Goal: Use online tool/utility: Utilize a website feature to perform a specific function

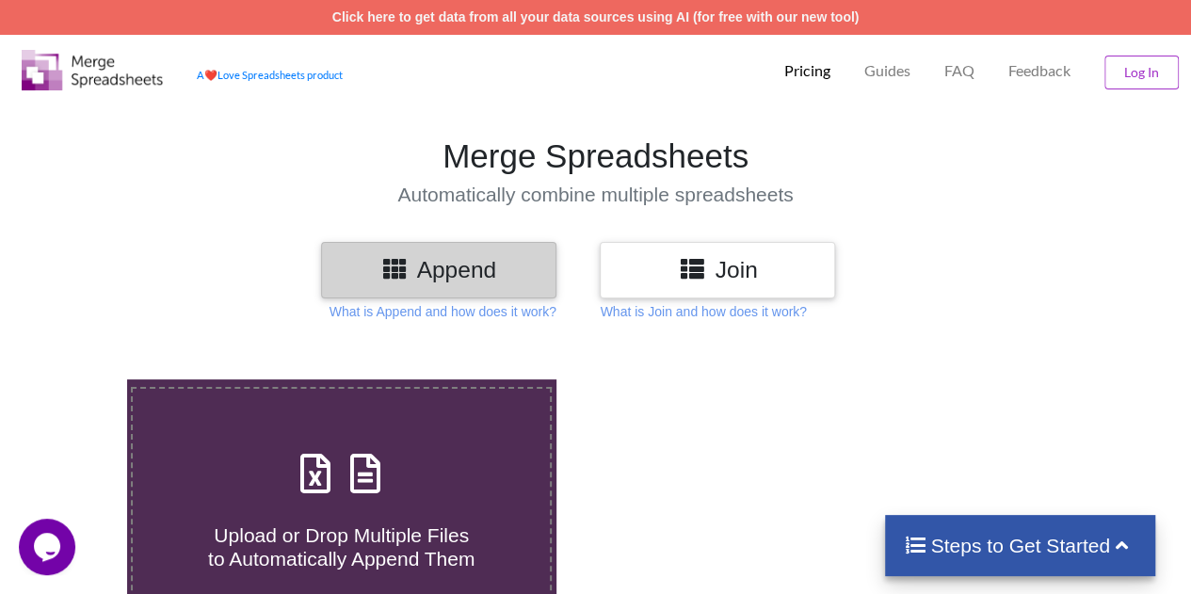
click at [329, 503] on div "Upload or Drop Multiple Files to Automatically Append Them" at bounding box center [341, 507] width 417 height 127
click at [78, 379] on input "Upload or Drop Multiple Files to Automatically Append Them" at bounding box center [78, 379] width 0 height 0
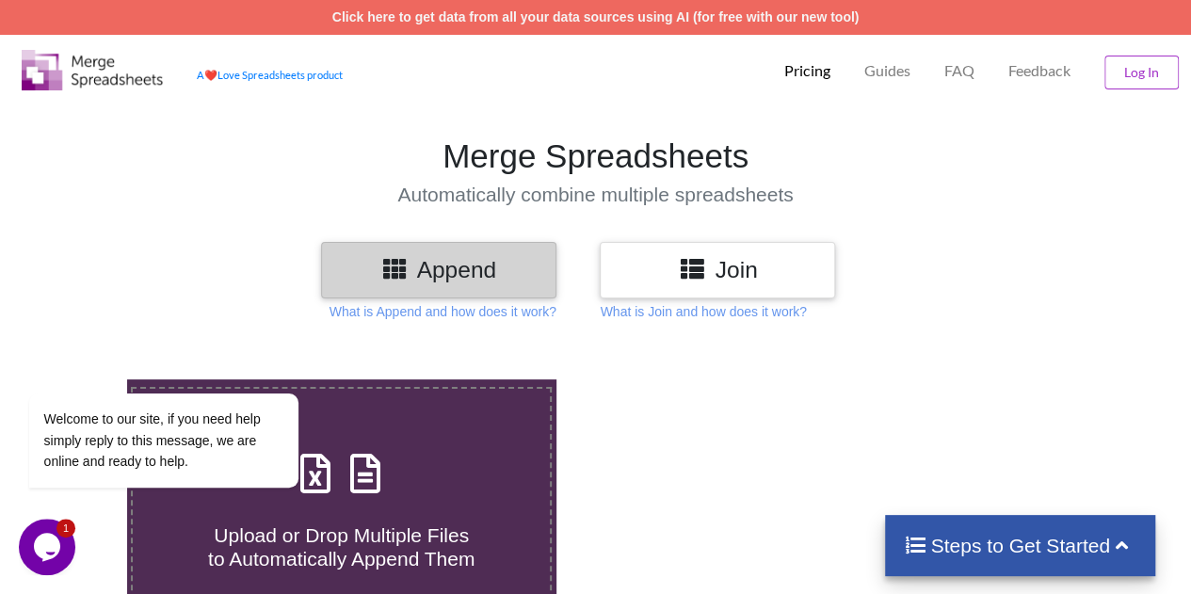
type input "C:\fakepath\2019FLCapConAttendees081919.xls"
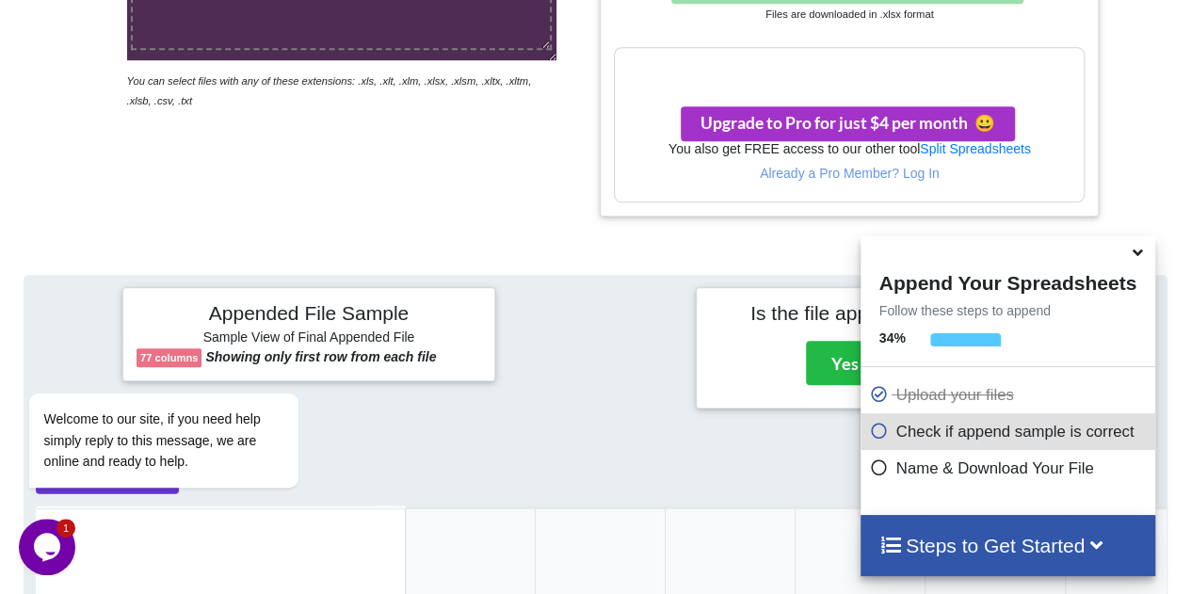
scroll to position [575, 0]
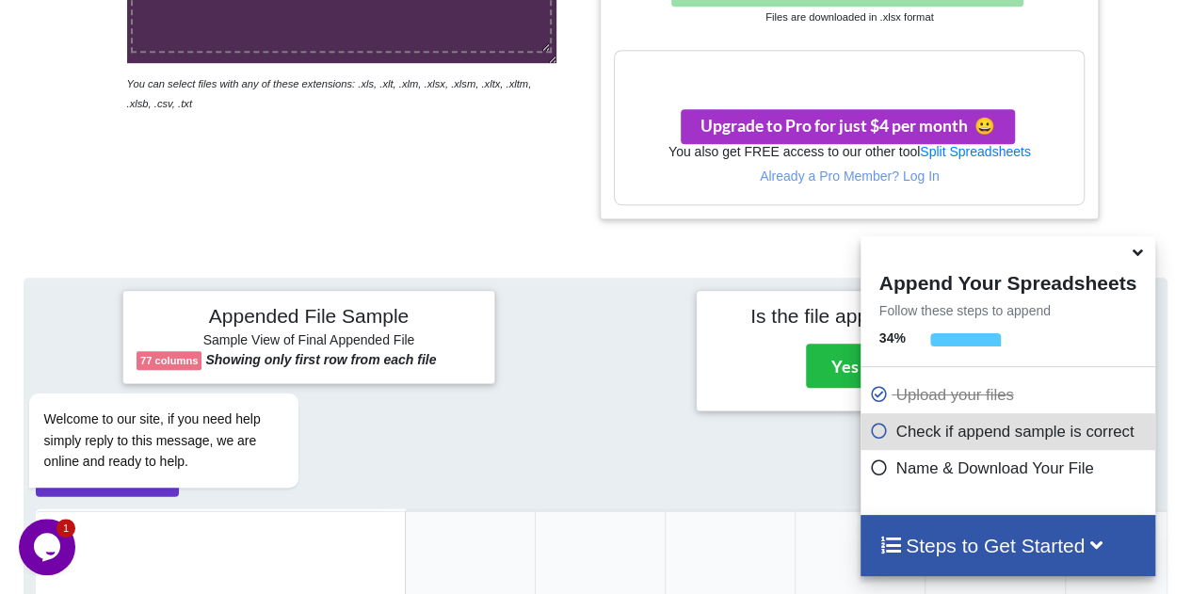
click at [1131, 249] on icon at bounding box center [1138, 249] width 20 height 17
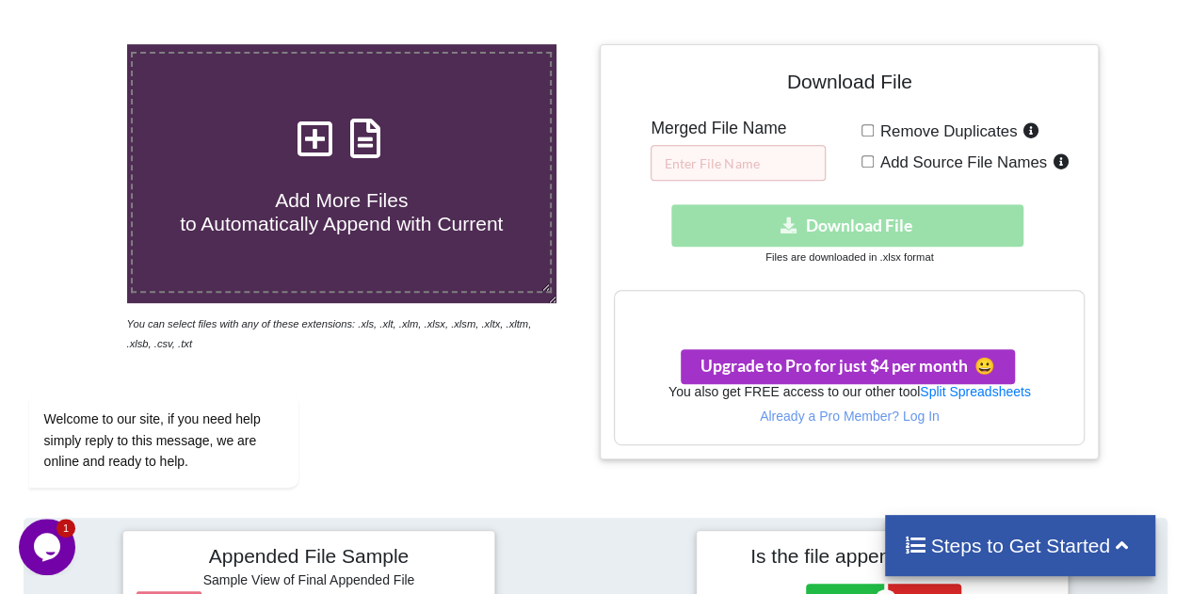
scroll to position [328, 0]
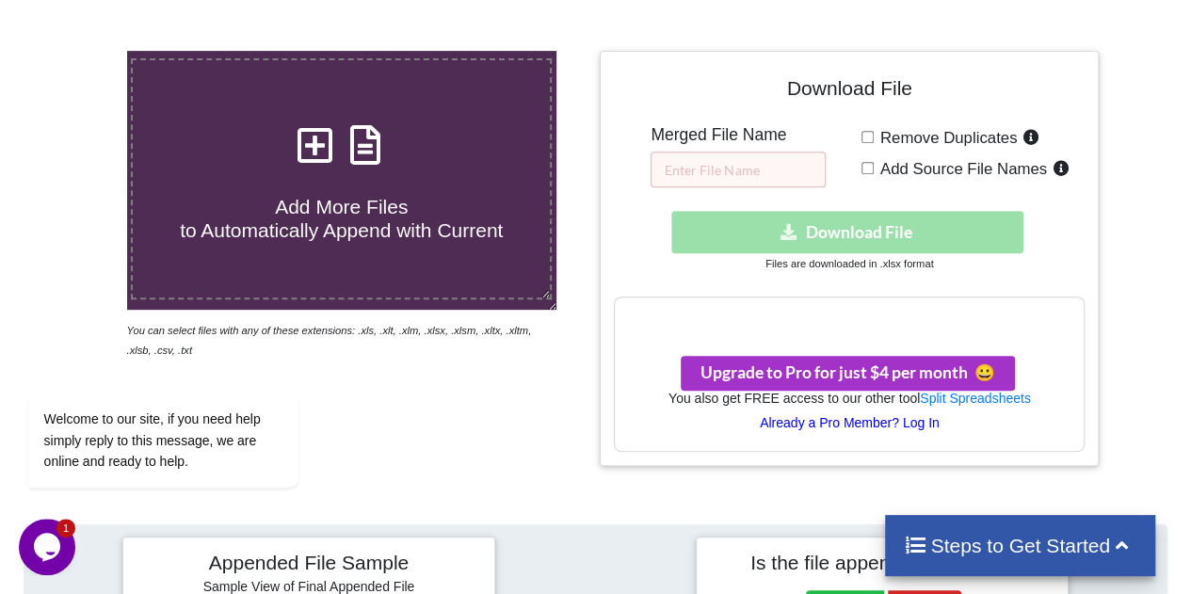
click at [859, 422] on p "Already a Pro Member? Log In" at bounding box center [849, 422] width 469 height 19
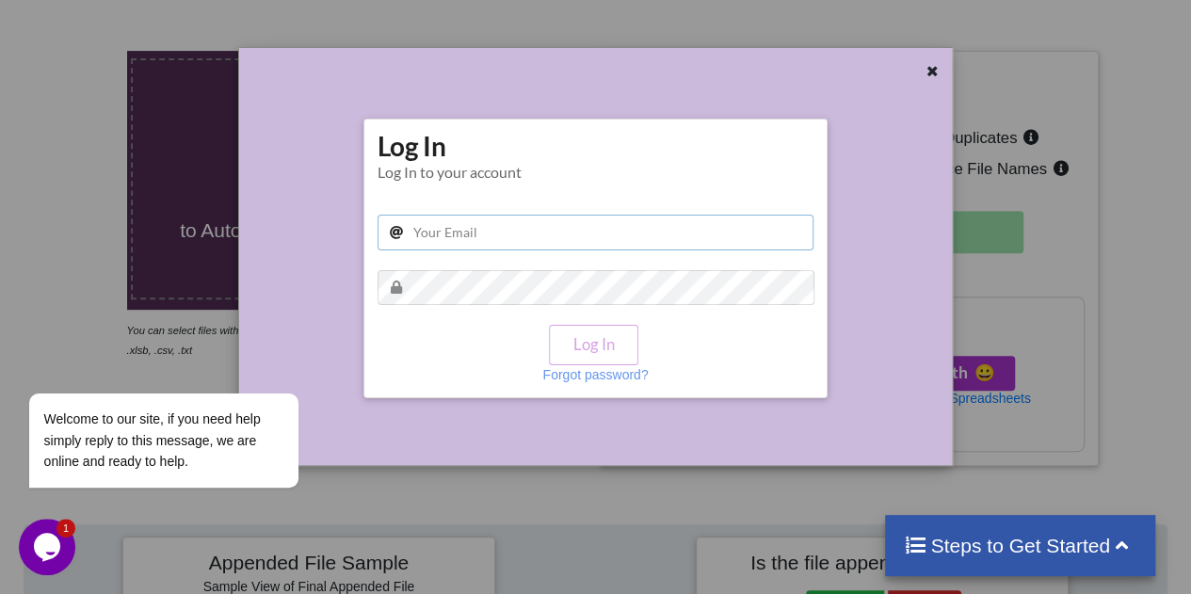
type input "[EMAIL_ADDRESS][DOMAIN_NAME]"
click at [611, 356] on button "Log In" at bounding box center [593, 345] width 88 height 40
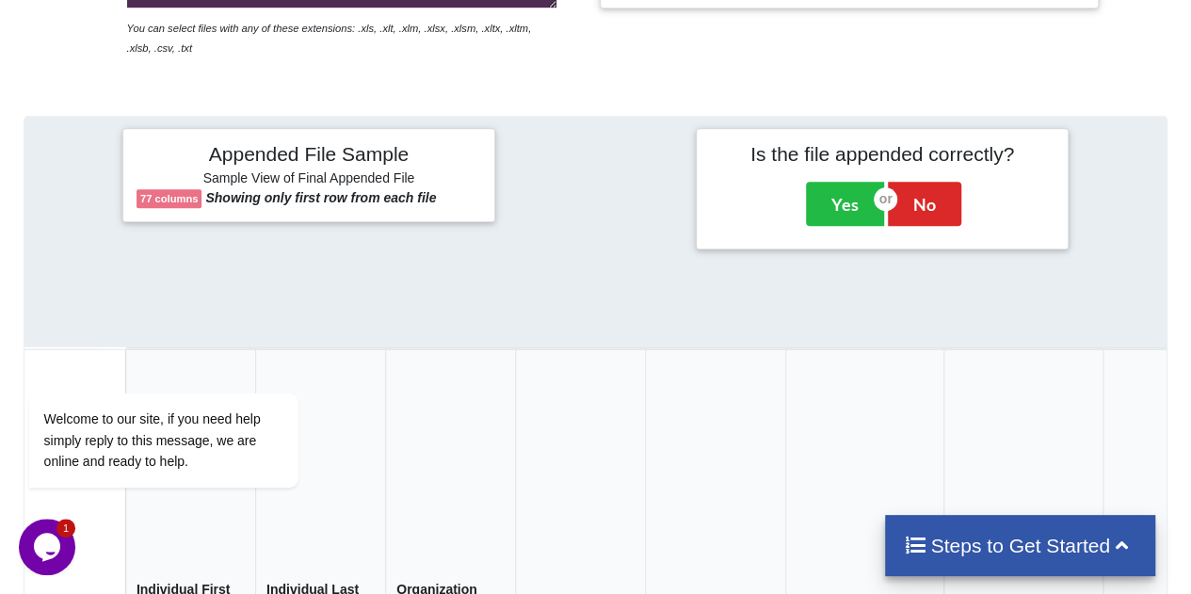
scroll to position [0, 0]
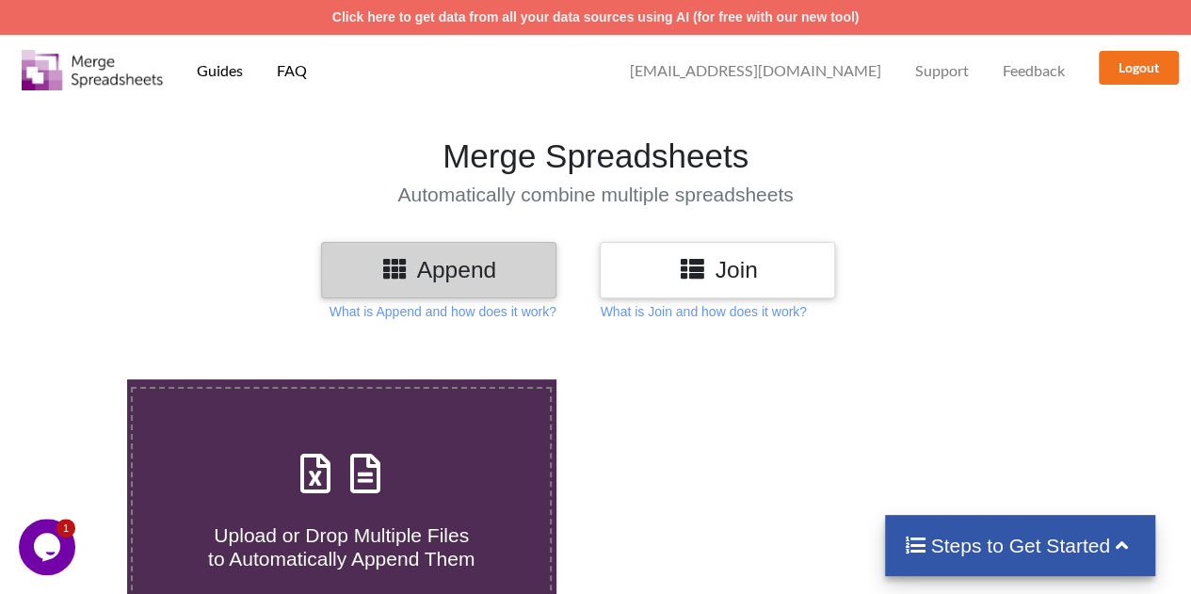
scroll to position [263, 0]
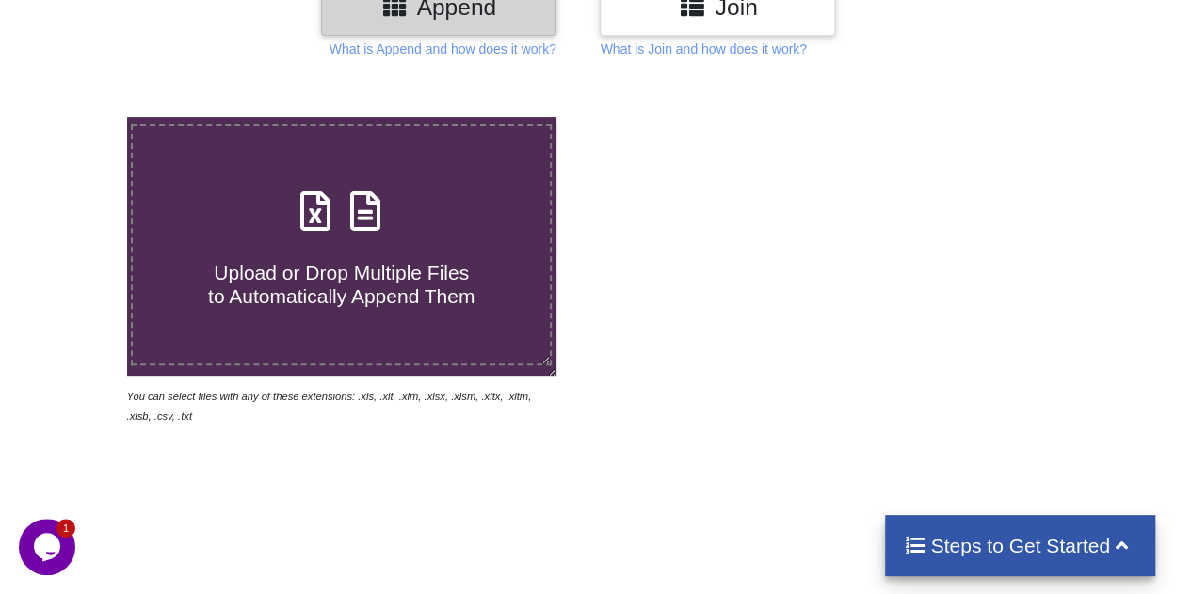
click at [347, 282] on span "Upload or Drop Multiple Files to Automatically Append Them" at bounding box center [341, 284] width 266 height 45
click at [78, 117] on input "Upload or Drop Multiple Files to Automatically Append Them" at bounding box center [78, 117] width 0 height 0
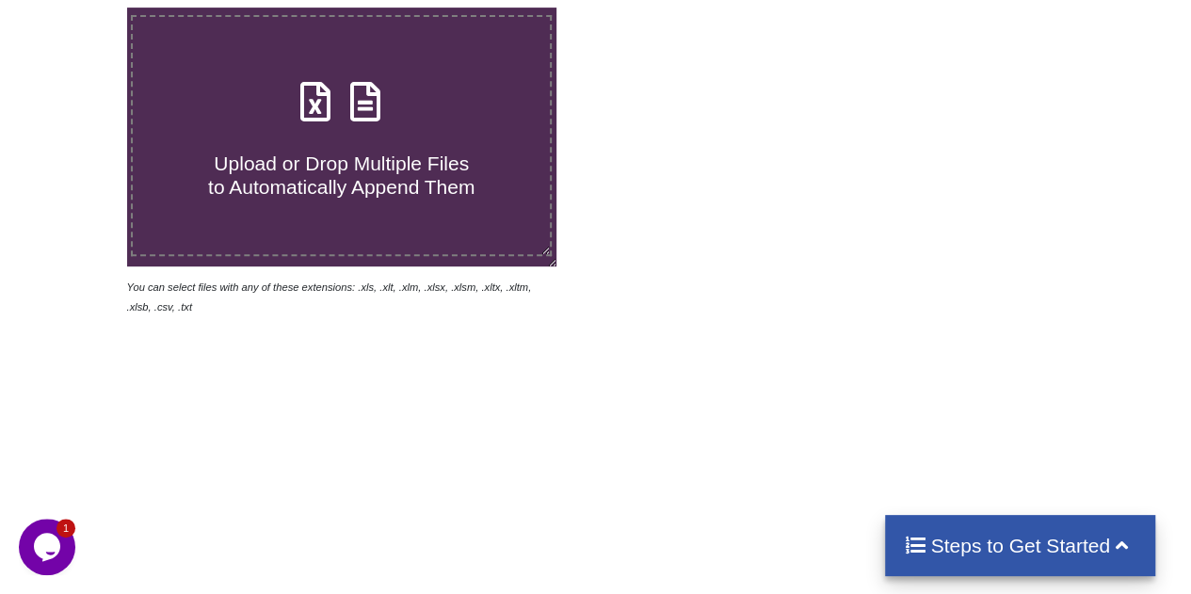
scroll to position [375, 0]
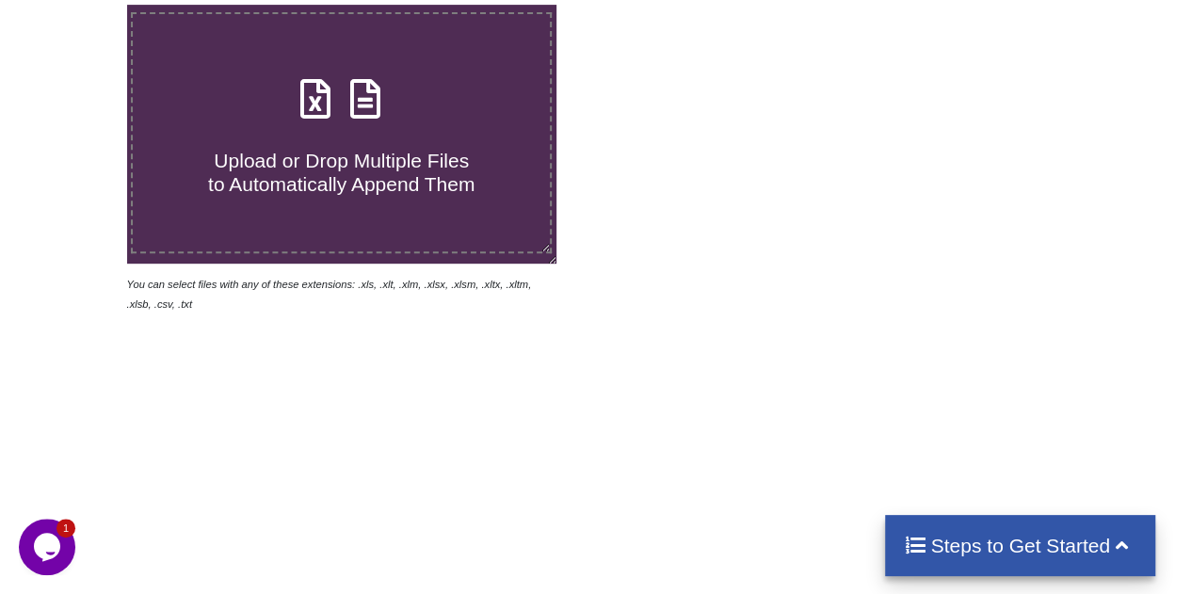
click at [659, 344] on div "Upload or Drop Multiple Files to Automatically Append Them You can select files…" at bounding box center [595, 321] width 1191 height 713
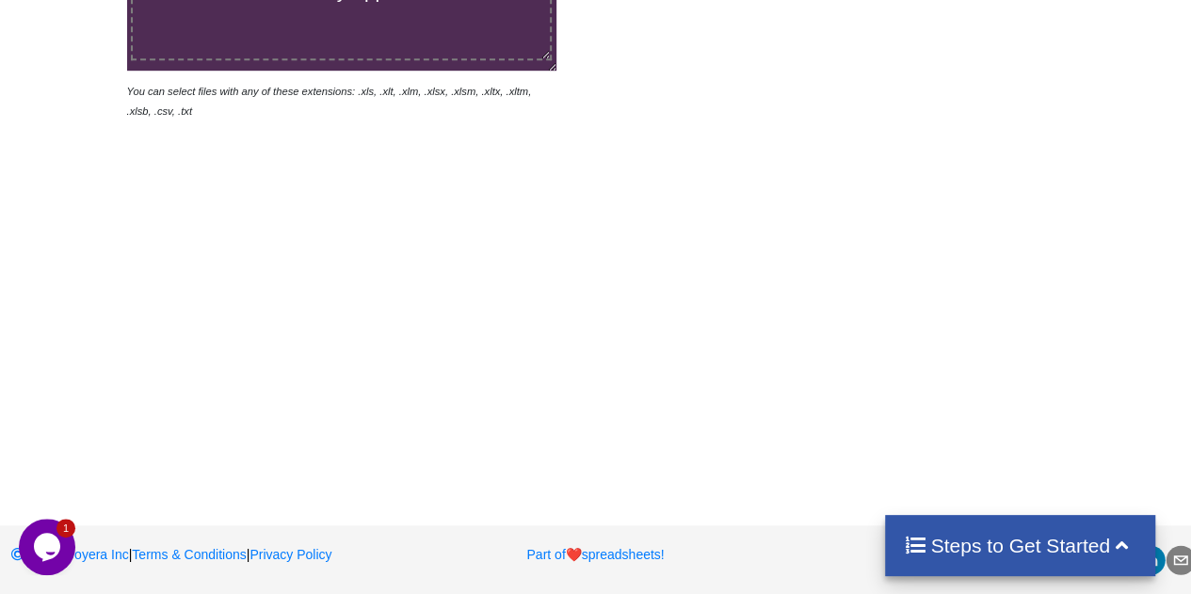
scroll to position [0, 0]
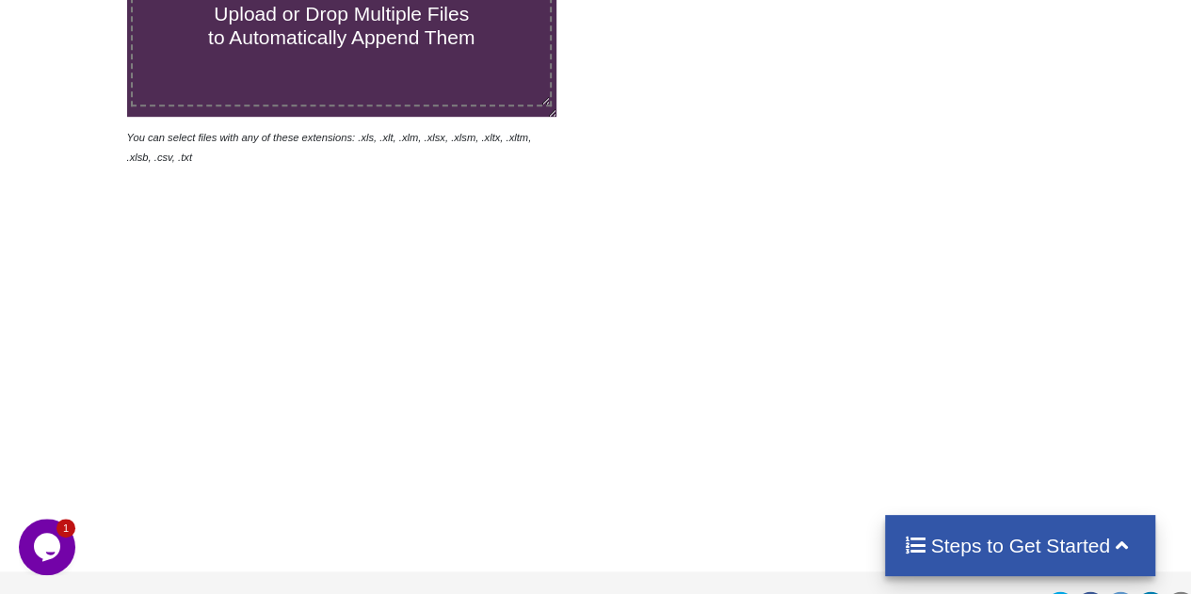
scroll to position [522, 0]
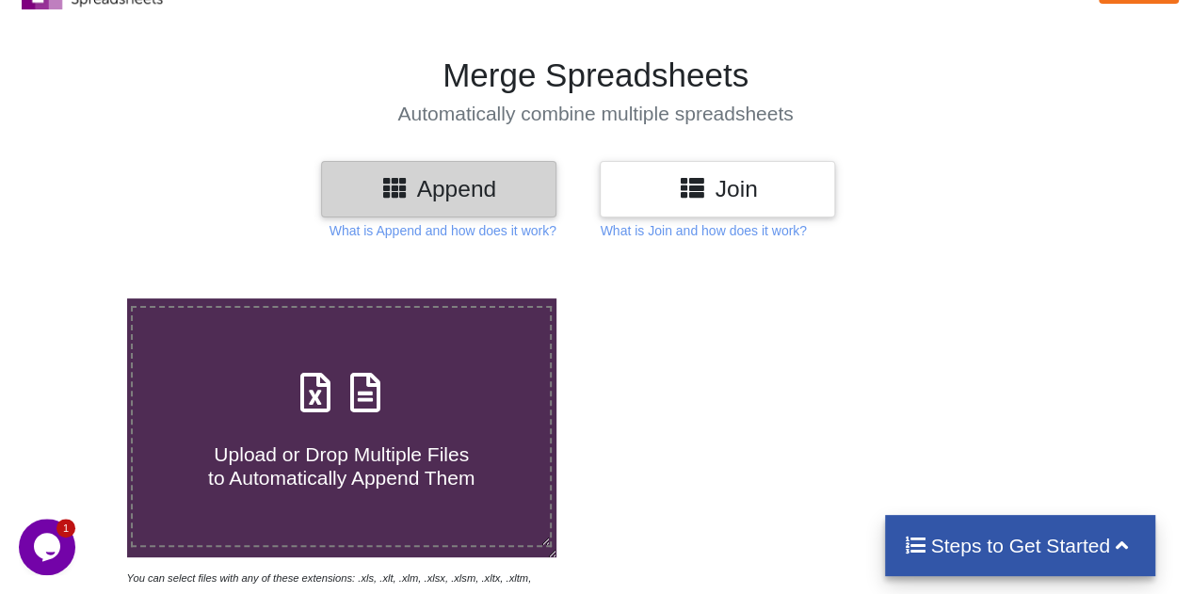
type input "C:\fakepath\2019FLCapConAttendees081919.xls"
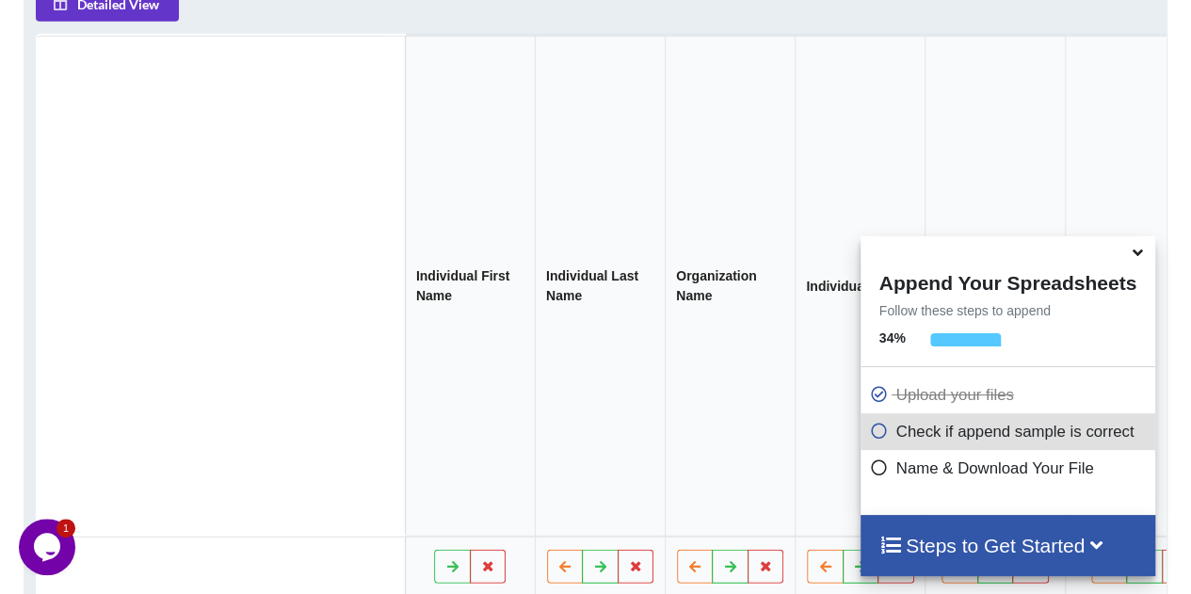
scroll to position [0, 30]
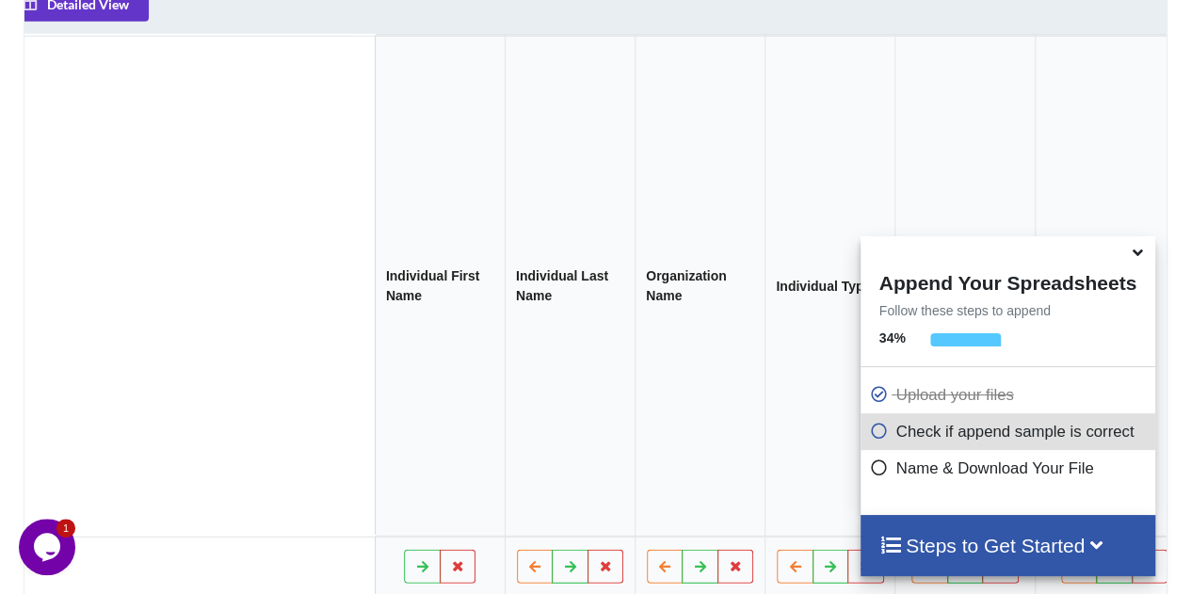
click at [401, 287] on th "Individual First Name" at bounding box center [440, 285] width 130 height 501
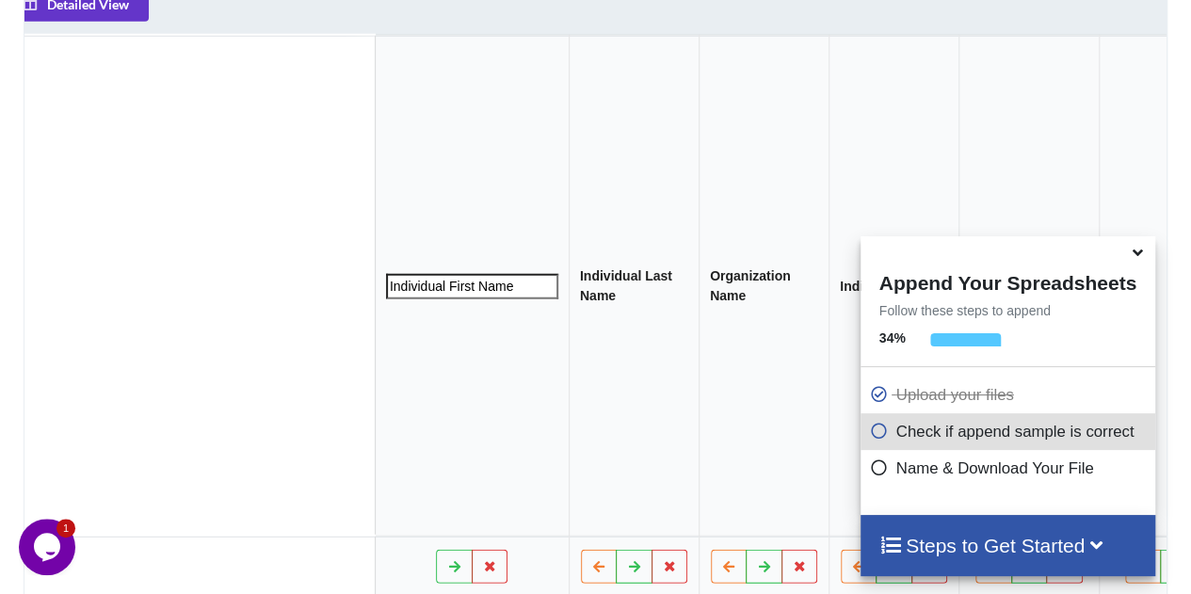
click at [401, 287] on input "Individual First Name" at bounding box center [472, 284] width 172 height 25
type input "First Name"
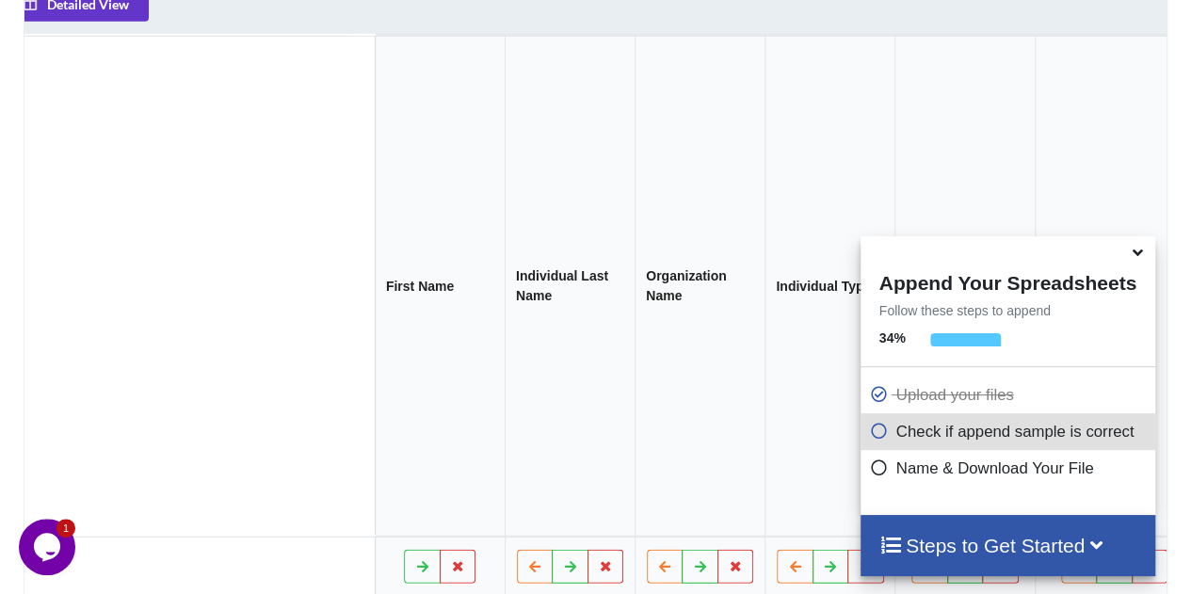
click at [504, 272] on th "Individual Last Name" at bounding box center [569, 285] width 130 height 501
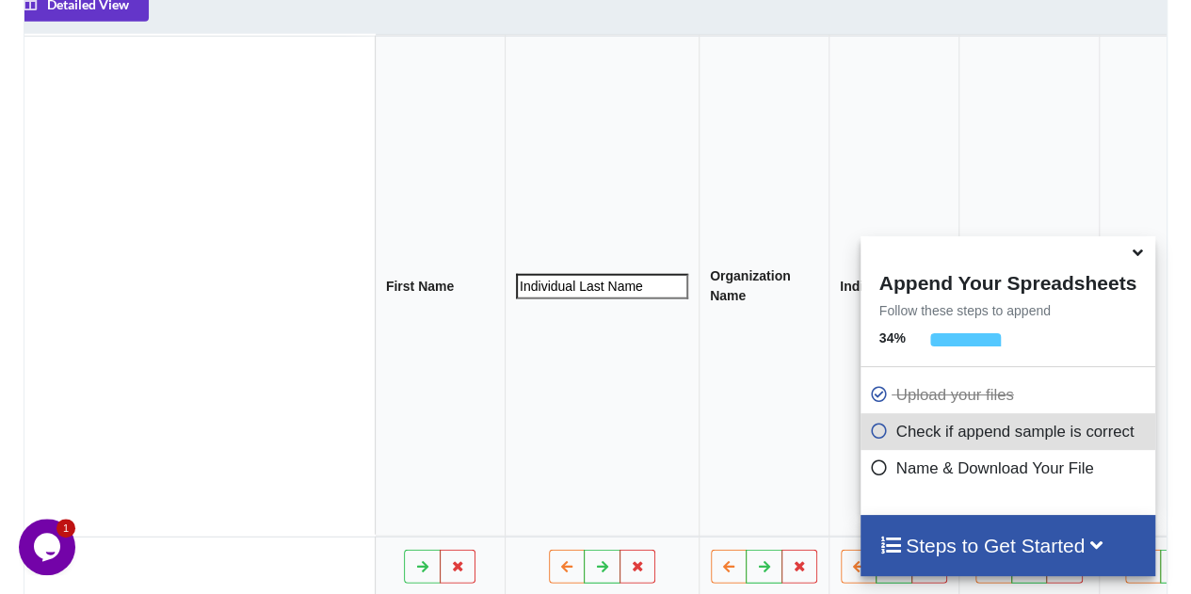
click at [516, 272] on input "Individual Last Name" at bounding box center [602, 284] width 172 height 25
type input "Last Name"
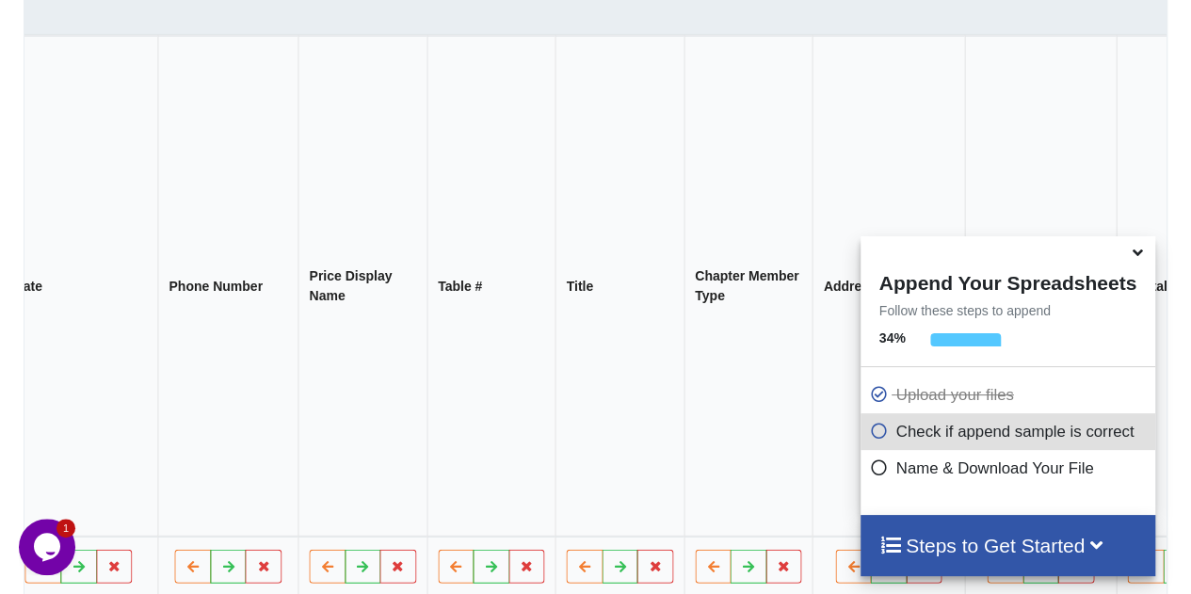
scroll to position [0, 1304]
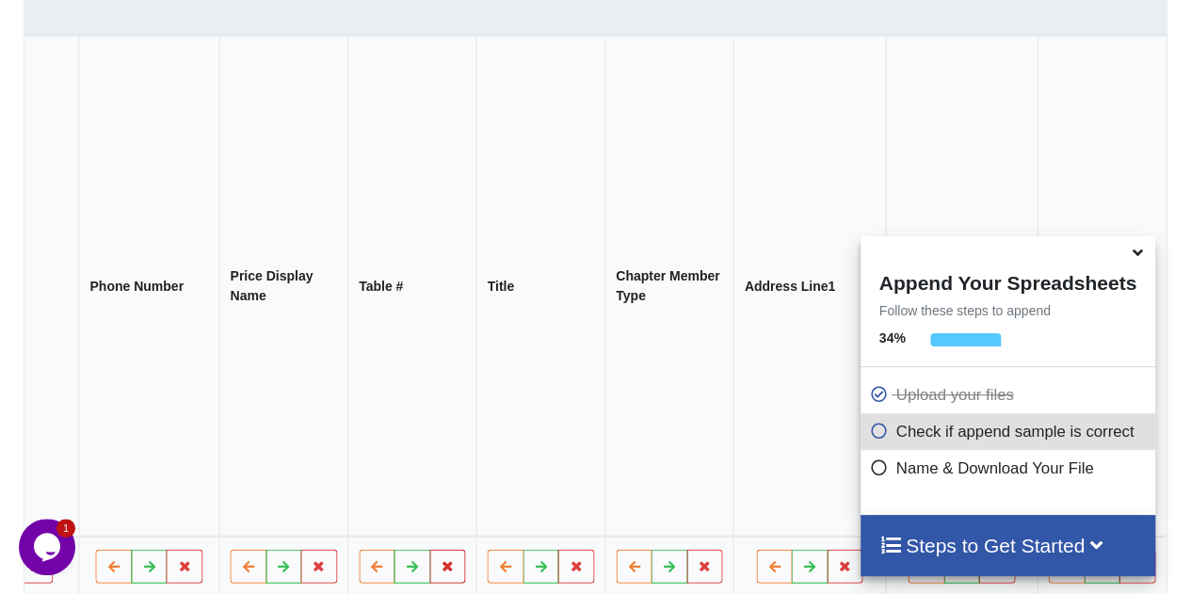
click at [440, 559] on icon at bounding box center [448, 564] width 16 height 11
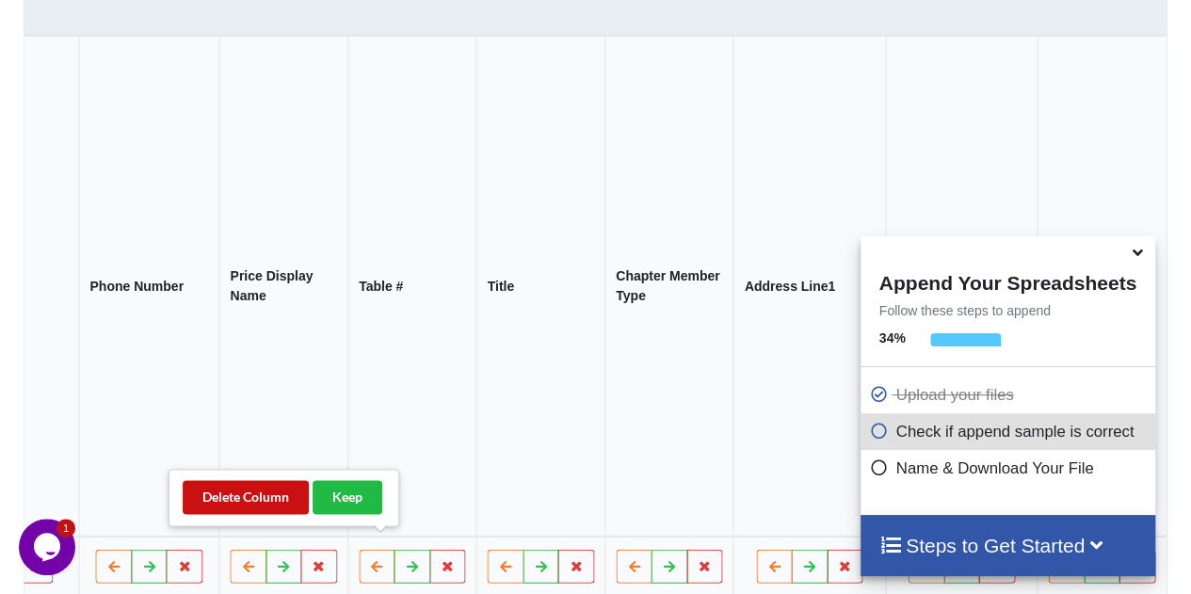
click at [256, 502] on button "Delete Column" at bounding box center [246, 497] width 126 height 34
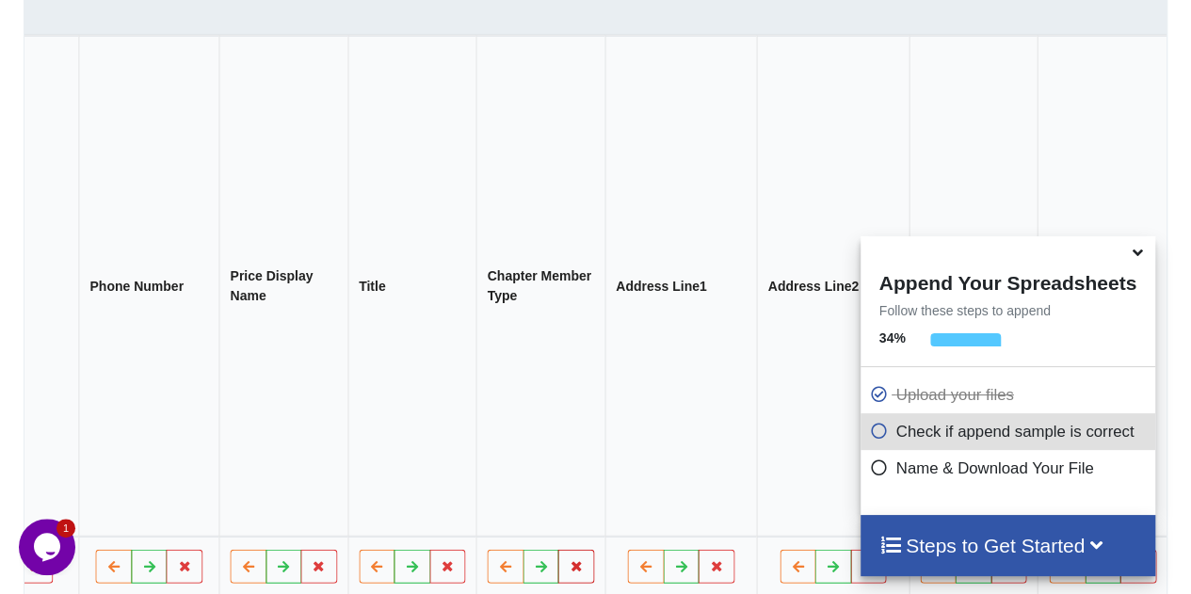
click at [568, 559] on icon at bounding box center [576, 564] width 16 height 11
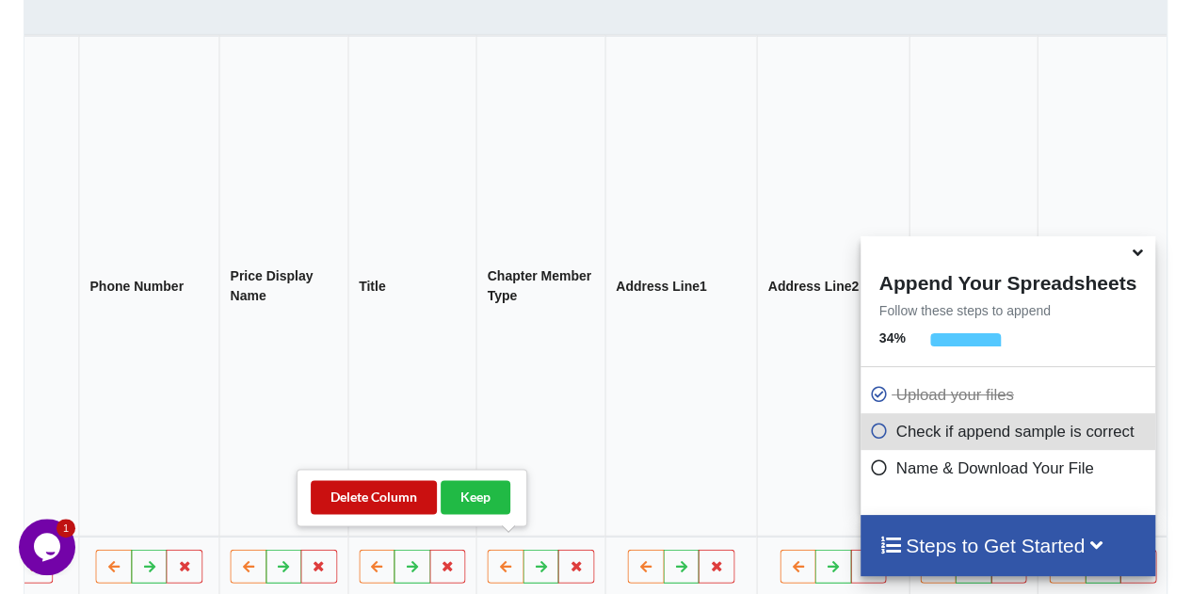
click at [379, 491] on button "Delete Column" at bounding box center [374, 497] width 126 height 34
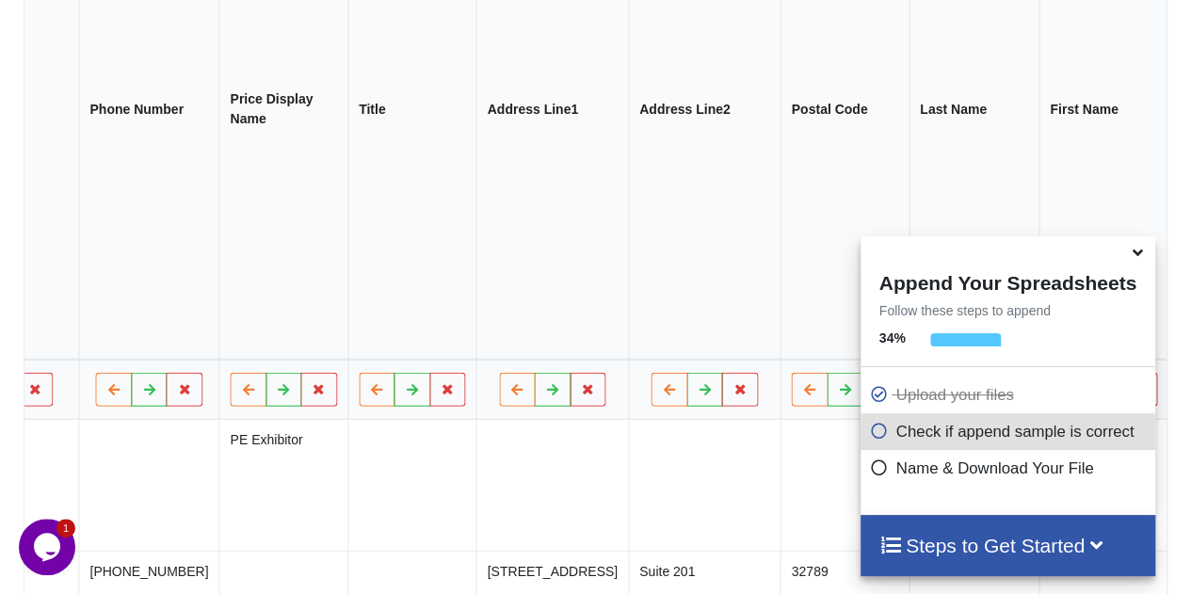
scroll to position [1122, 0]
click at [312, 381] on icon at bounding box center [320, 386] width 16 height 11
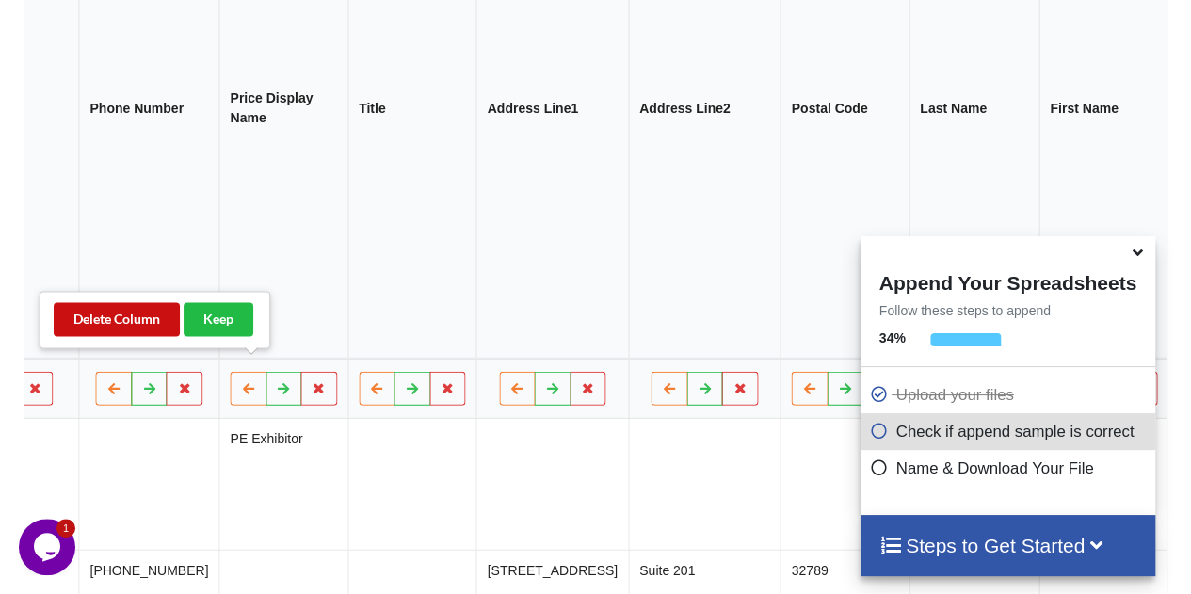
click at [124, 318] on button "Delete Column" at bounding box center [117, 319] width 126 height 34
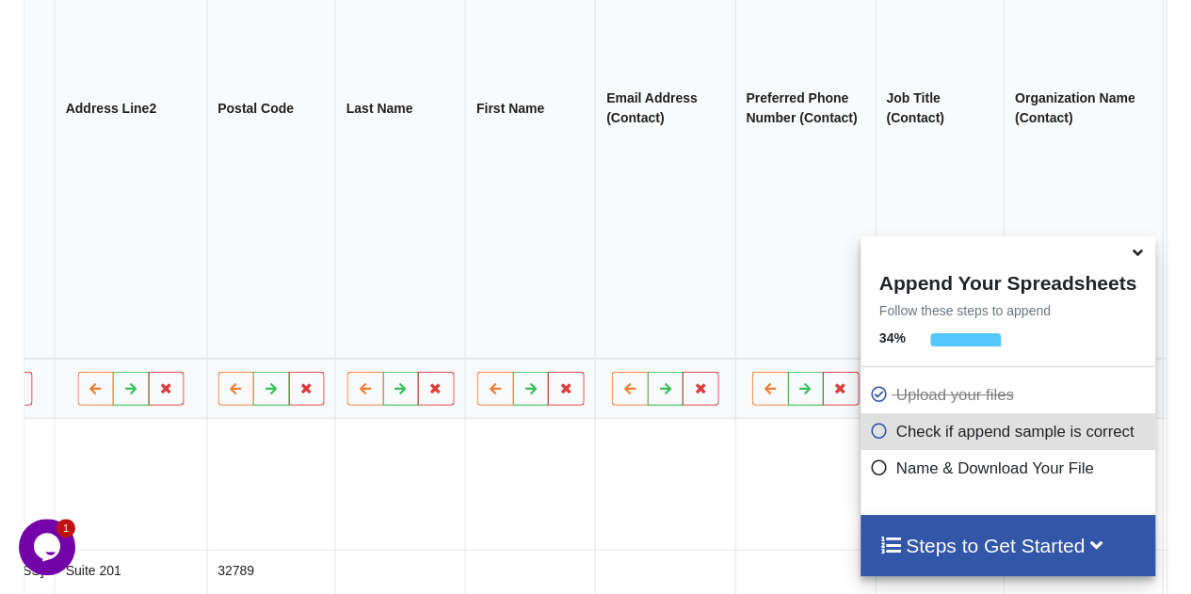
scroll to position [0, 1776]
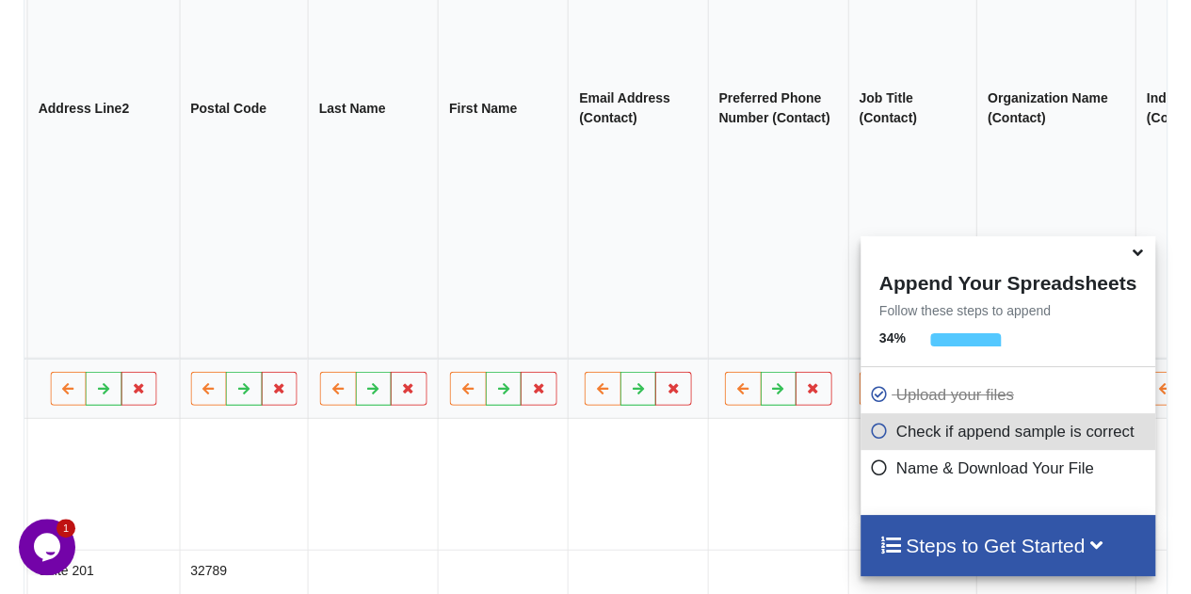
click at [580, 96] on th "Email Address (Contact)" at bounding box center [637, 107] width 139 height 501
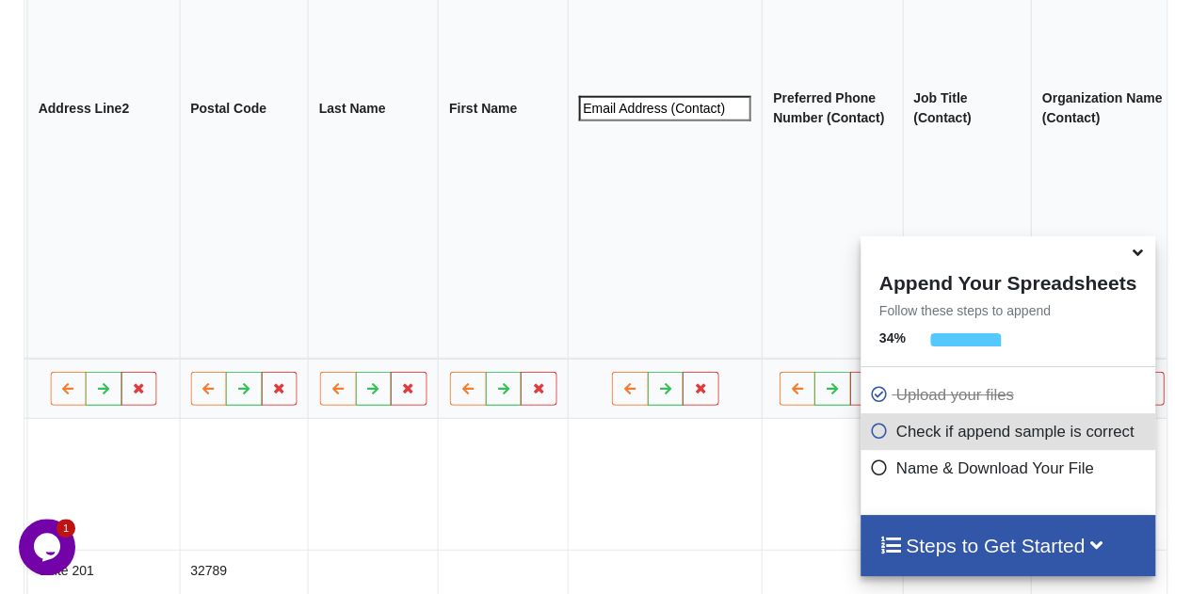
click at [580, 96] on input "Email Address (Contact)" at bounding box center [665, 106] width 172 height 25
drag, startPoint x: 495, startPoint y: 104, endPoint x: 902, endPoint y: 136, distance: 407.9
type input "Email"
click at [597, 223] on th "Email" at bounding box center [665, 107] width 194 height 501
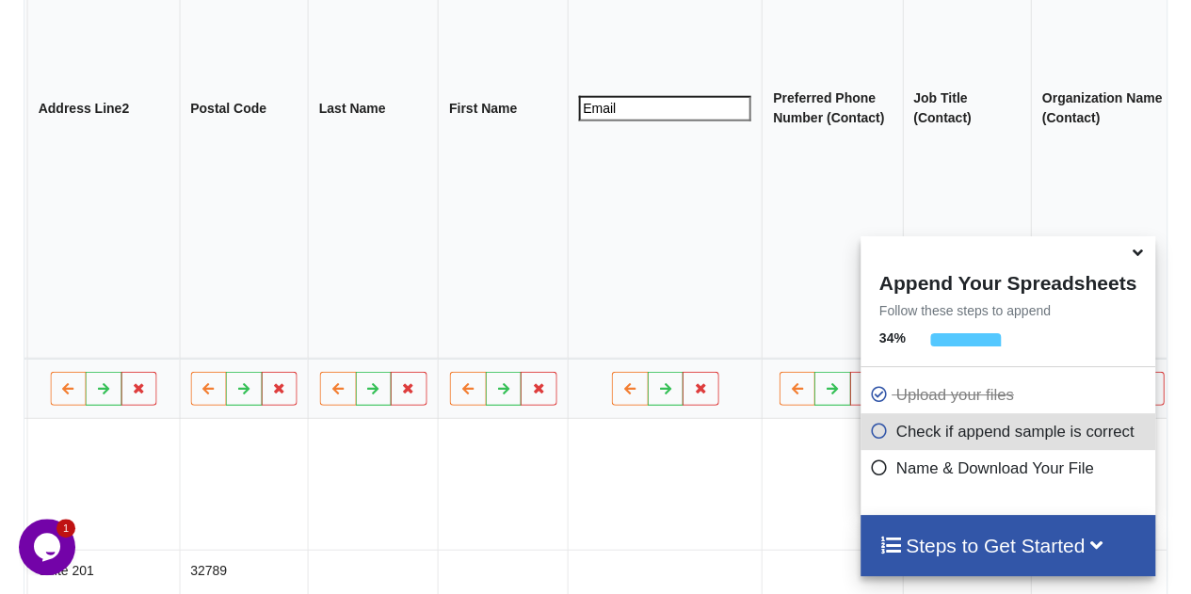
click at [761, 93] on th "Preferred Phone Number (Contact)" at bounding box center [831, 107] width 140 height 501
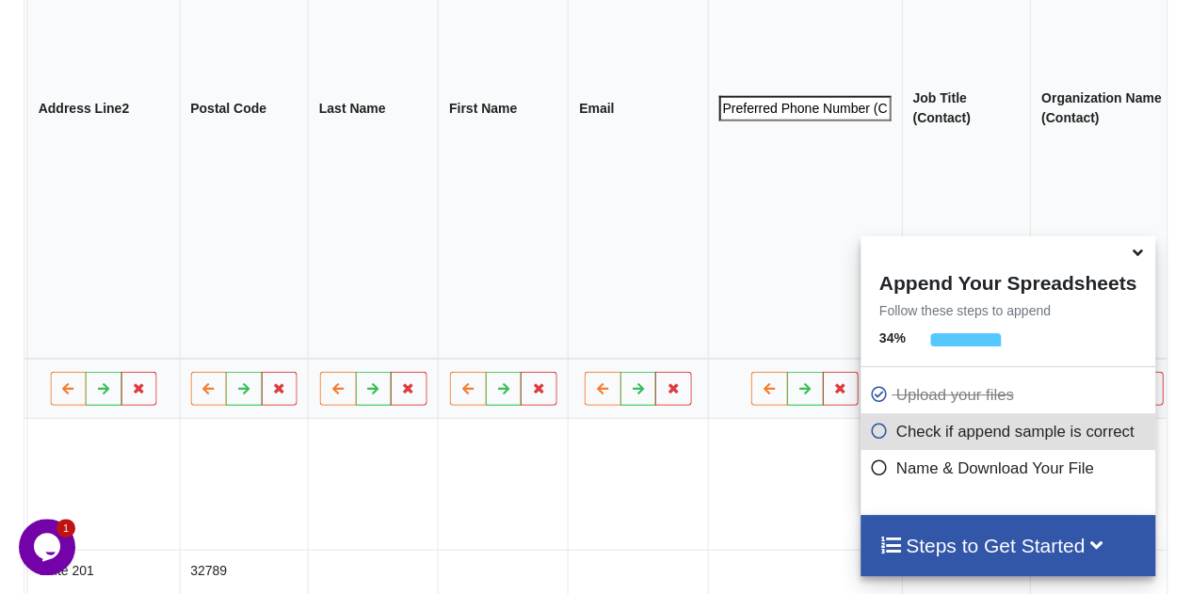
click at [728, 94] on input "Preferred Phone Number (Contact)" at bounding box center [804, 106] width 172 height 25
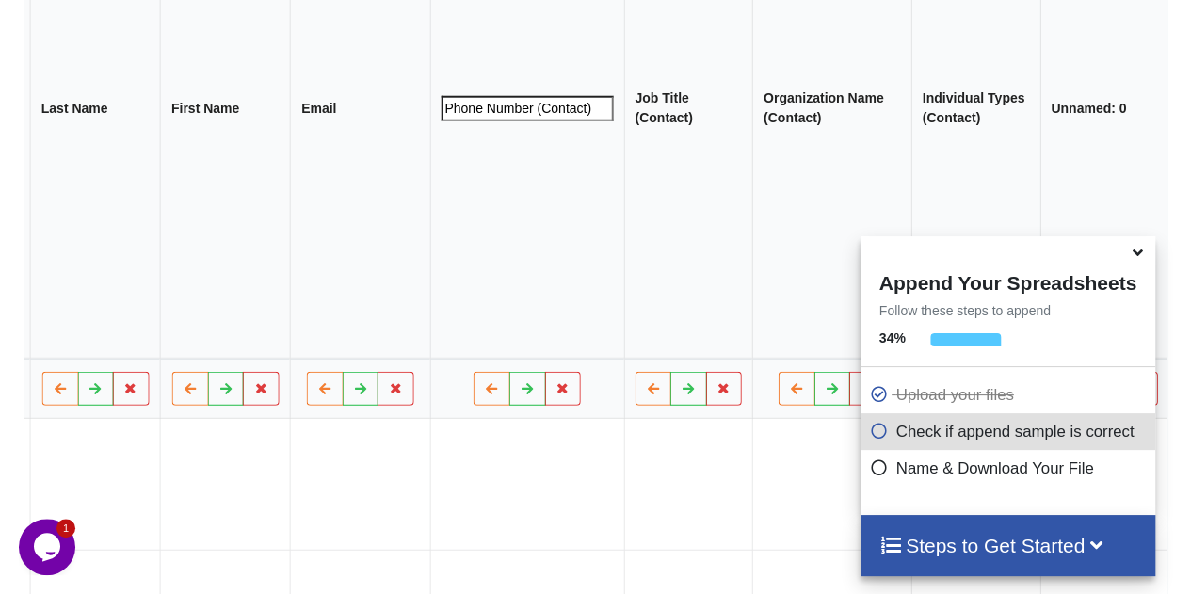
drag, startPoint x: 738, startPoint y: 106, endPoint x: 1204, endPoint y: 140, distance: 467.1
type input "Phone"
click at [657, 129] on th "Job Title (Contact)" at bounding box center [688, 107] width 129 height 501
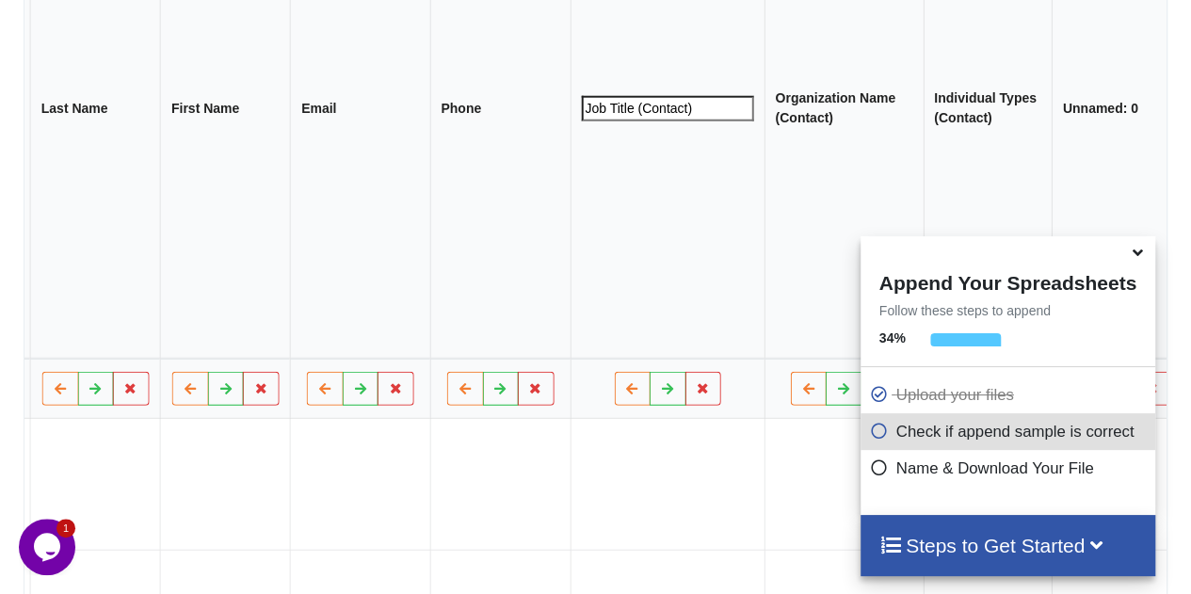
click at [584, 95] on input "Job Title (Contact)" at bounding box center [668, 106] width 172 height 25
drag, startPoint x: 594, startPoint y: 104, endPoint x: 1204, endPoint y: 176, distance: 614.2
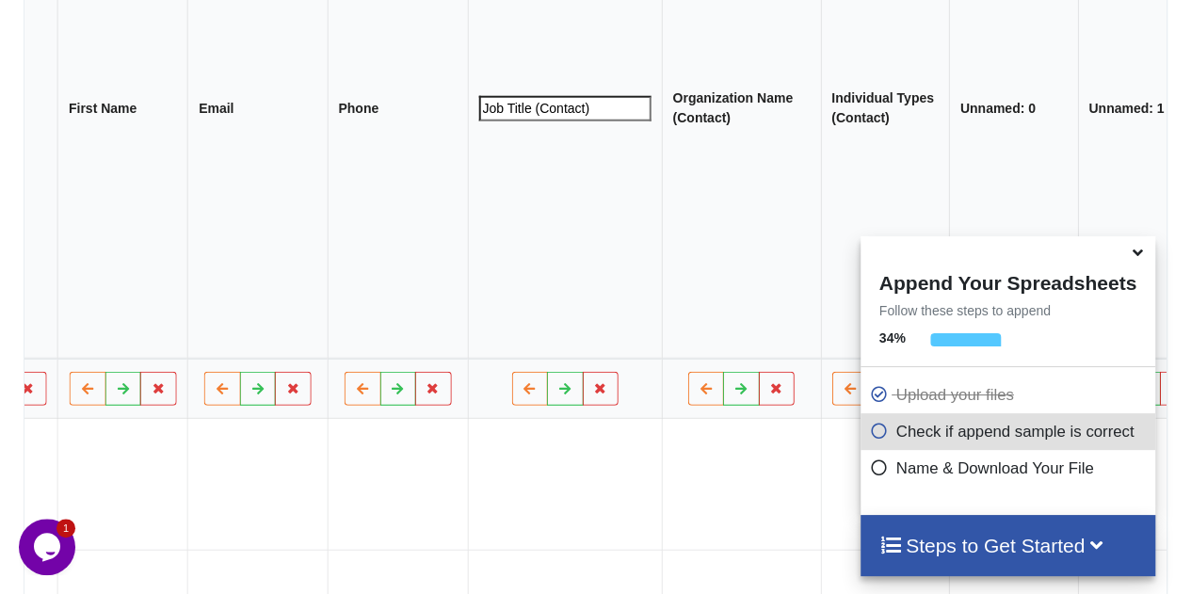
type input "Job Title"
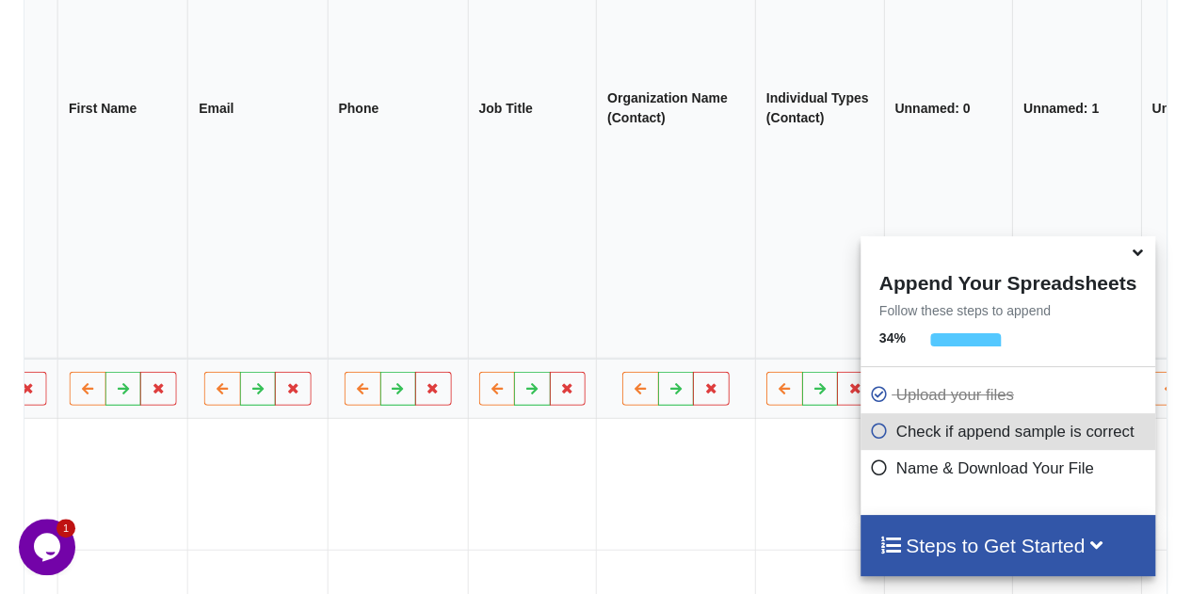
click at [605, 117] on th "Organization Name (Contact)" at bounding box center [676, 107] width 159 height 501
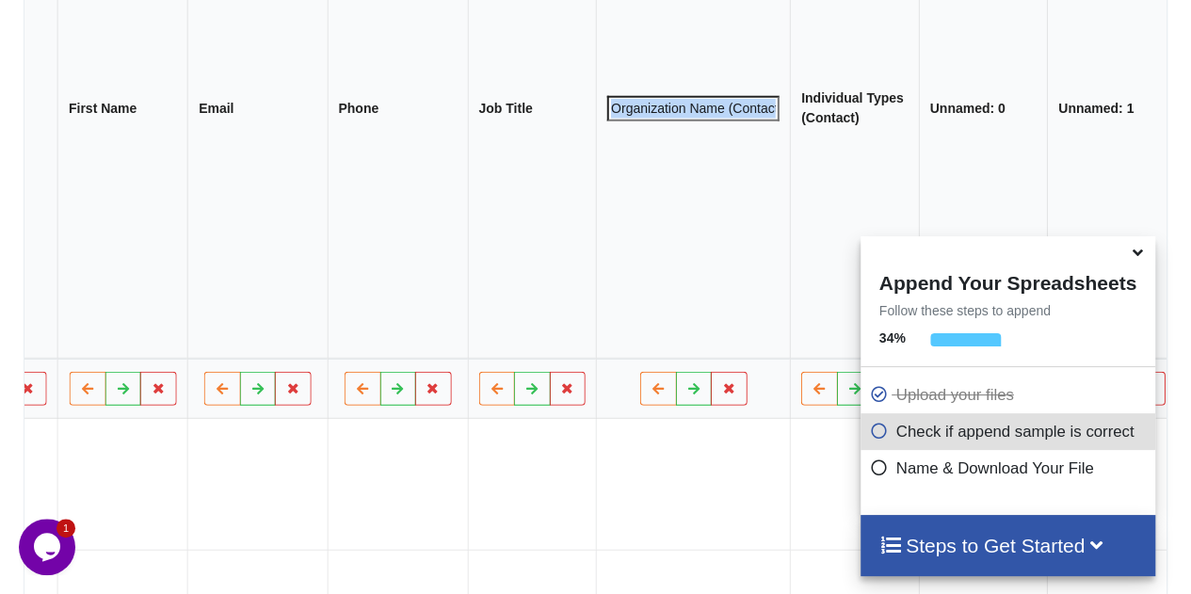
click at [613, 94] on input "Organization Name (Contact)" at bounding box center [694, 106] width 172 height 25
click at [614, 98] on input "Organization Name (Contact)" at bounding box center [694, 106] width 172 height 25
type input "Company"
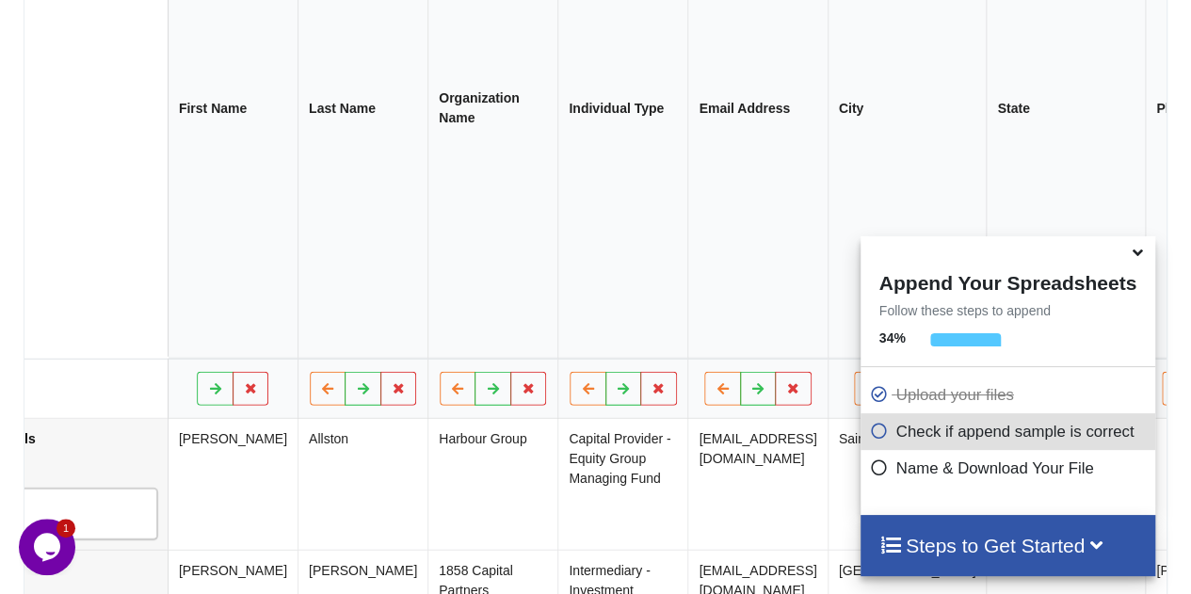
scroll to position [0, 235]
click at [430, 99] on th "Organization Name" at bounding box center [495, 107] width 130 height 501
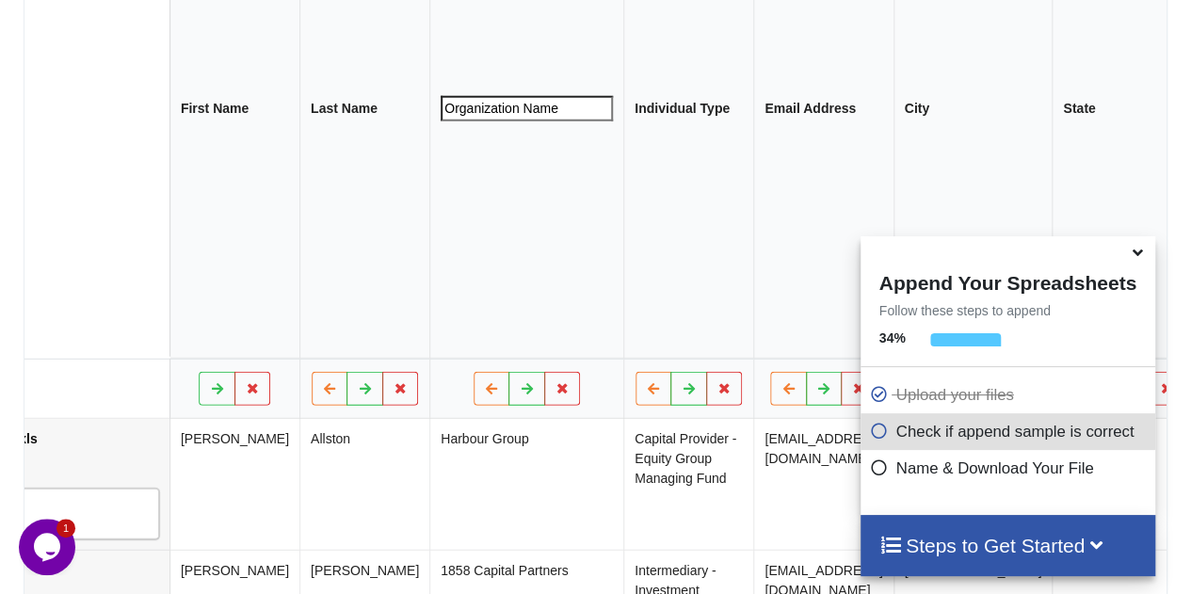
click at [441, 99] on input "Organization Name" at bounding box center [527, 106] width 172 height 25
type input "Company"
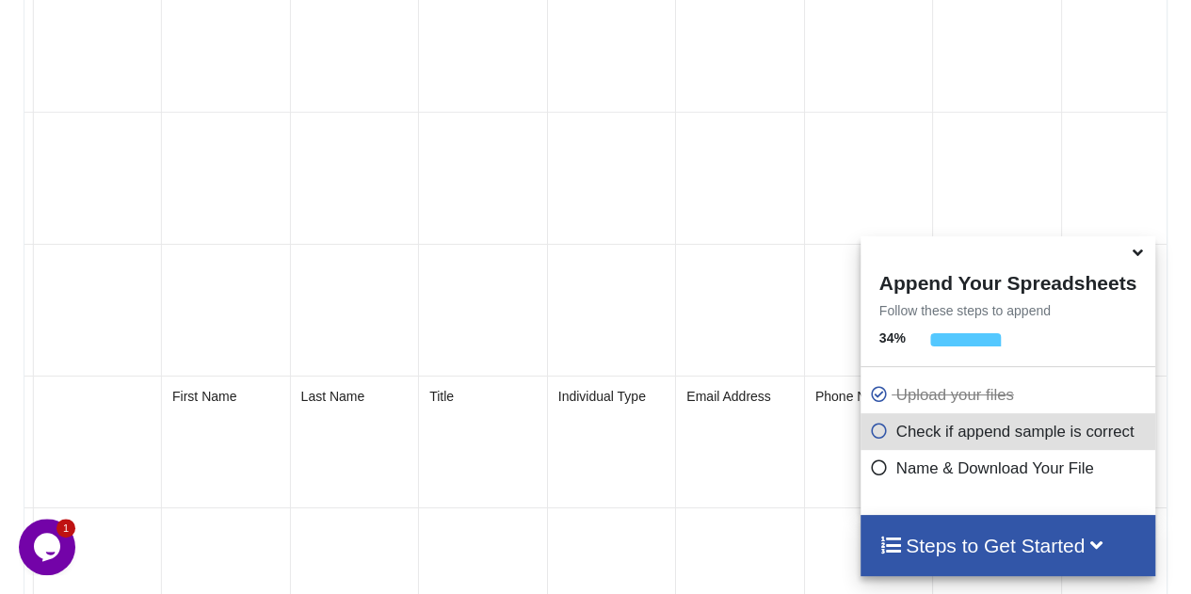
scroll to position [0, 3005]
click at [163, 375] on td "First Name" at bounding box center [227, 441] width 129 height 132
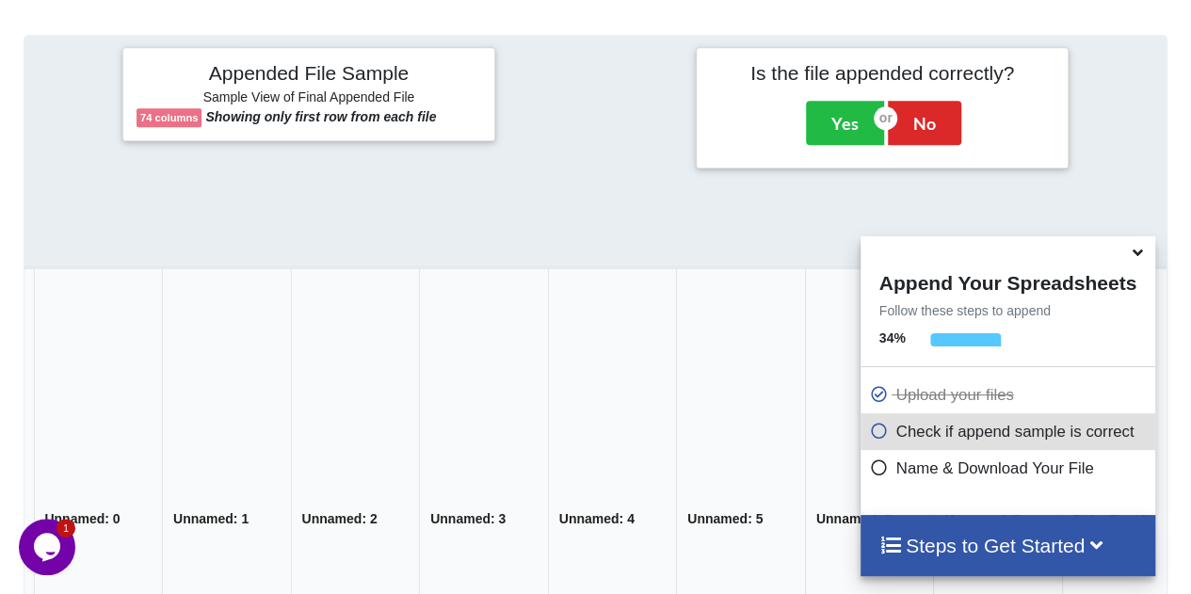
scroll to position [872, 0]
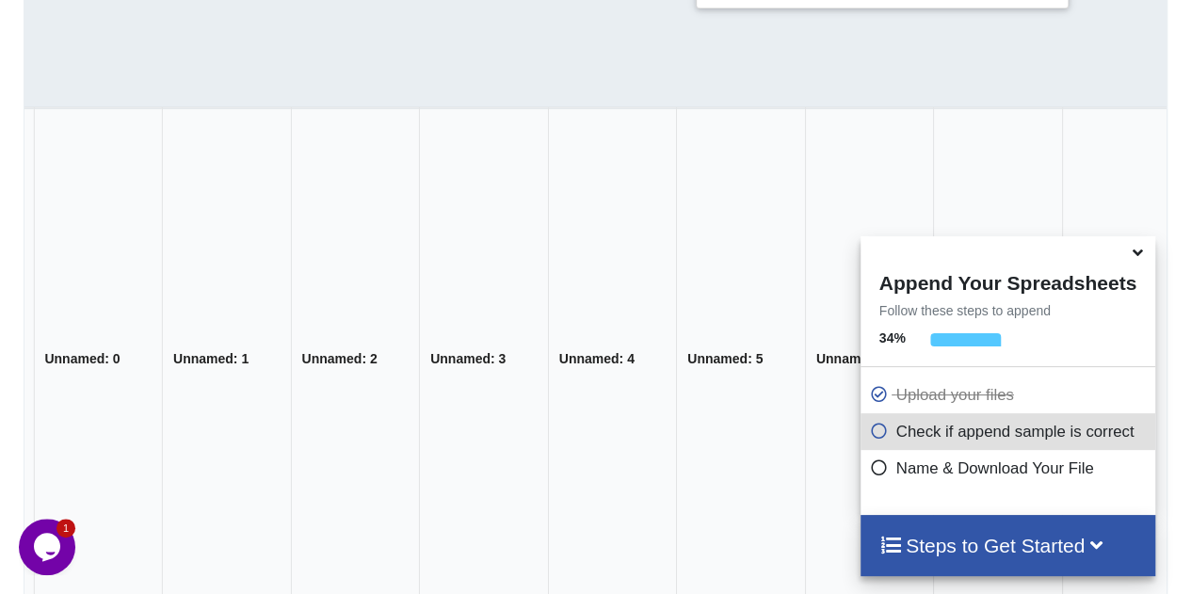
click at [174, 357] on th "Unnamed: 1" at bounding box center [227, 357] width 129 height 501
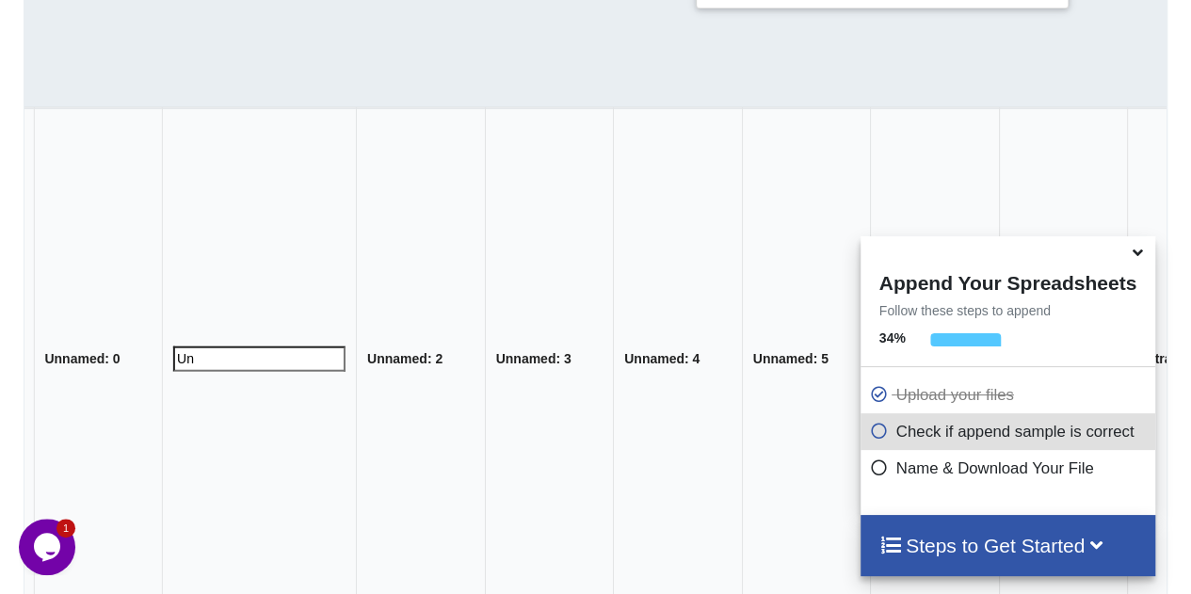
type input "U"
type input "First Name"
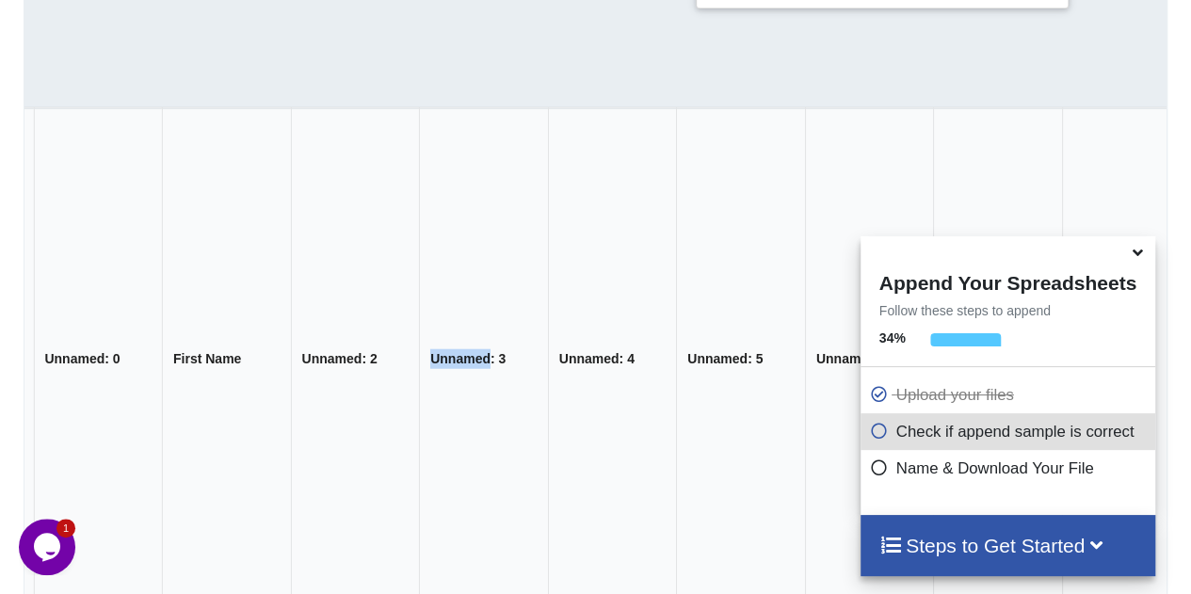
click at [420, 357] on th "Unnamed: 3" at bounding box center [484, 357] width 129 height 501
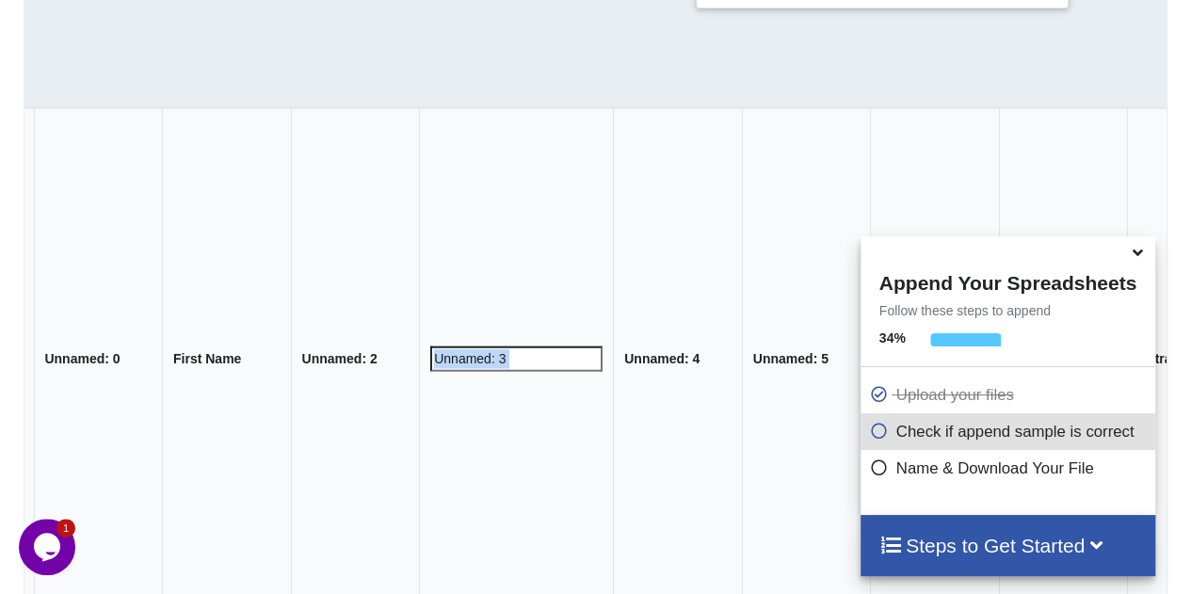
click at [310, 353] on th "Unnamed: 2" at bounding box center [355, 357] width 129 height 501
click at [310, 353] on input "Unnamed: 2" at bounding box center [388, 356] width 172 height 25
type input "Last Name"
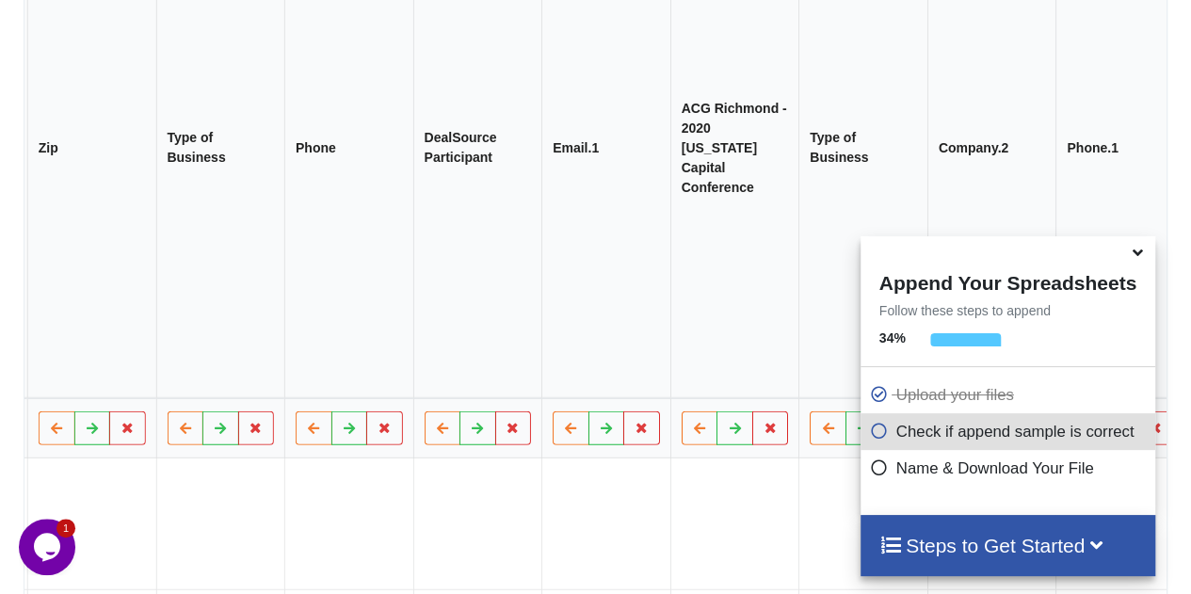
scroll to position [0, 6435]
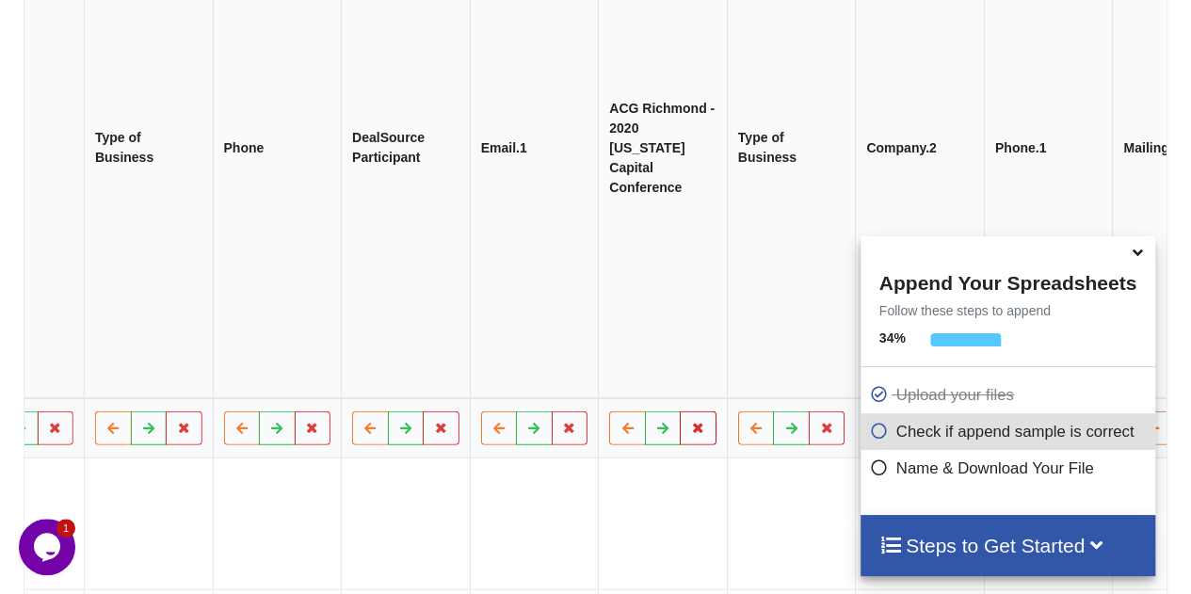
click at [691, 421] on icon at bounding box center [699, 426] width 16 height 11
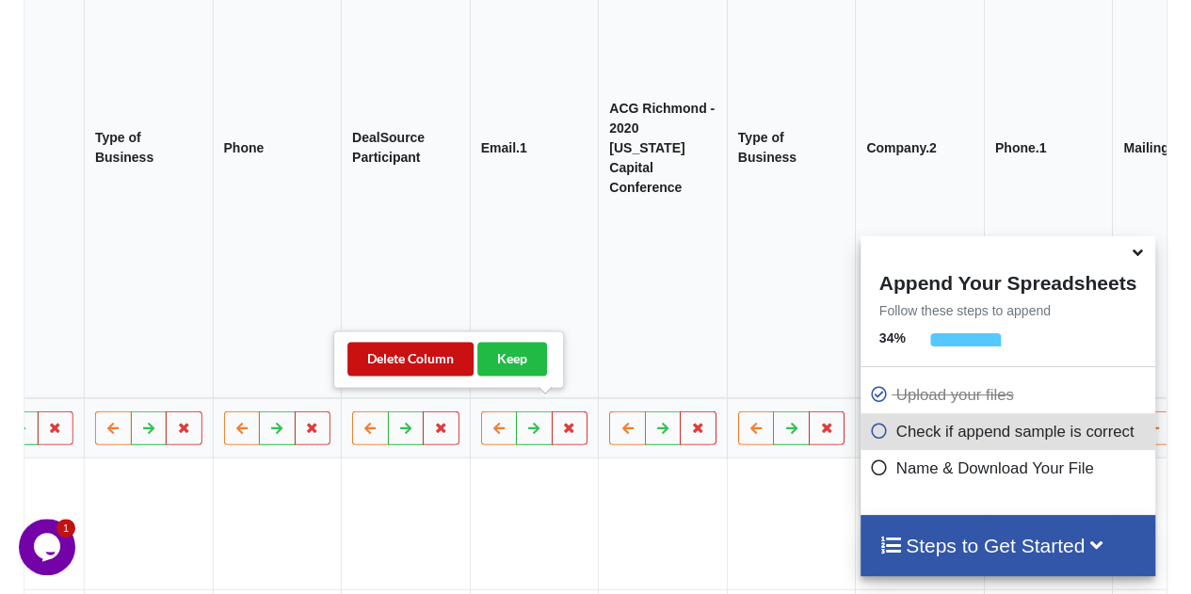
click at [414, 361] on button "Delete Column" at bounding box center [410, 359] width 126 height 34
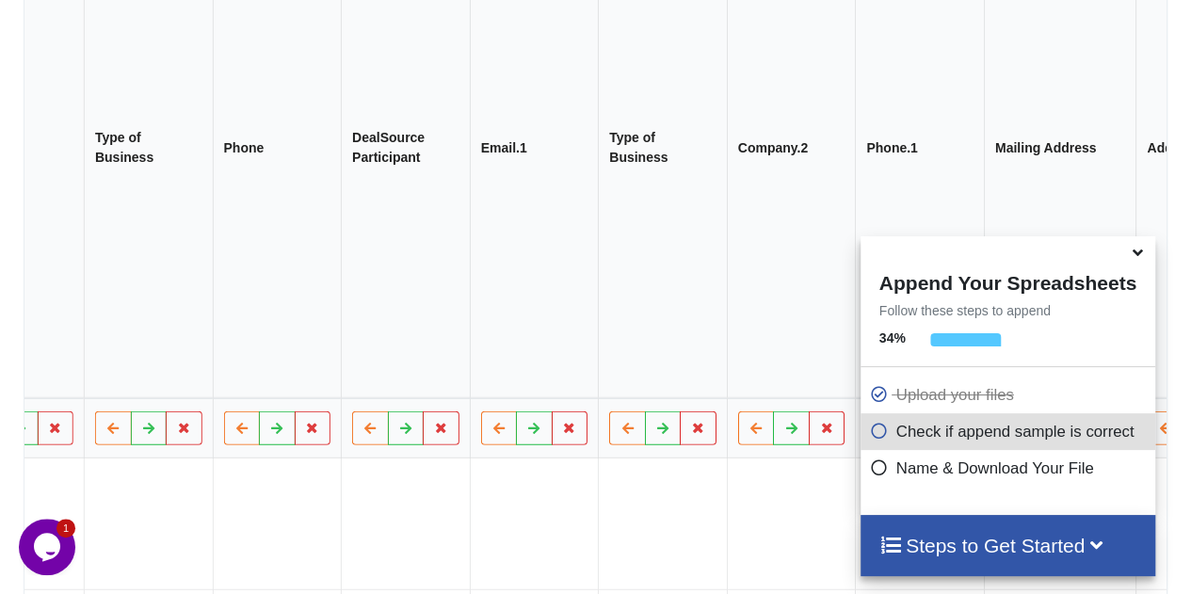
click at [470, 142] on th "Email.1" at bounding box center [534, 146] width 129 height 501
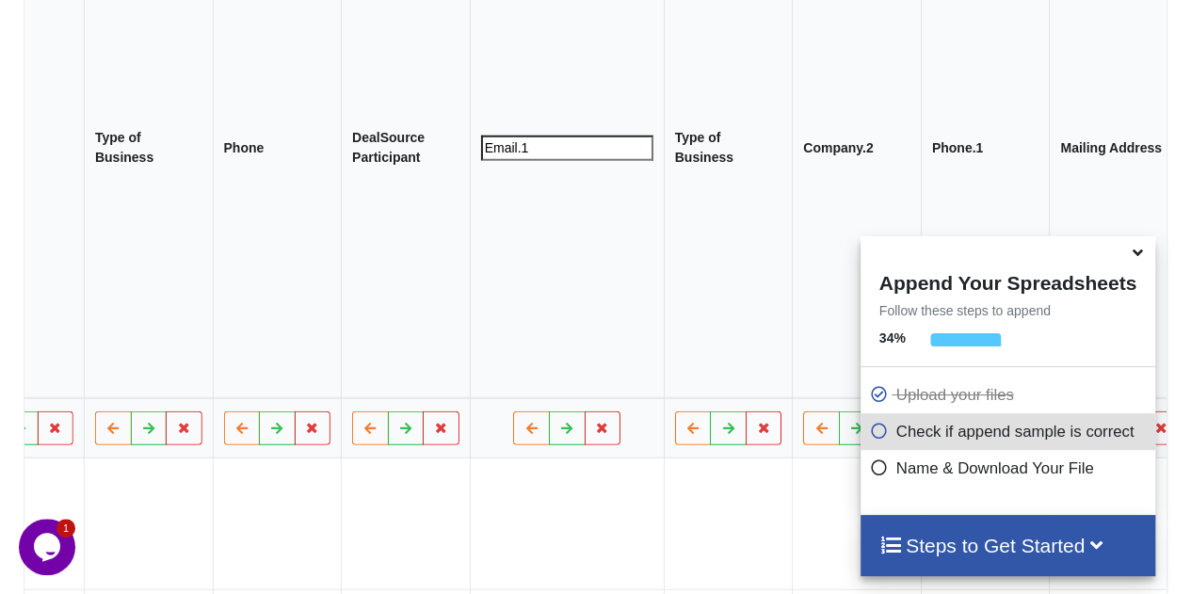
click at [481, 142] on input "Email.1" at bounding box center [567, 146] width 172 height 25
type input "Email"
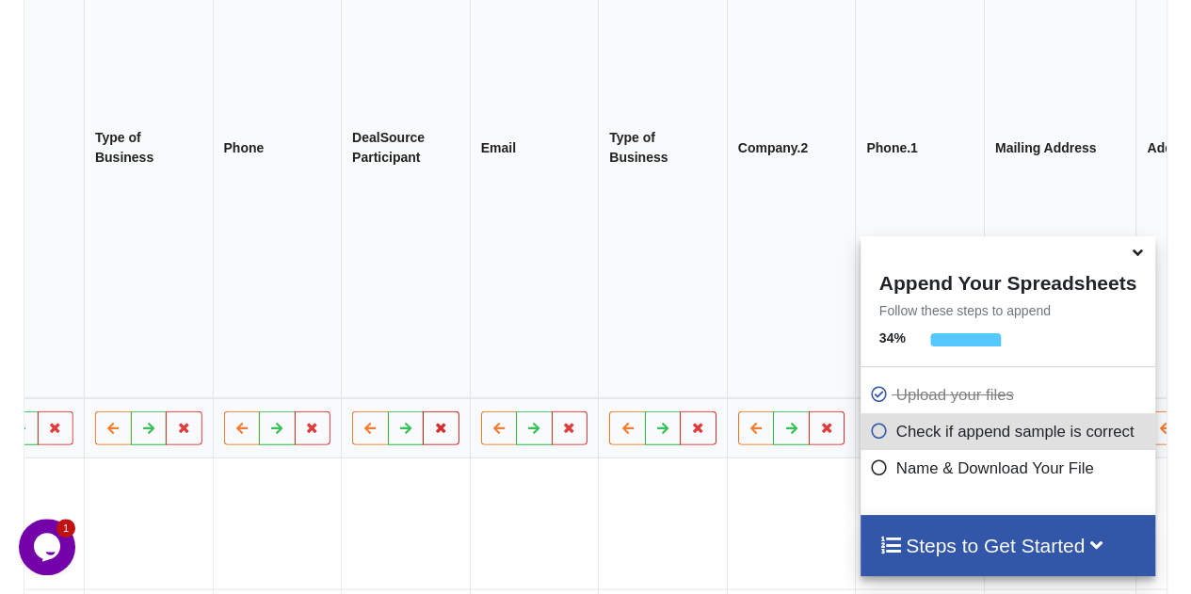
click at [424, 415] on button at bounding box center [442, 427] width 37 height 34
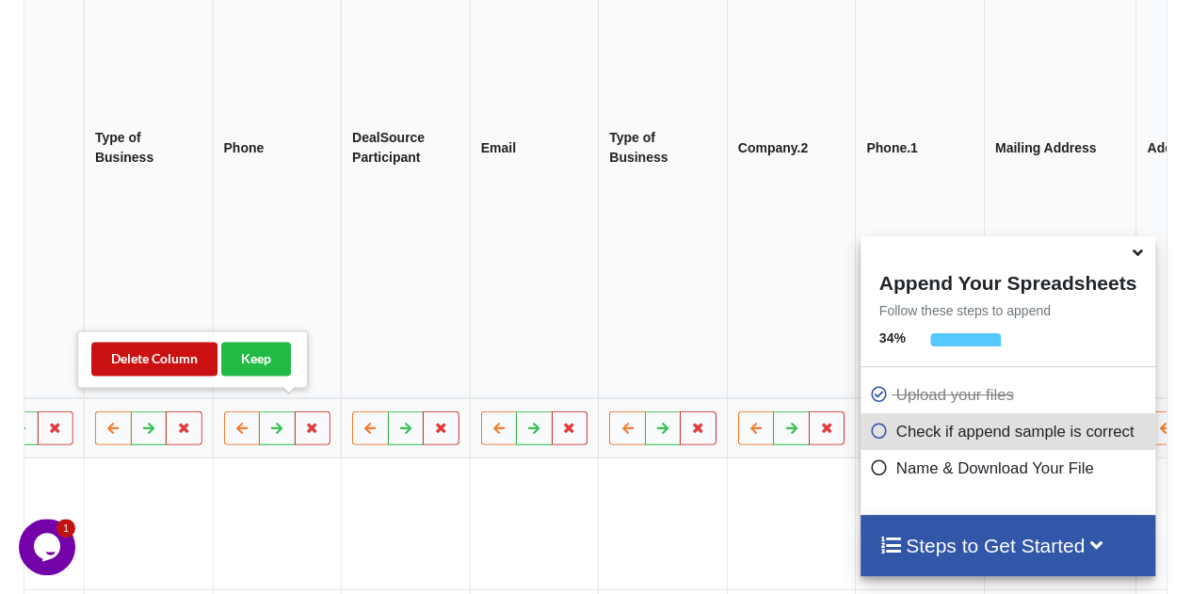
click at [155, 349] on button "Delete Column" at bounding box center [154, 359] width 126 height 34
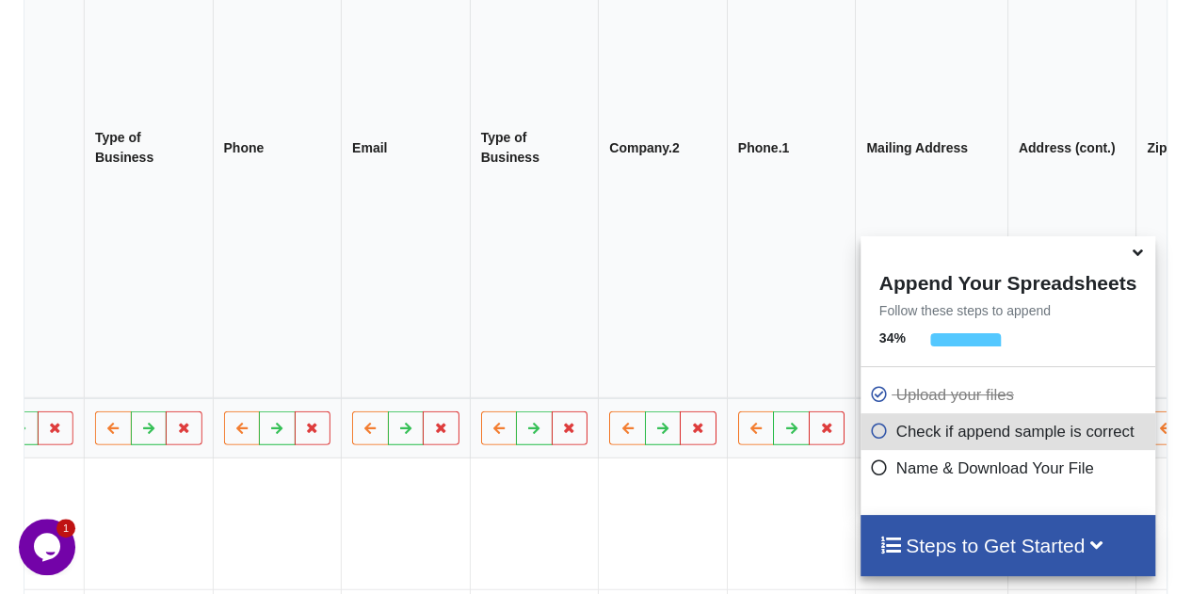
click at [599, 136] on th "Company.2" at bounding box center [663, 146] width 129 height 501
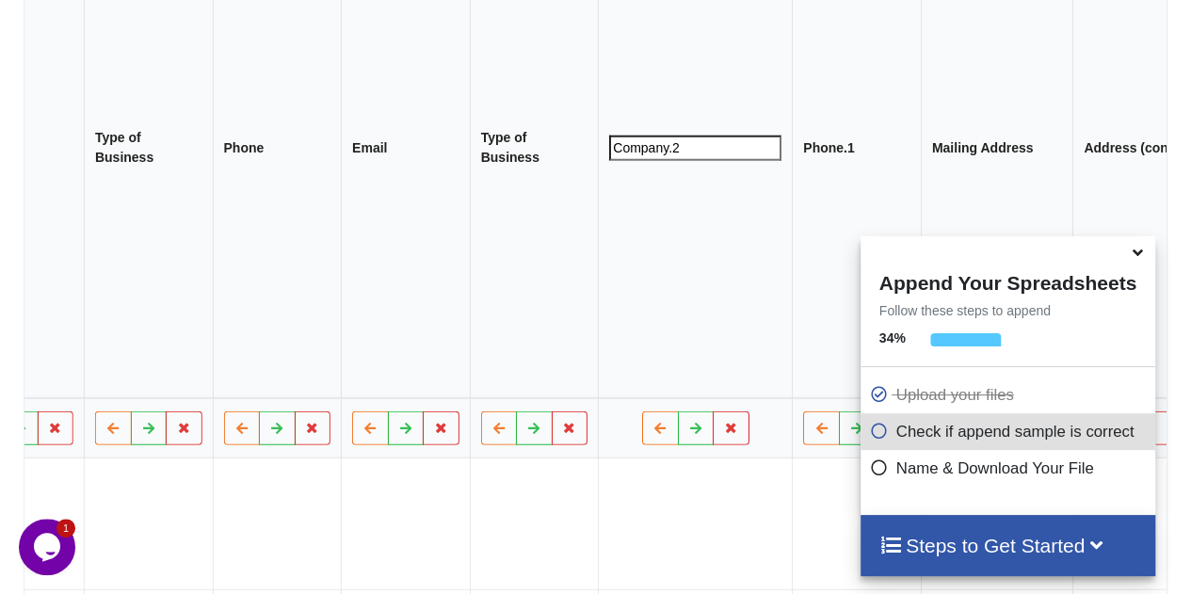
click at [610, 146] on input "Company.2" at bounding box center [696, 146] width 172 height 25
type input "Company"
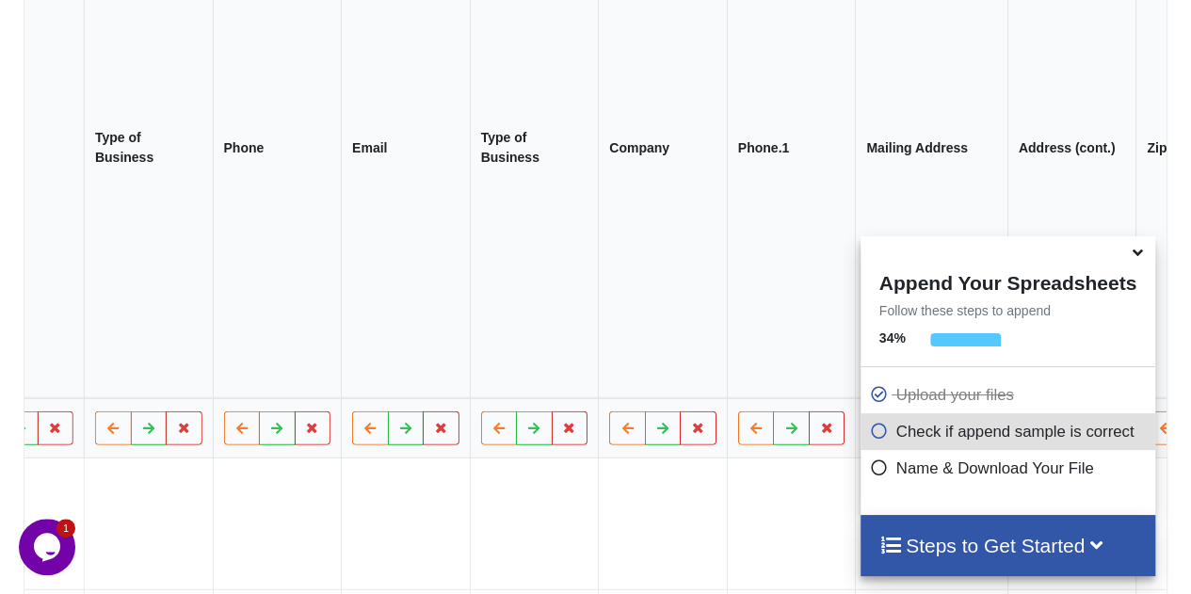
click at [727, 144] on th "Phone.1" at bounding box center [791, 146] width 129 height 501
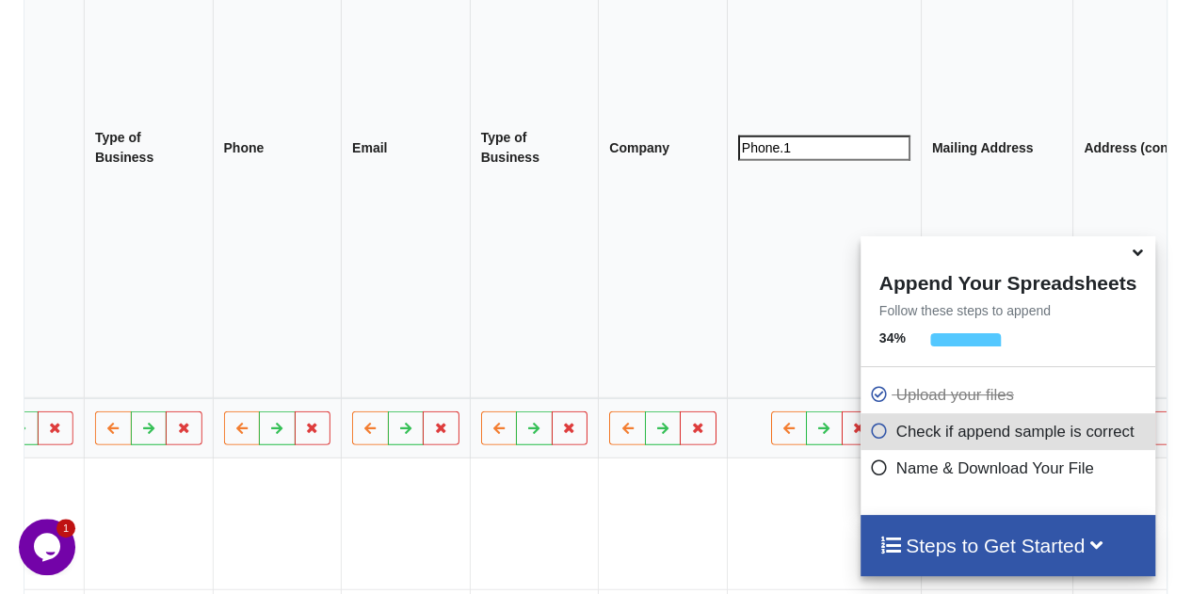
click at [738, 144] on input "Phone.1" at bounding box center [824, 146] width 172 height 25
type input "Phone"
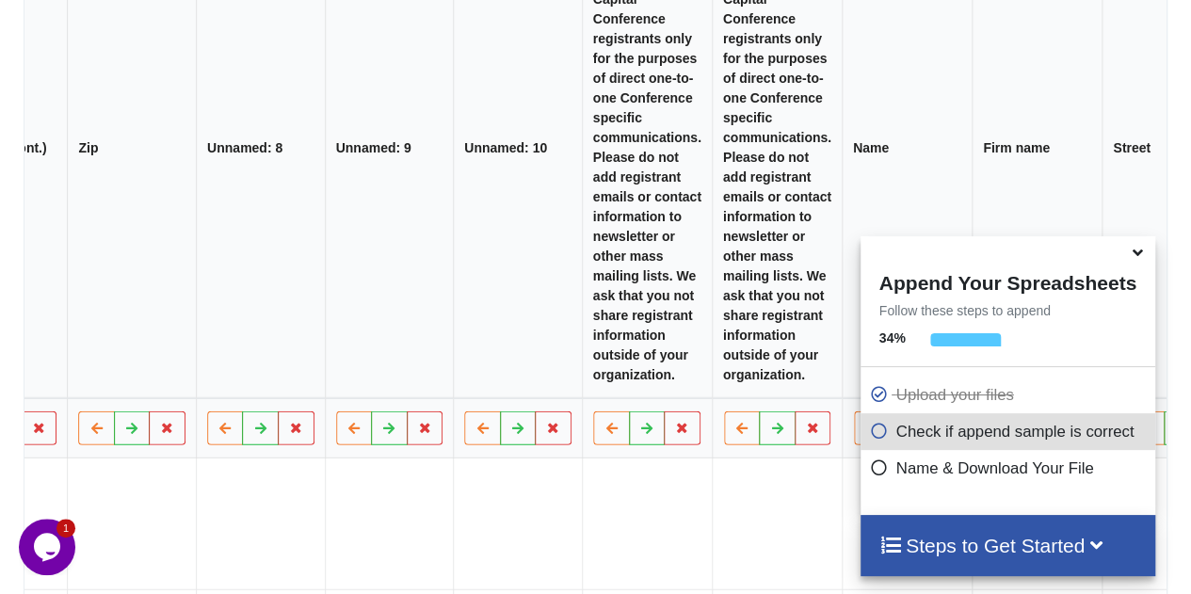
scroll to position [0, 7504]
click at [674, 421] on icon at bounding box center [682, 426] width 16 height 11
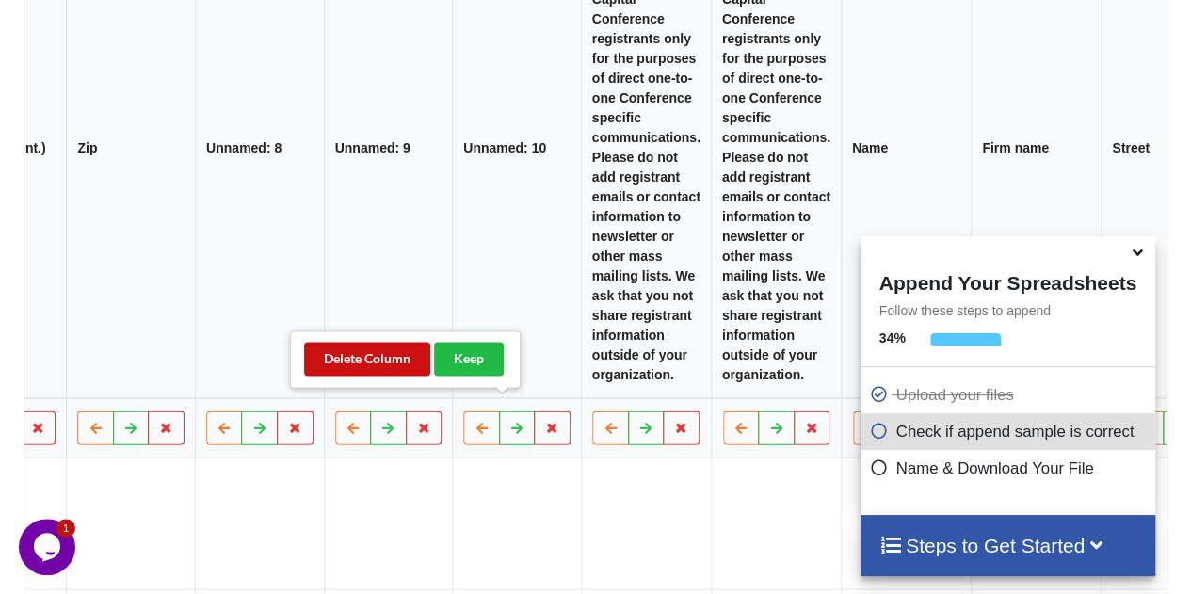
click at [360, 360] on button "Delete Column" at bounding box center [367, 359] width 126 height 34
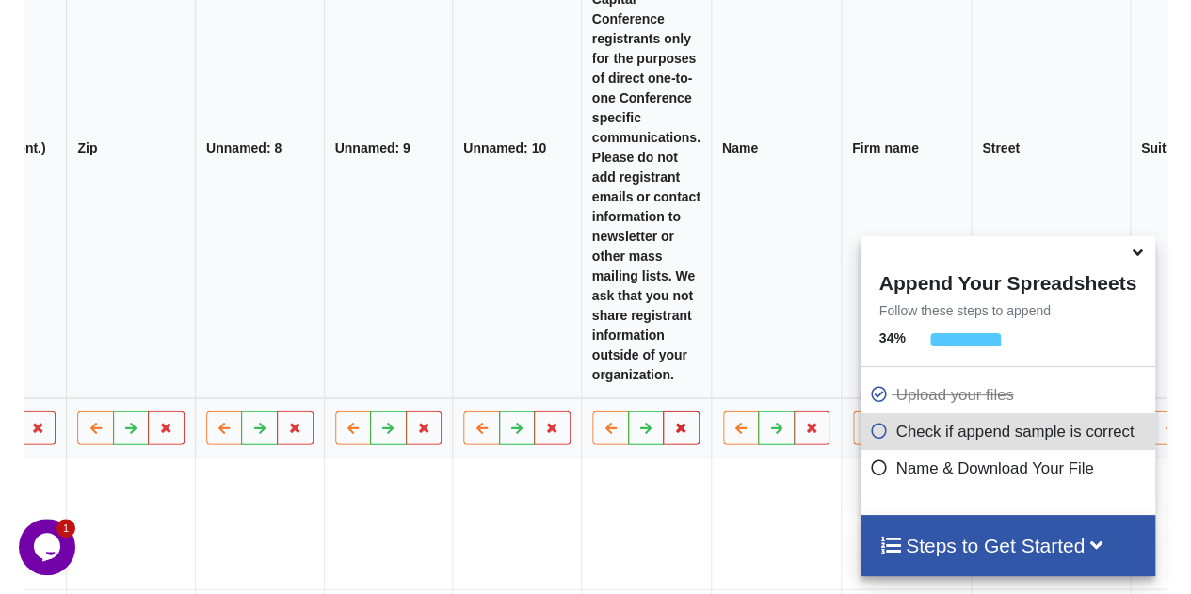
click at [674, 421] on icon at bounding box center [682, 426] width 16 height 11
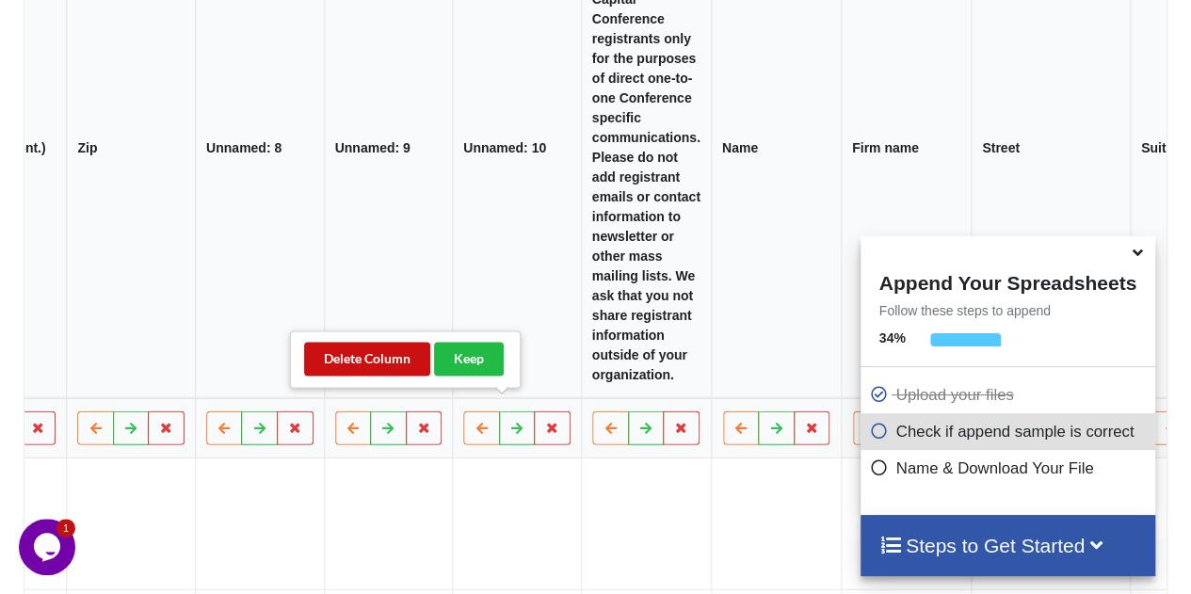
click at [344, 352] on button "Delete Column" at bounding box center [367, 359] width 126 height 34
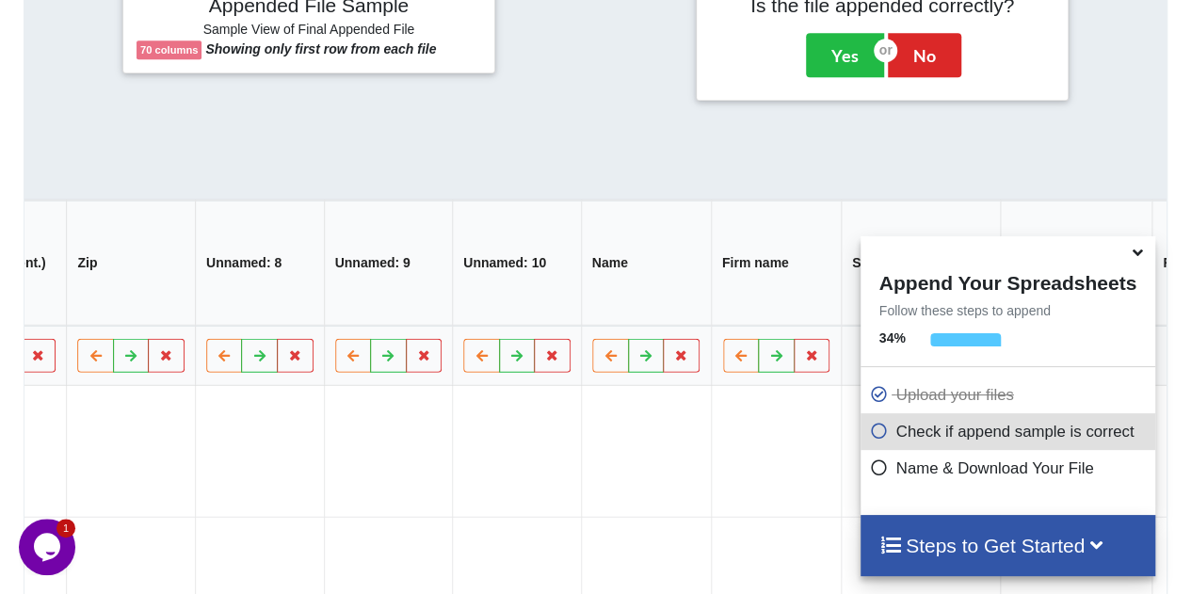
scroll to position [779, 0]
click at [711, 249] on th "Firm name" at bounding box center [776, 262] width 130 height 125
click at [722, 249] on input "Firm name" at bounding box center [808, 261] width 172 height 25
type input "Company"
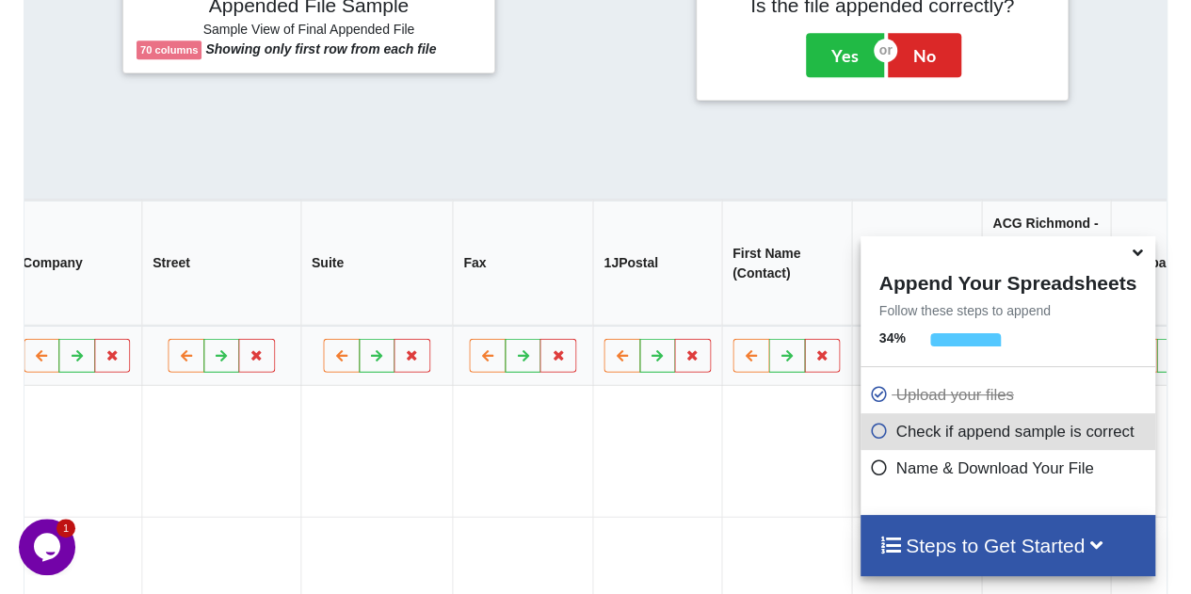
scroll to position [0, 8278]
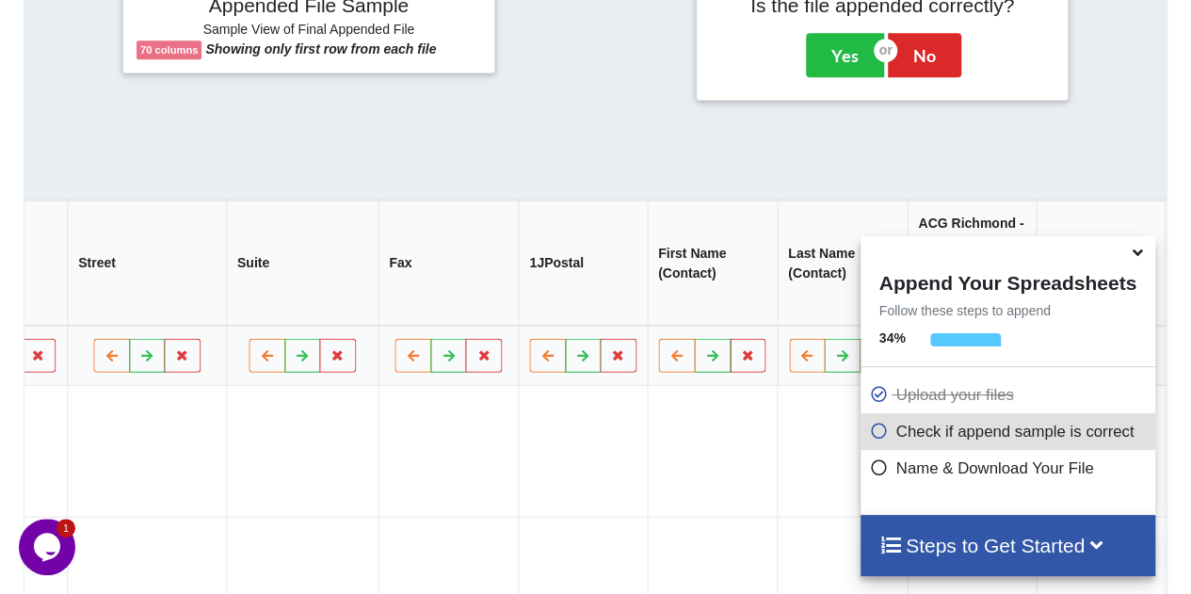
click at [647, 257] on th "First Name (Contact)" at bounding box center [712, 262] width 130 height 125
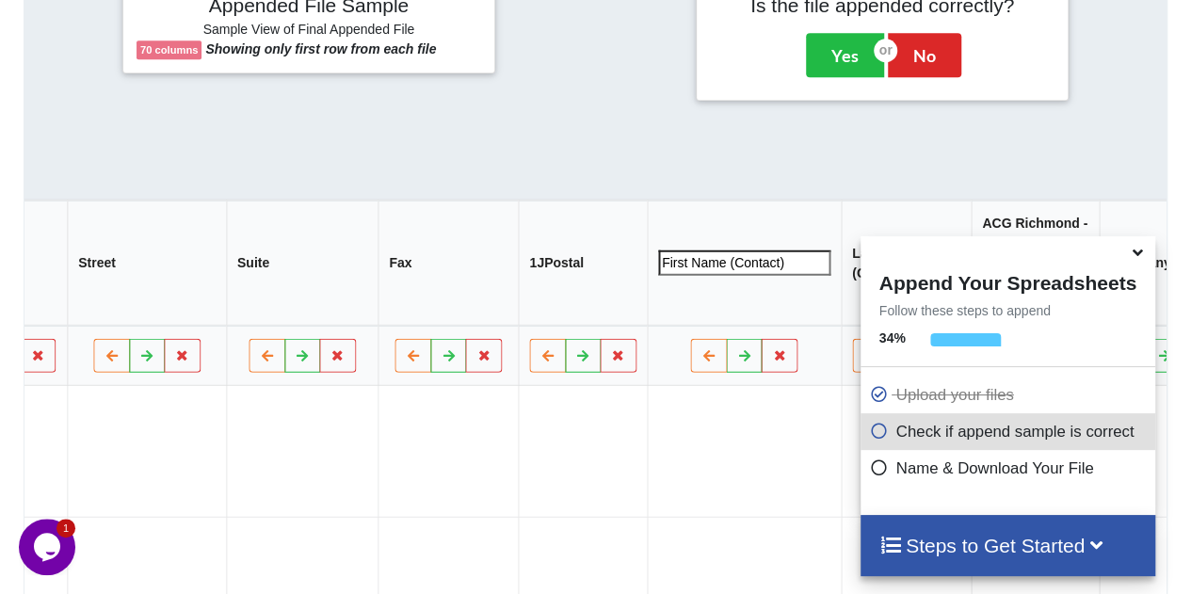
click at [658, 257] on input "First Name (Contact)" at bounding box center [744, 261] width 172 height 25
drag, startPoint x: 473, startPoint y: 263, endPoint x: 1204, endPoint y: 332, distance: 733.7
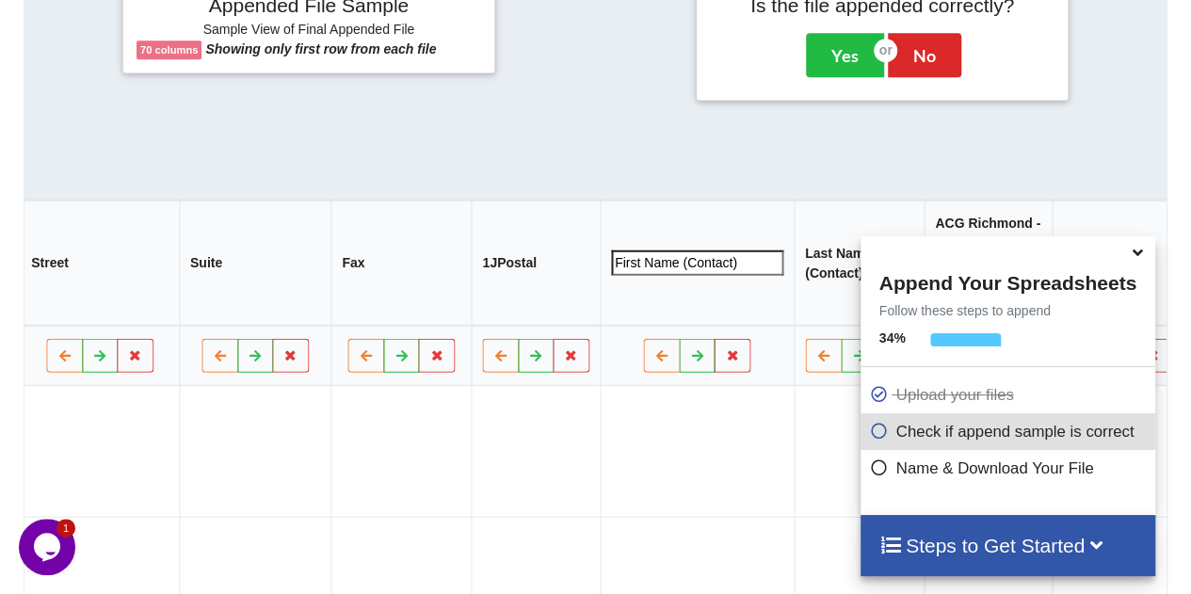
type input "First Name"
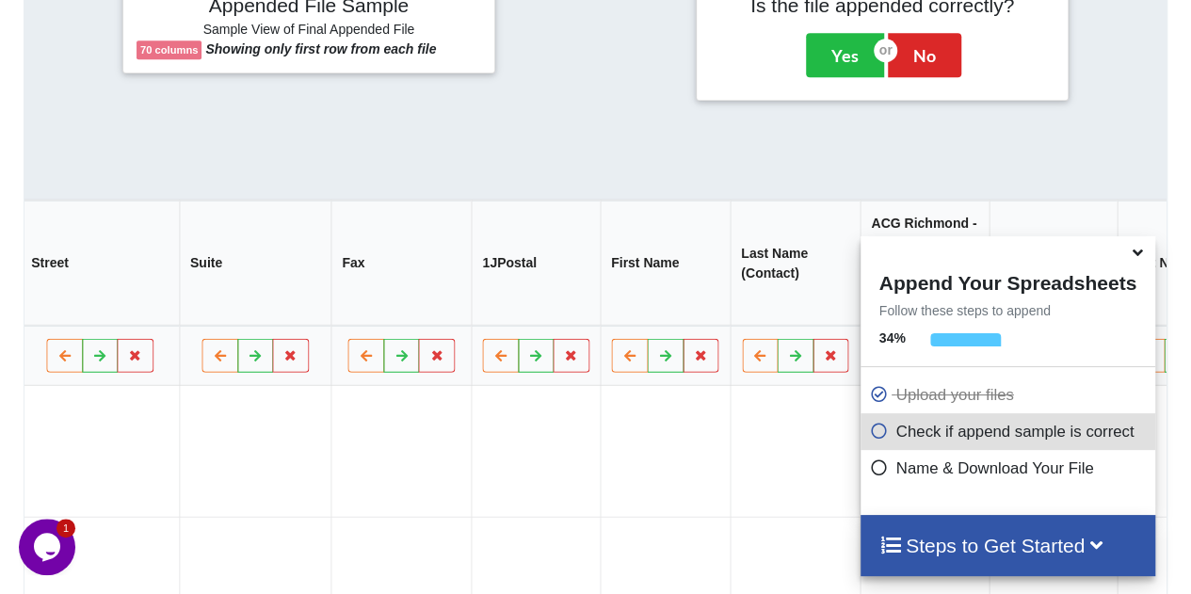
click at [729, 262] on th "Last Name (Contact)" at bounding box center [794, 262] width 130 height 125
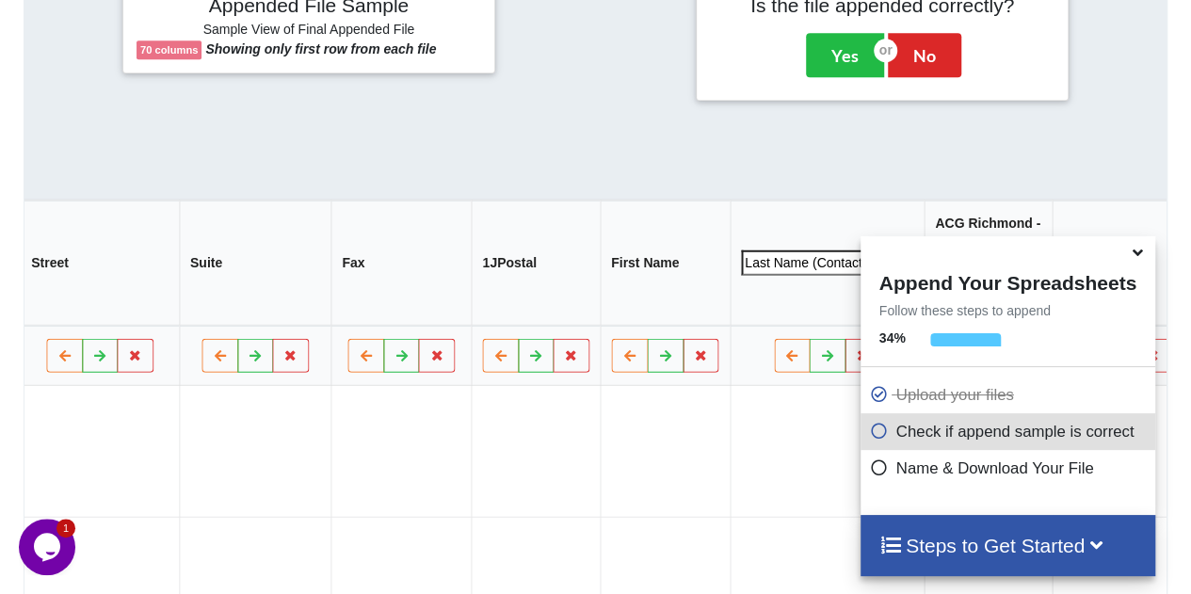
click at [741, 257] on input "Last Name (Contact)" at bounding box center [827, 261] width 172 height 25
drag, startPoint x: 552, startPoint y: 257, endPoint x: 1020, endPoint y: 293, distance: 469.1
type input "Last Name"
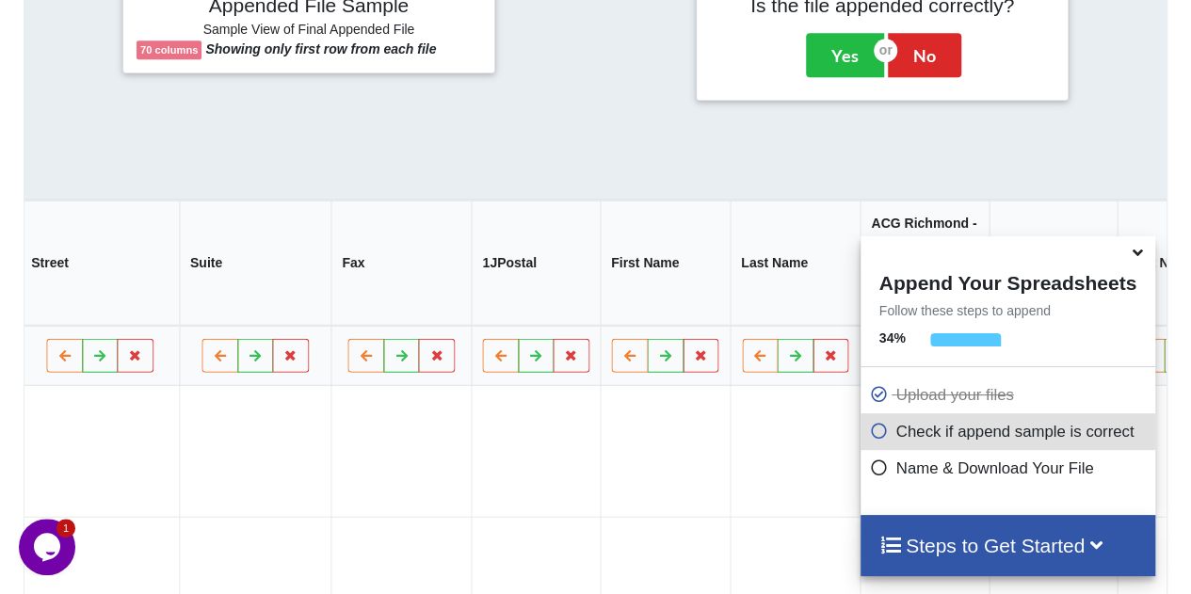
click at [952, 348] on icon at bounding box center [960, 353] width 16 height 11
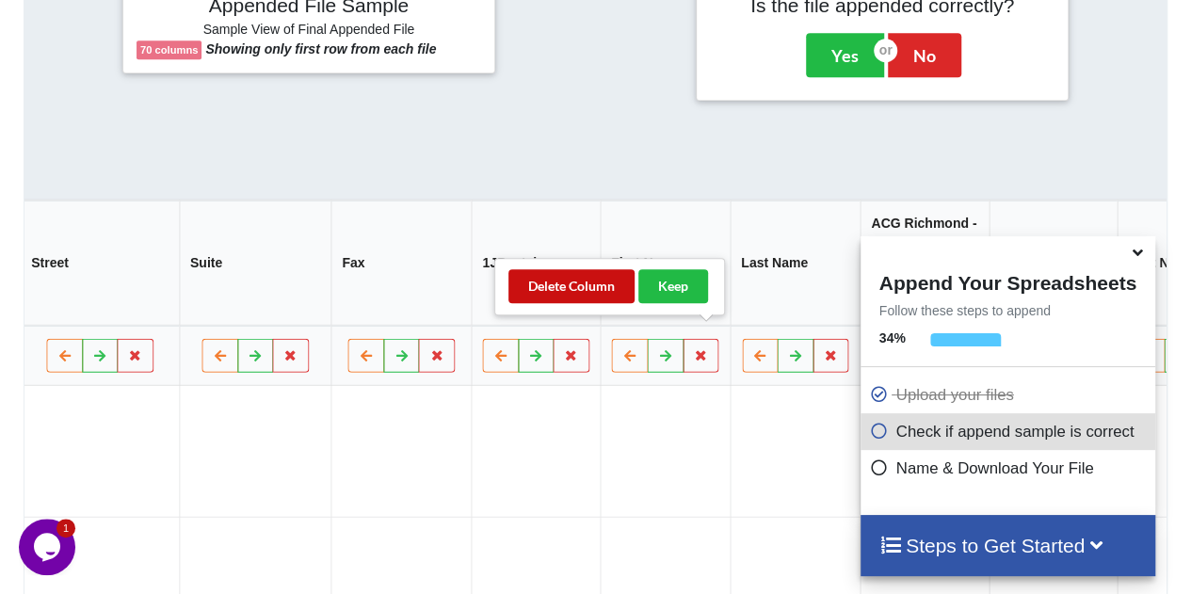
click at [557, 286] on button "Delete Column" at bounding box center [571, 286] width 126 height 34
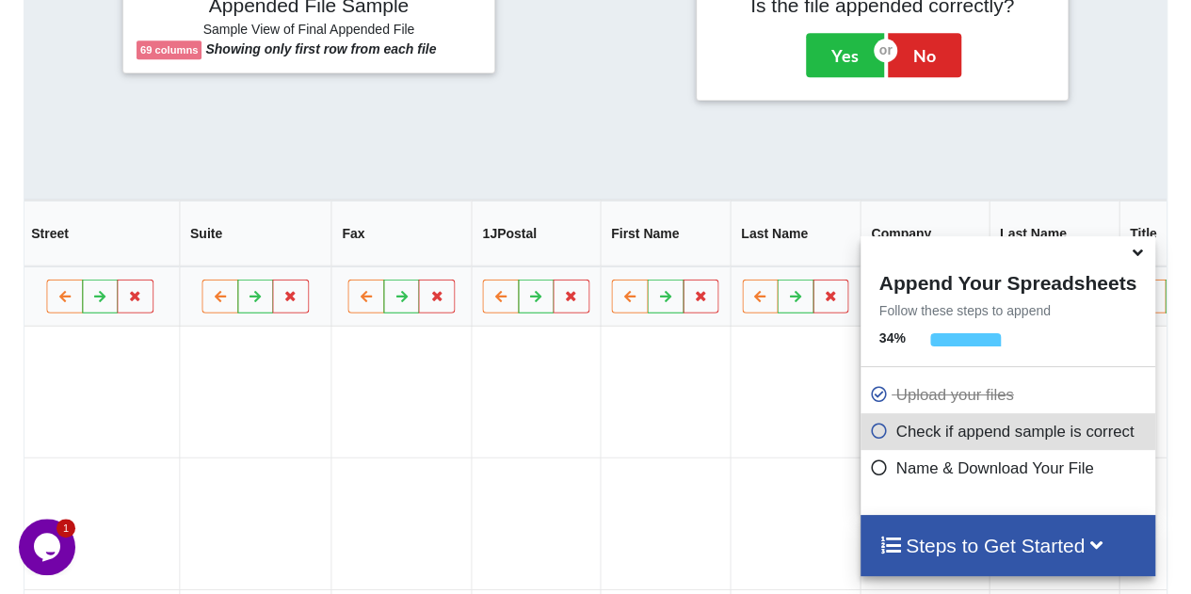
scroll to position [0, 8347]
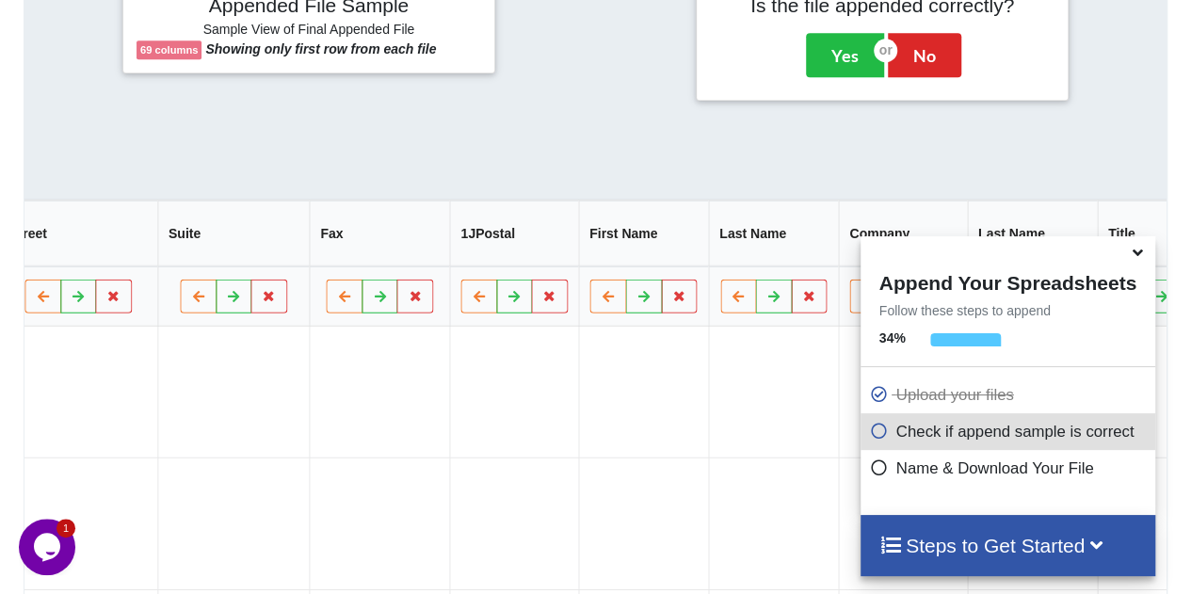
click at [1133, 258] on icon at bounding box center [1138, 249] width 20 height 17
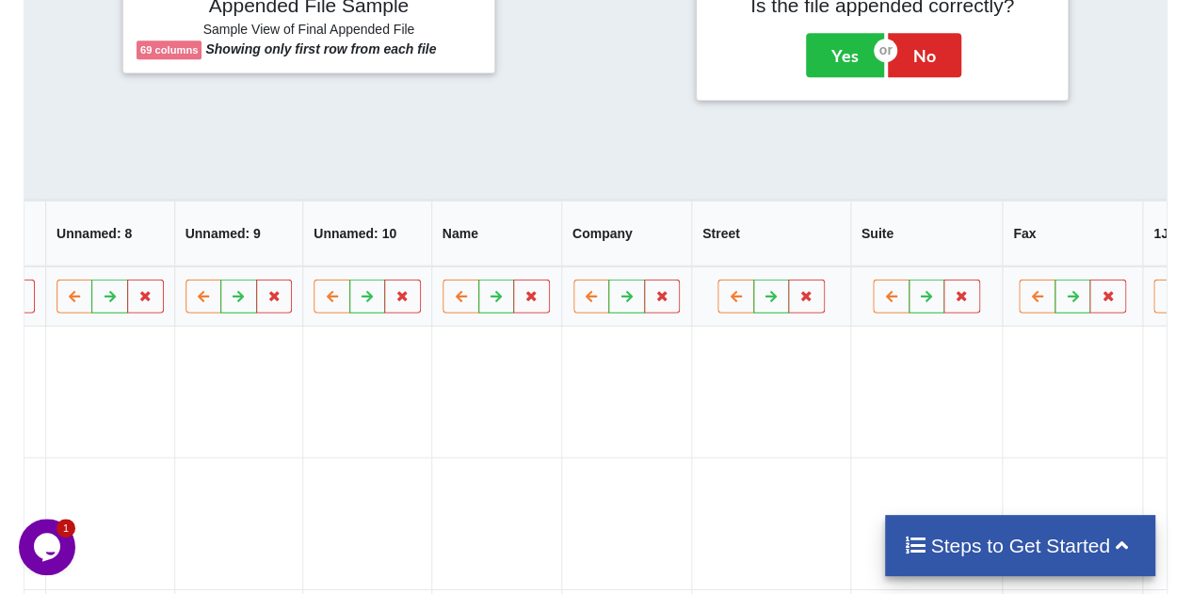
scroll to position [0, 7570]
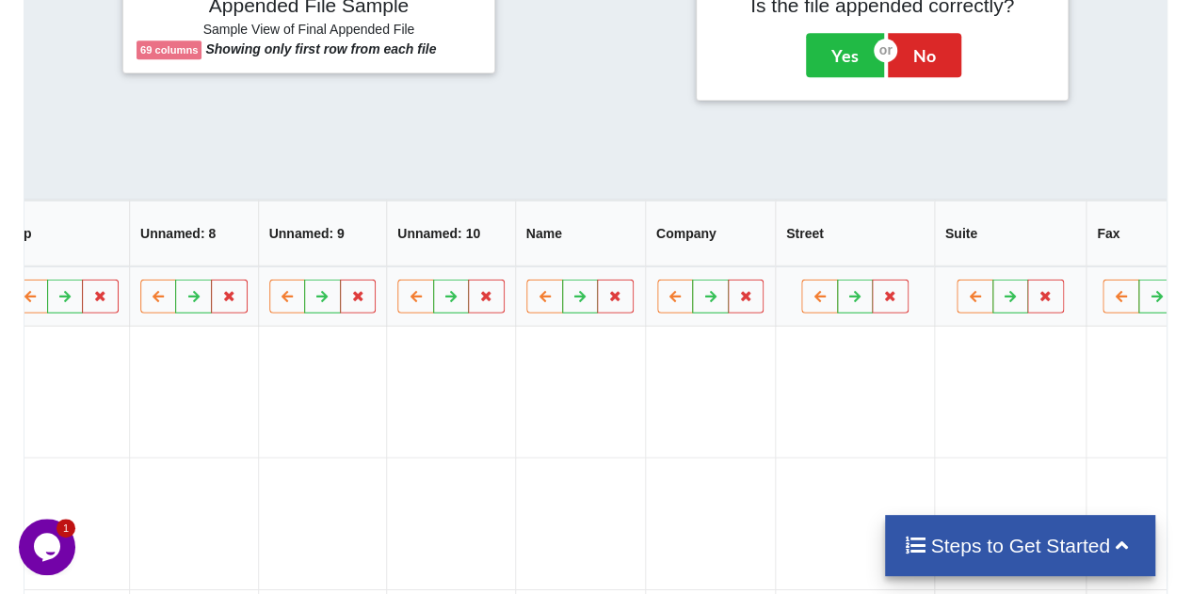
click at [775, 238] on th "Street" at bounding box center [854, 233] width 159 height 66
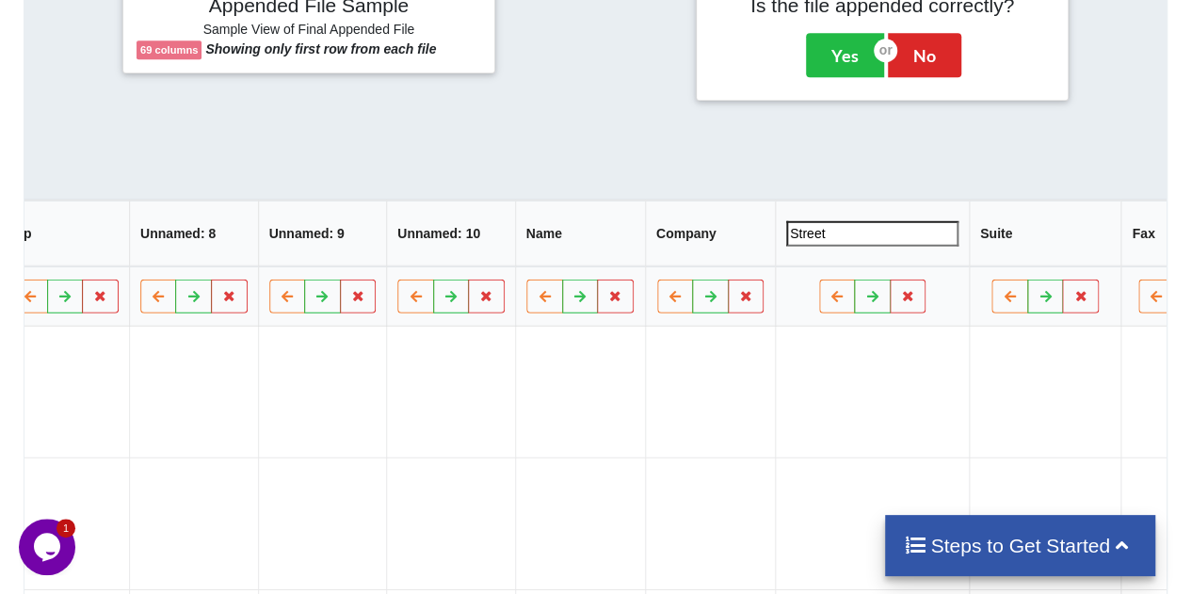
click at [786, 238] on input "Street" at bounding box center [872, 231] width 172 height 25
type input "Address"
click at [968, 238] on th "Suite" at bounding box center [1044, 233] width 152 height 66
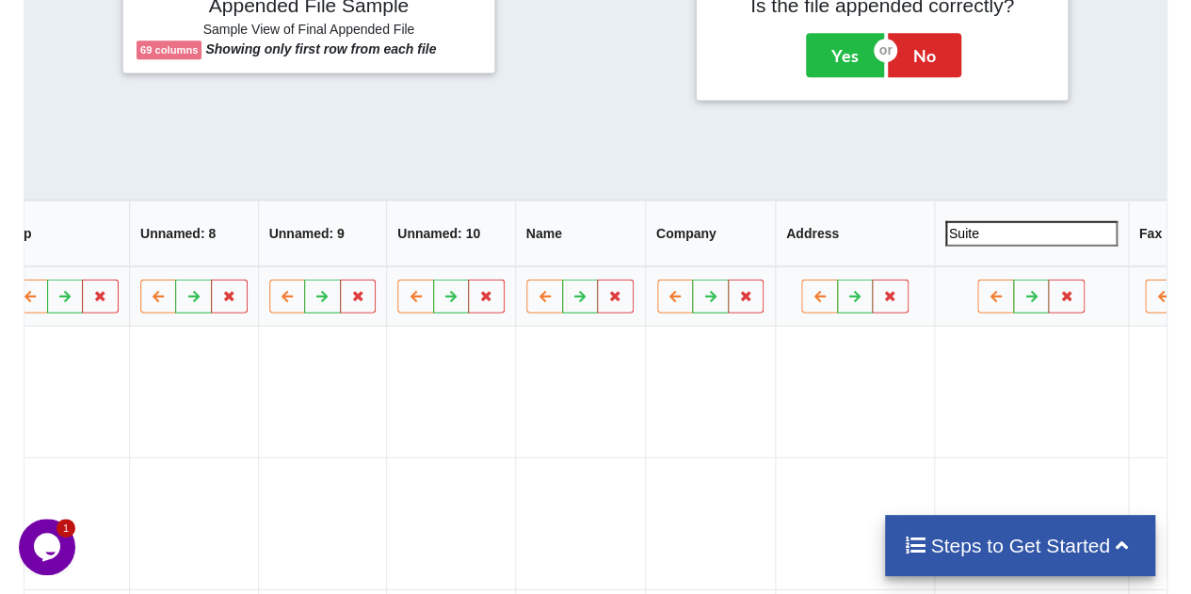
click at [945, 238] on input "Suite" at bounding box center [1031, 231] width 172 height 25
type input "Address Line 2"
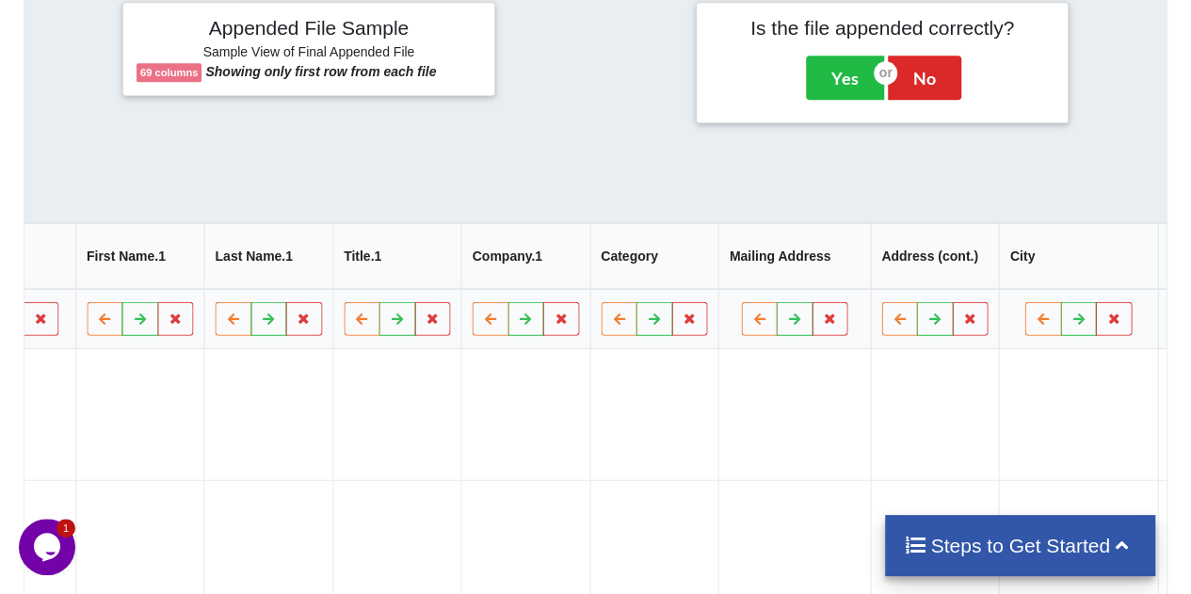
scroll to position [0, 5260]
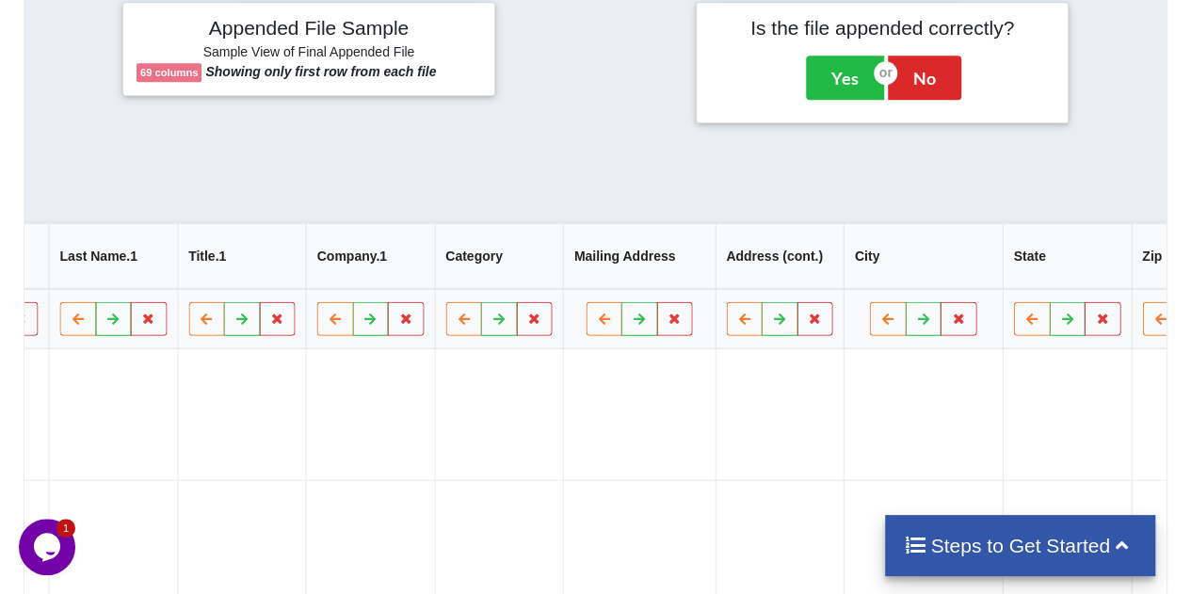
click at [563, 261] on th "Mailing Address" at bounding box center [639, 255] width 152 height 66
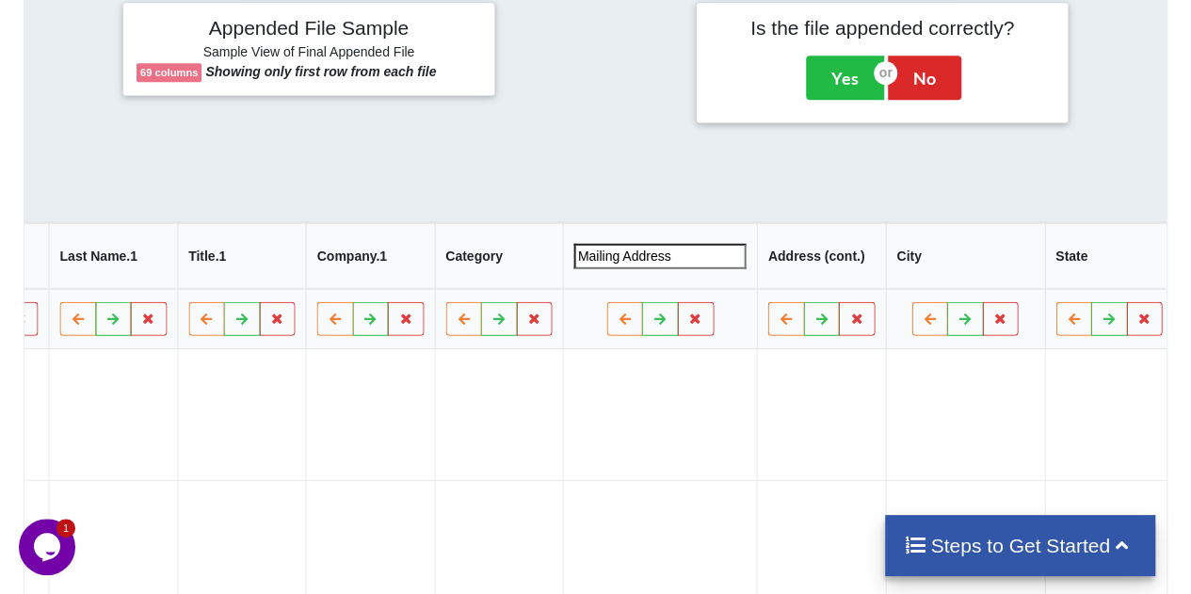
click at [574, 261] on input "Mailing Address" at bounding box center [660, 254] width 172 height 25
type input "Address"
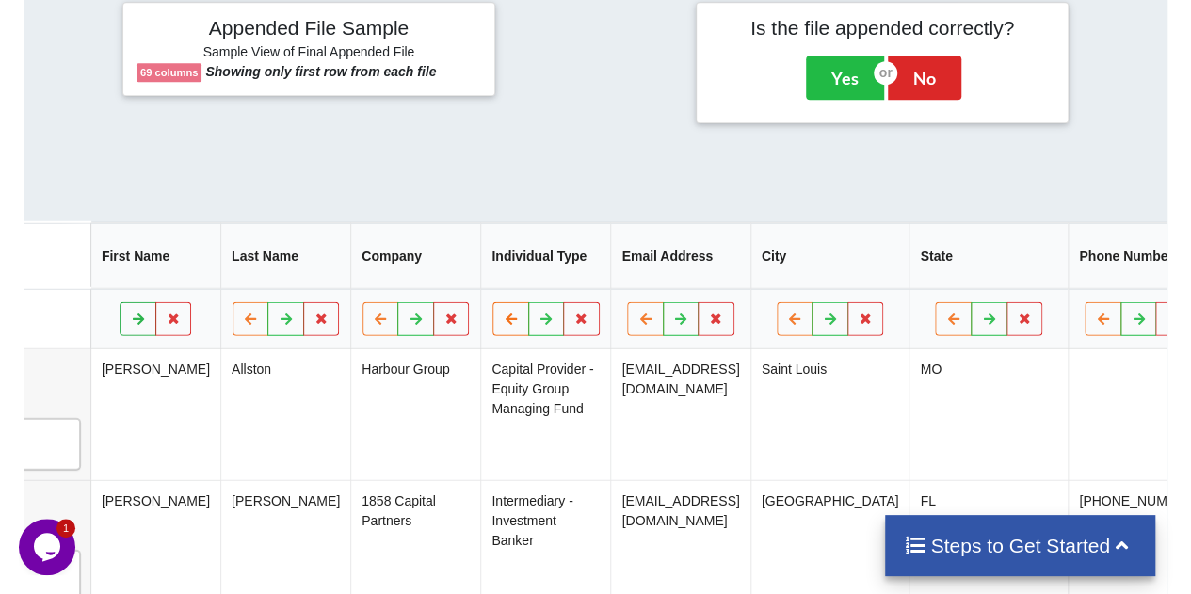
scroll to position [0, 316]
click at [623, 263] on th "Email Address" at bounding box center [678, 255] width 139 height 66
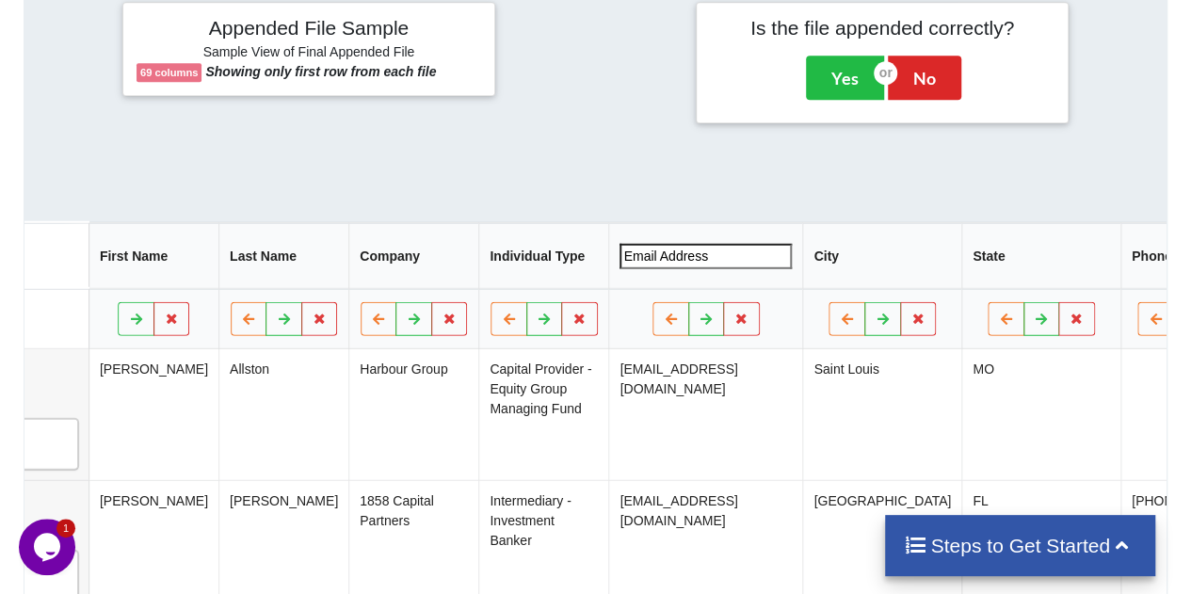
click at [623, 263] on input "Email Address" at bounding box center [706, 254] width 172 height 25
type input "Email"
click at [653, 415] on td "dallston@harbourgroup.com" at bounding box center [706, 413] width 194 height 131
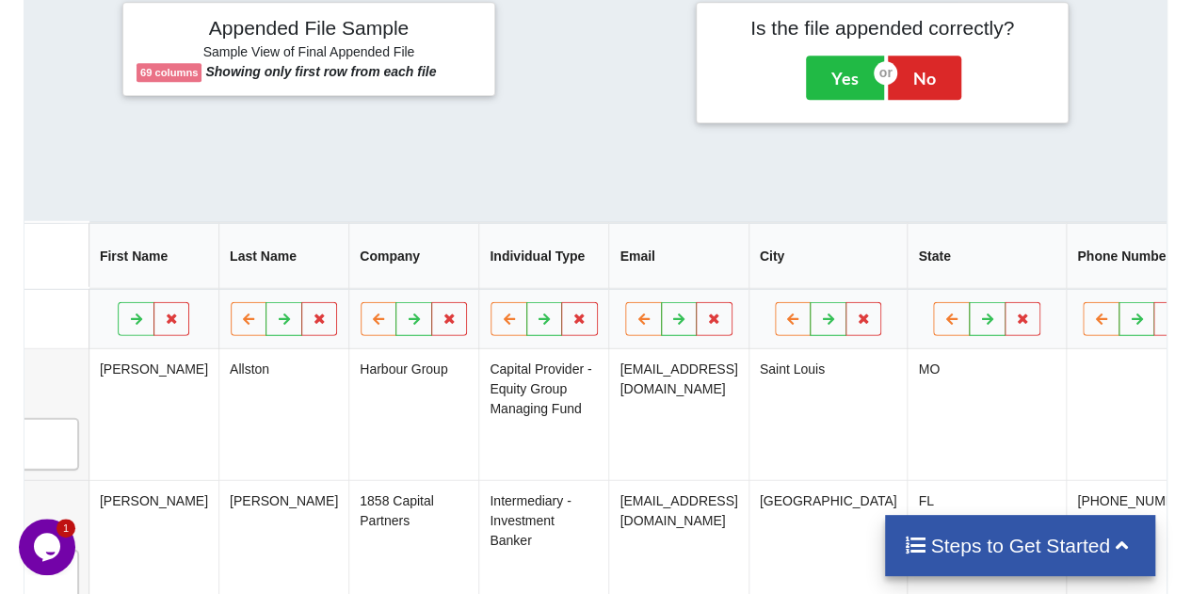
click at [493, 264] on th "Individual Type" at bounding box center [544, 255] width 130 height 66
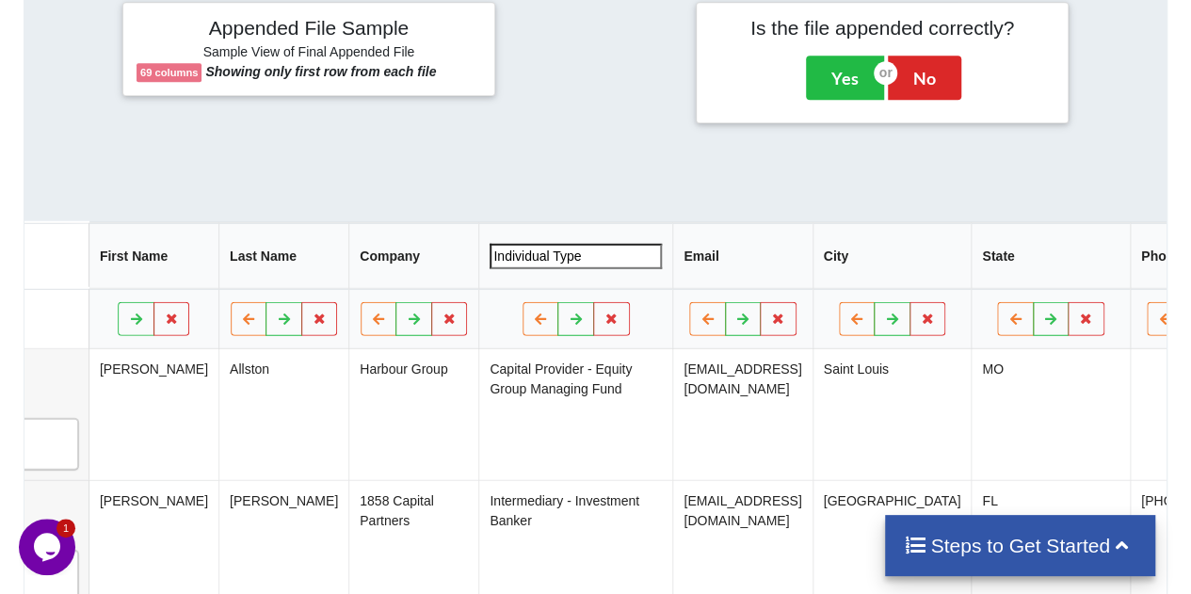
click at [493, 264] on input "Individual Type" at bounding box center [576, 254] width 172 height 25
type input "I"
type input "Primary Investor Category"
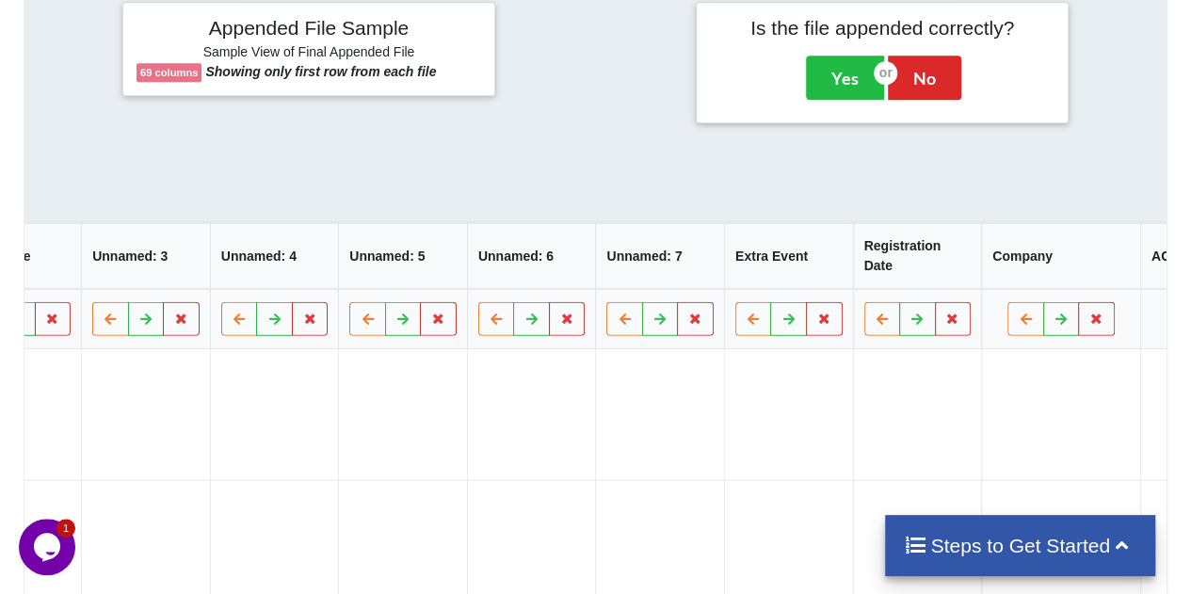
scroll to position [0, 3345]
click at [943, 317] on icon at bounding box center [951, 317] width 16 height 11
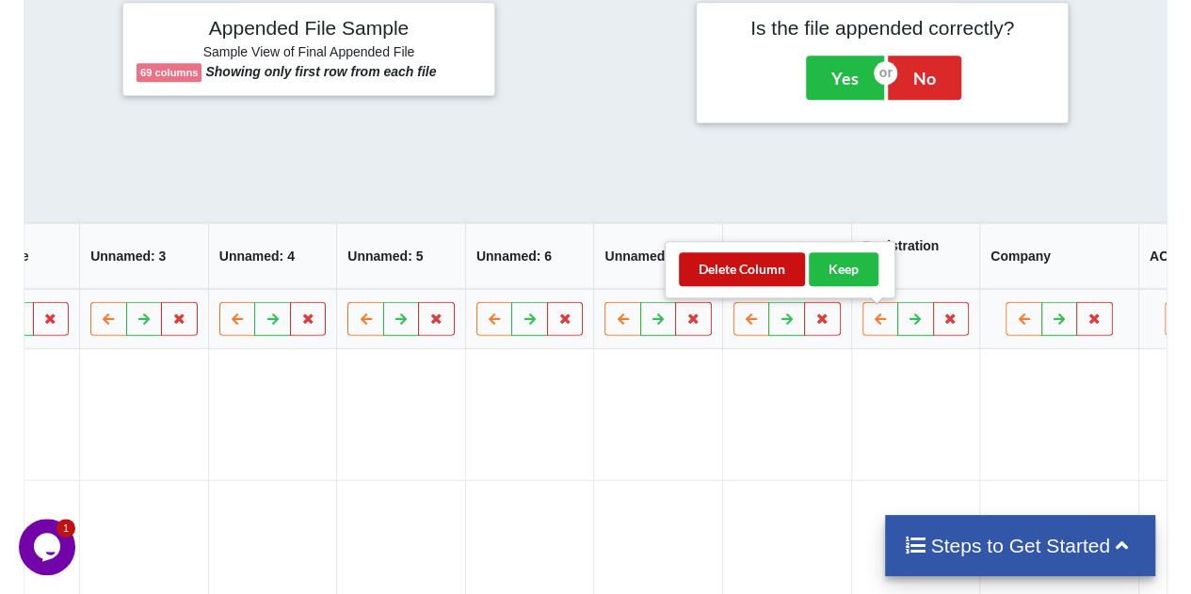
click at [757, 270] on button "Delete Column" at bounding box center [742, 269] width 126 height 34
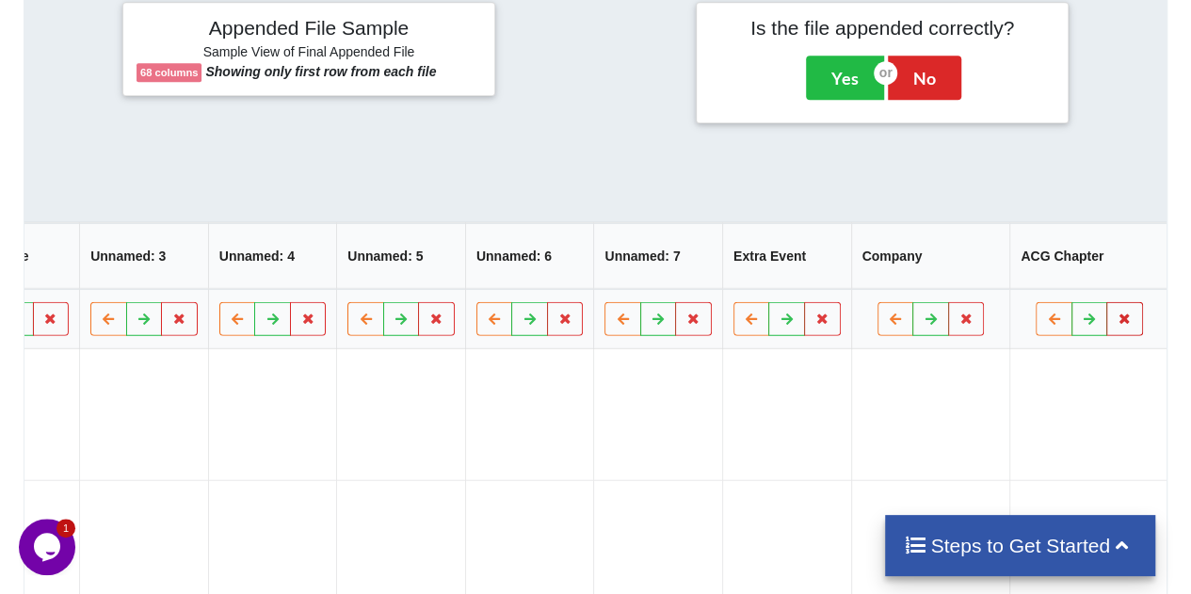
click at [1117, 321] on icon at bounding box center [1125, 317] width 16 height 11
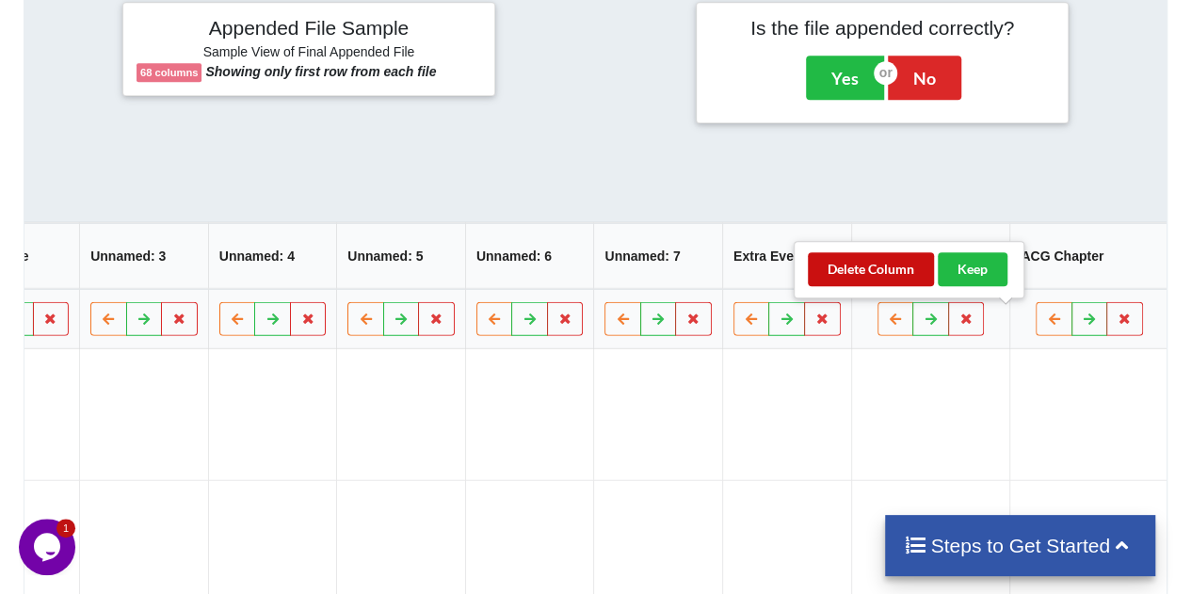
click at [885, 263] on button "Delete Column" at bounding box center [871, 269] width 126 height 34
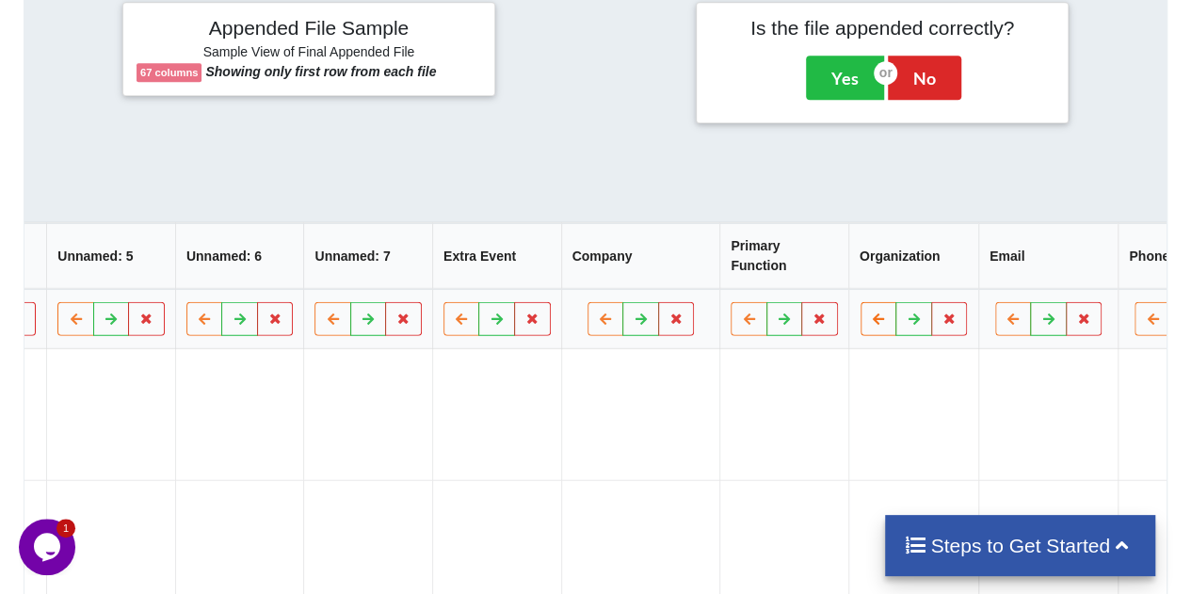
scroll to position [0, 3654]
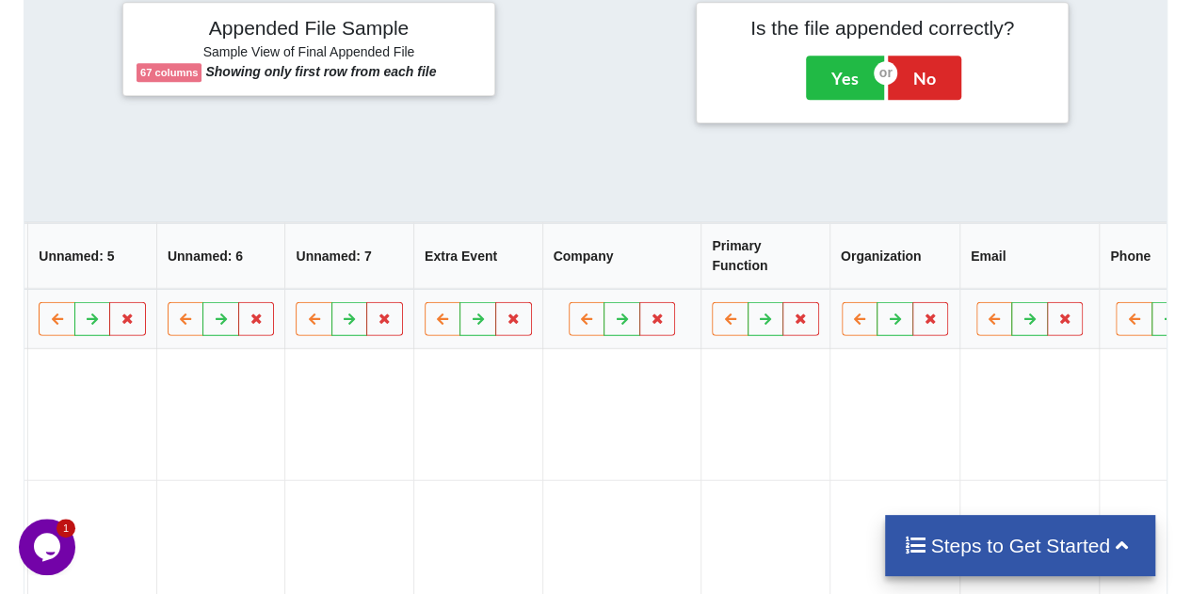
click at [829, 261] on th "Organization" at bounding box center [894, 255] width 130 height 66
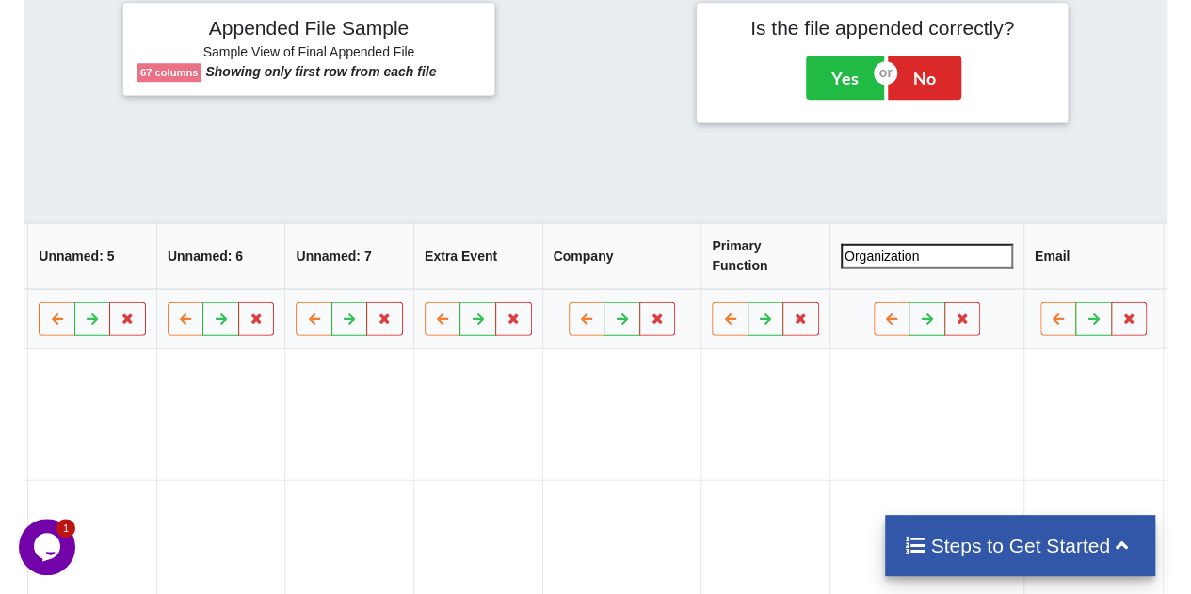
click at [840, 261] on input "Organization" at bounding box center [926, 254] width 172 height 25
type input "Company"
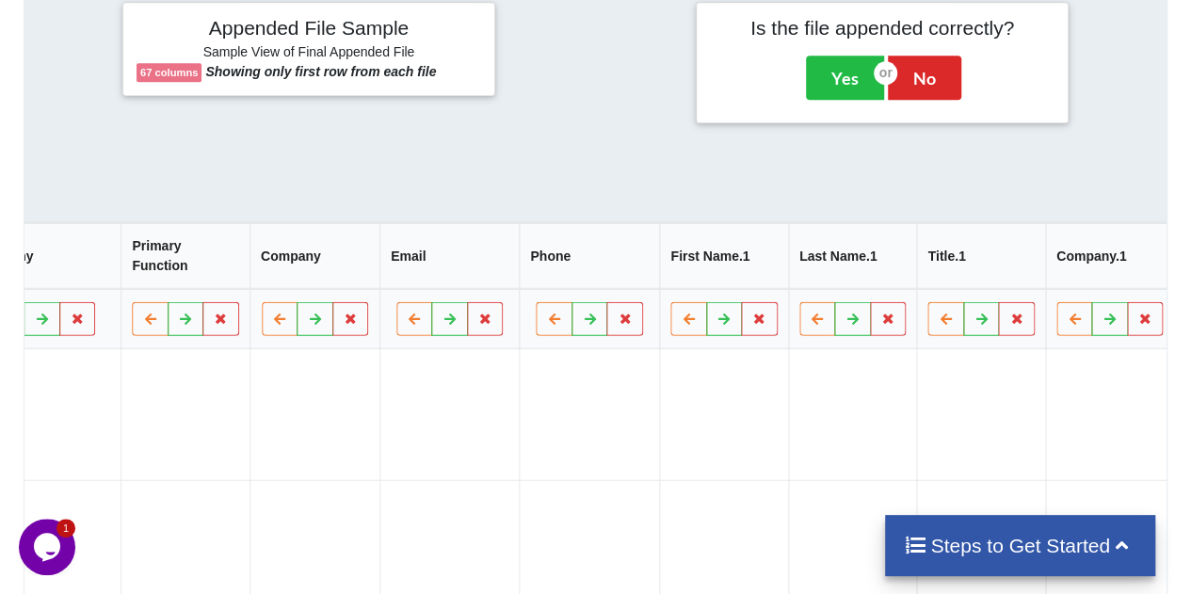
scroll to position [0, 4239]
click at [667, 259] on th "First Name.1" at bounding box center [718, 255] width 129 height 66
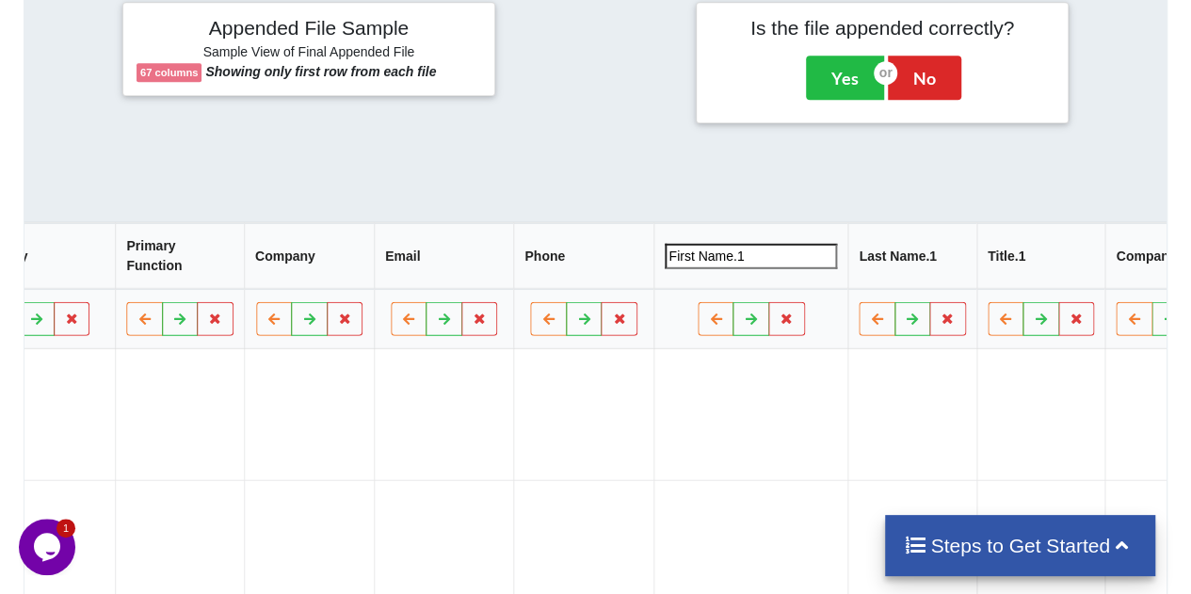
click at [718, 253] on input "First Name.1" at bounding box center [751, 254] width 172 height 25
type input "First Name"
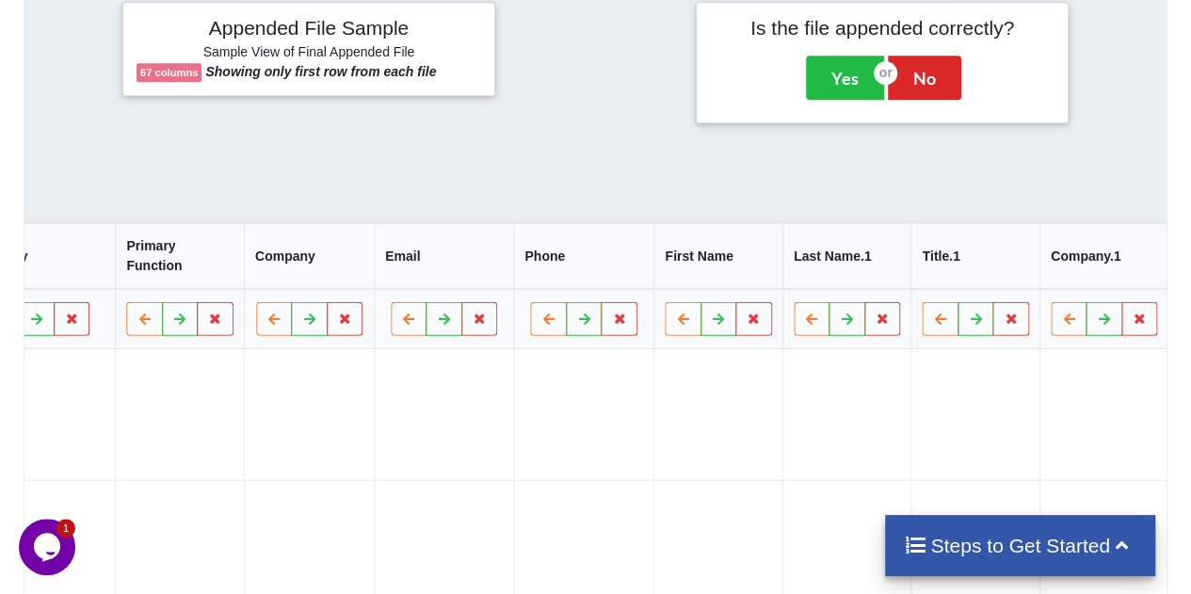
click at [825, 268] on th "Last Name.1" at bounding box center [846, 255] width 129 height 66
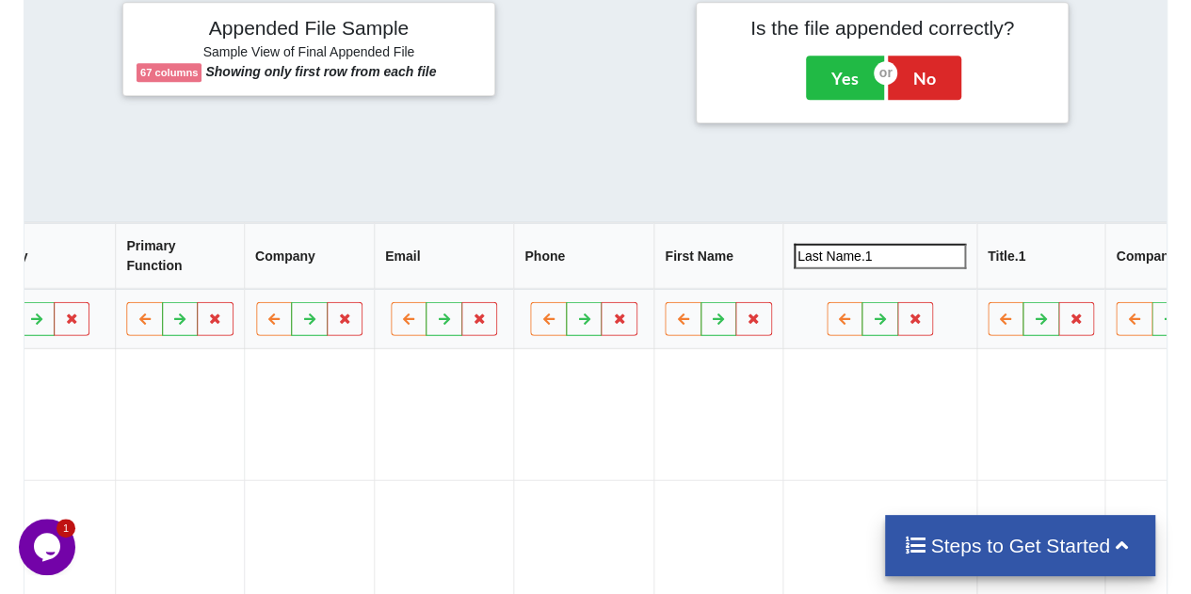
click at [834, 259] on input "Last Name.1" at bounding box center [879, 254] width 172 height 25
type input "Last Name"
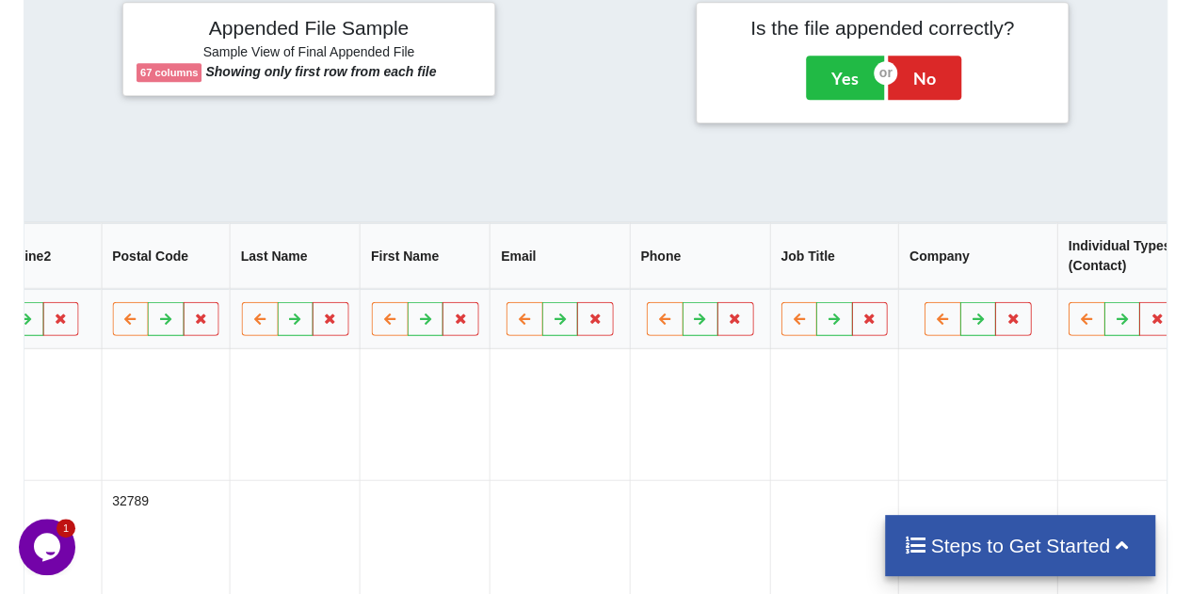
scroll to position [0, 1884]
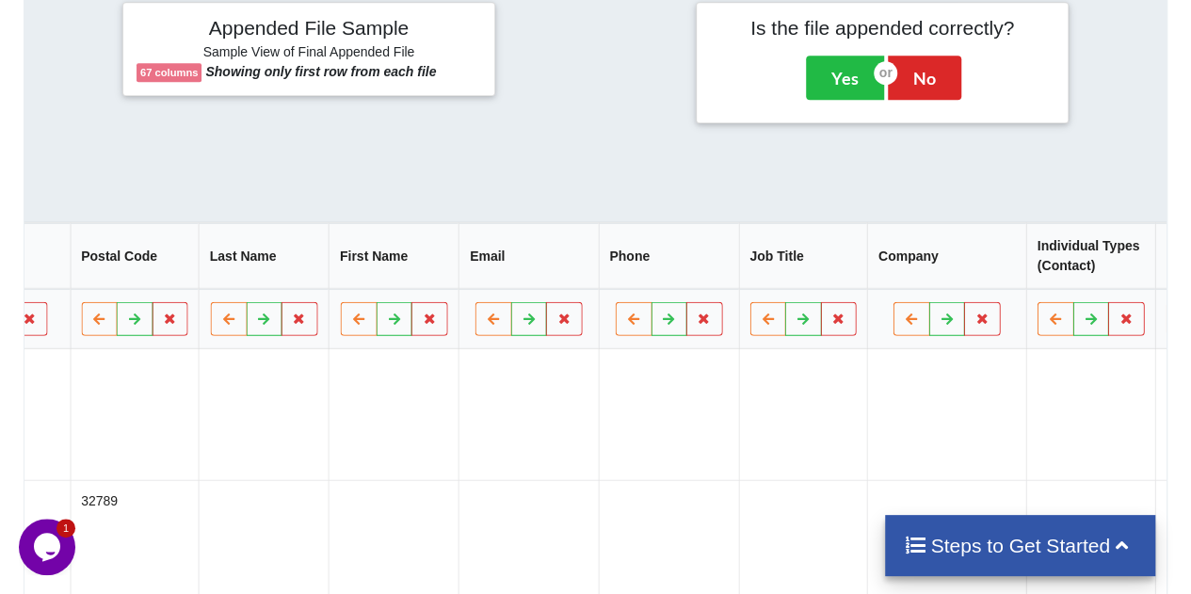
click at [743, 261] on th "Job Title" at bounding box center [803, 255] width 129 height 66
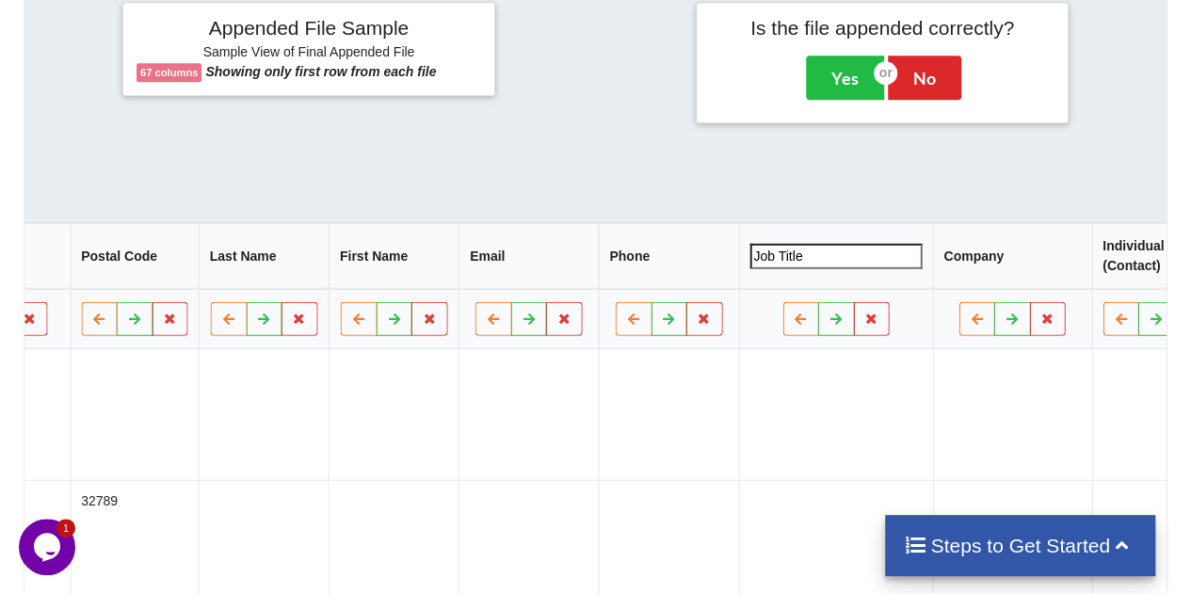
click at [750, 261] on input "Job Title" at bounding box center [836, 254] width 172 height 25
type input "Title"
click at [1092, 271] on th "Individual Types (Contact)" at bounding box center [1156, 255] width 129 height 66
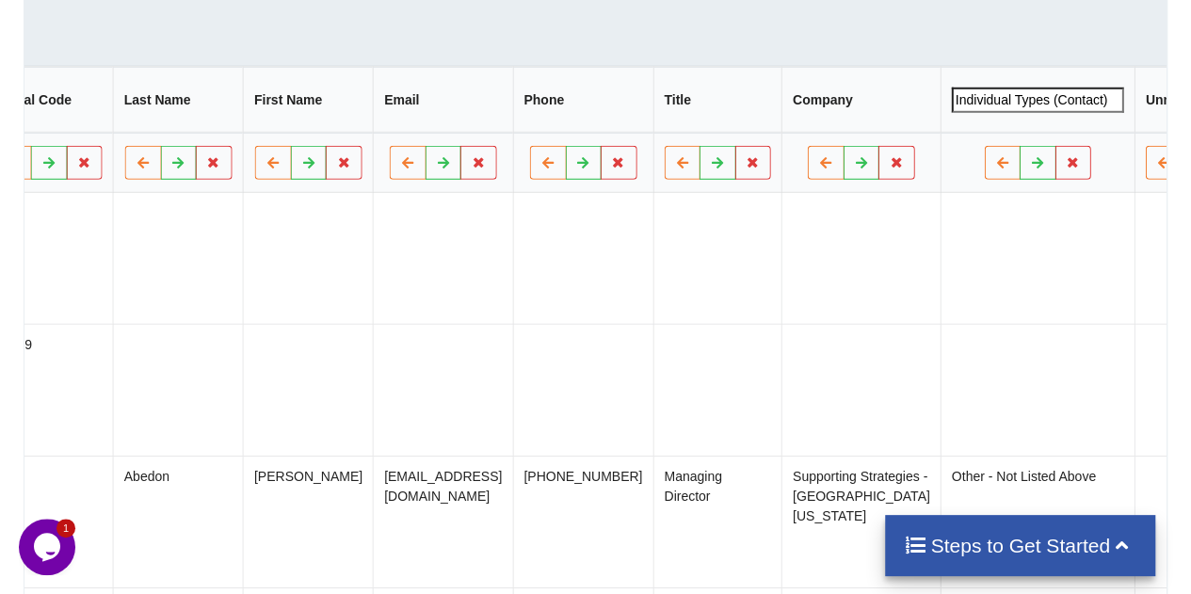
scroll to position [808, 0]
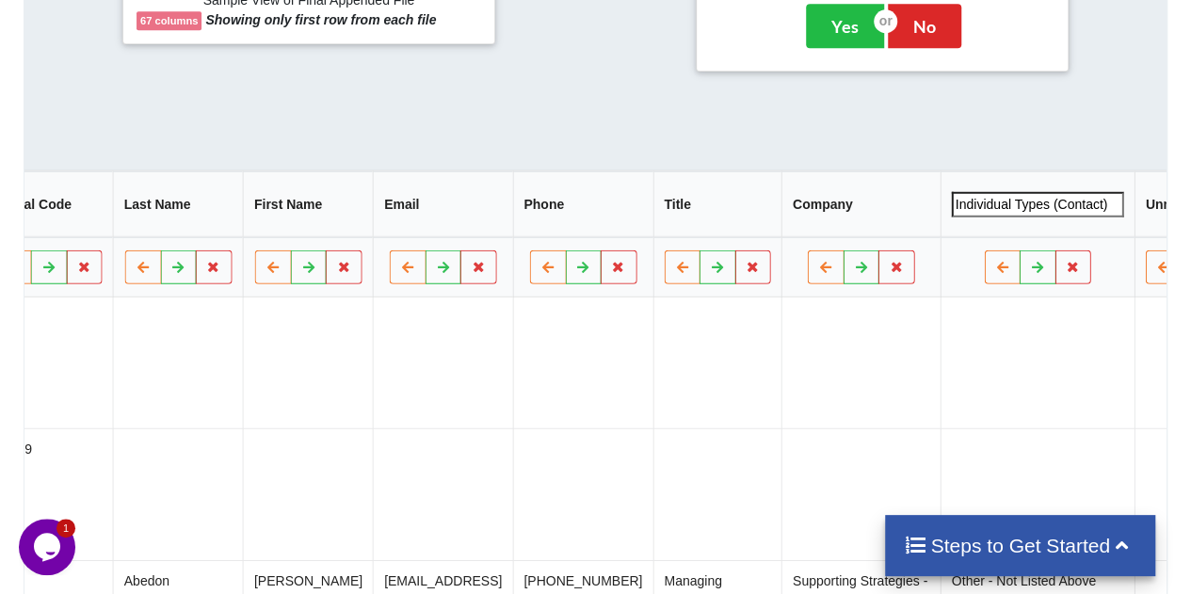
click at [980, 202] on input "Individual Types (Contact)" at bounding box center [1038, 202] width 172 height 25
type input "Primary Investor Category"
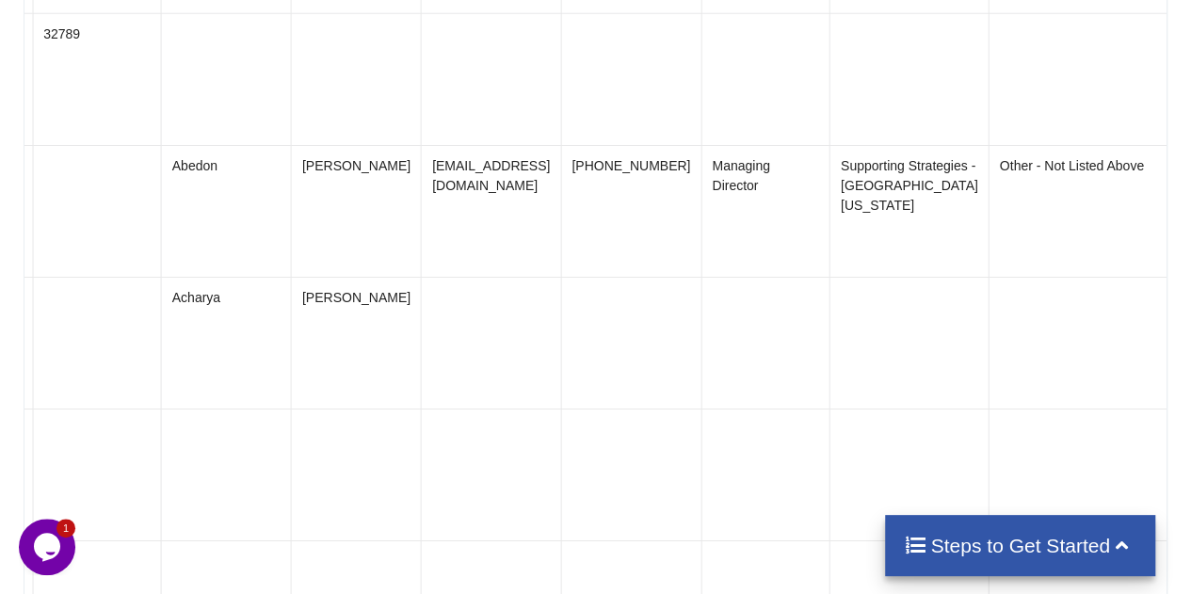
scroll to position [1132, 0]
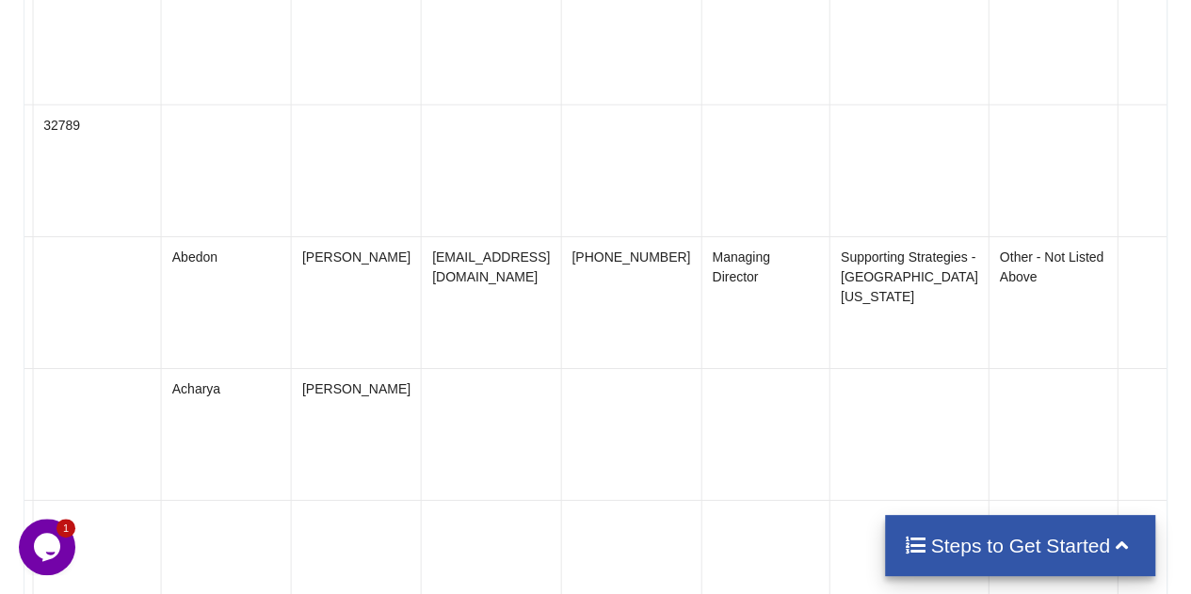
click at [1031, 214] on td at bounding box center [1052, 170] width 129 height 132
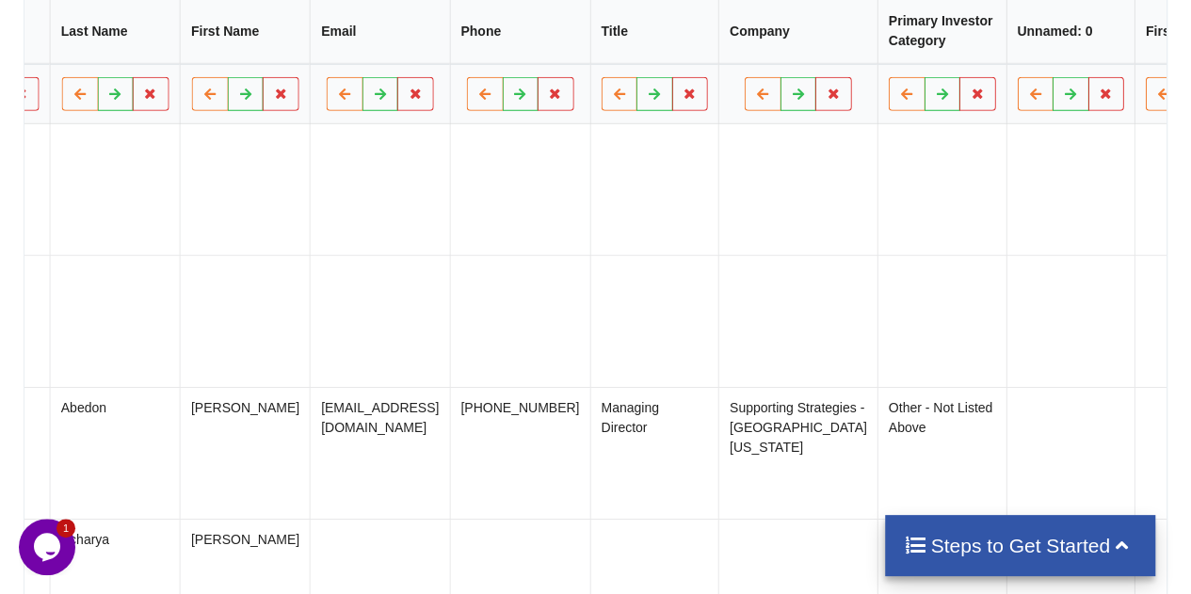
scroll to position [984, 0]
click at [1088, 104] on button at bounding box center [1106, 90] width 37 height 34
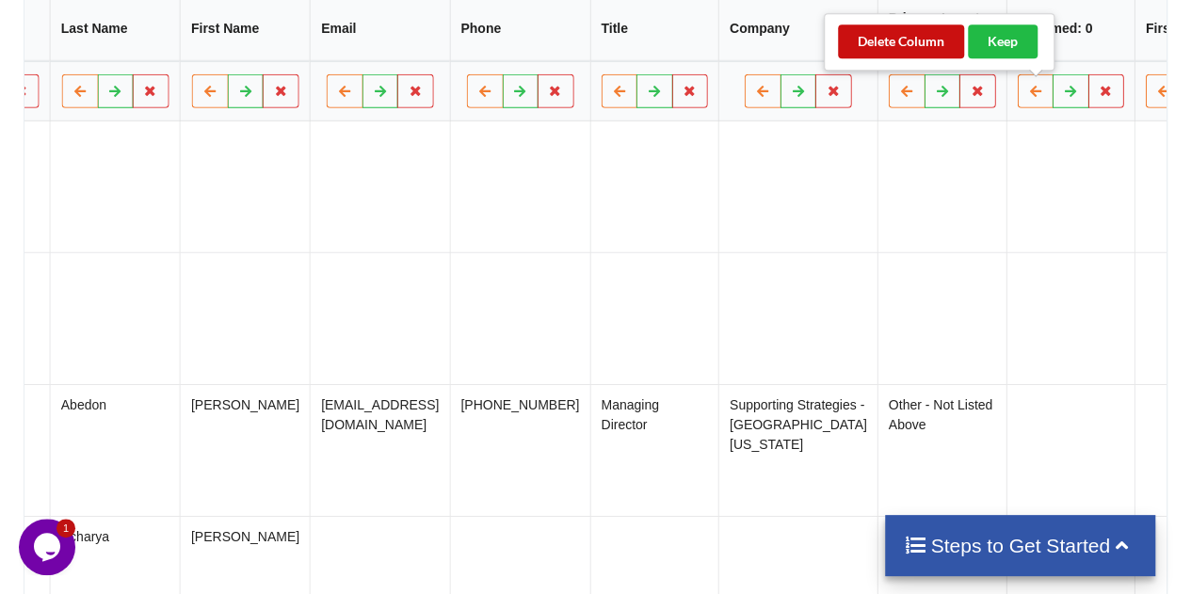
click at [920, 46] on button "Delete Column" at bounding box center [901, 41] width 126 height 34
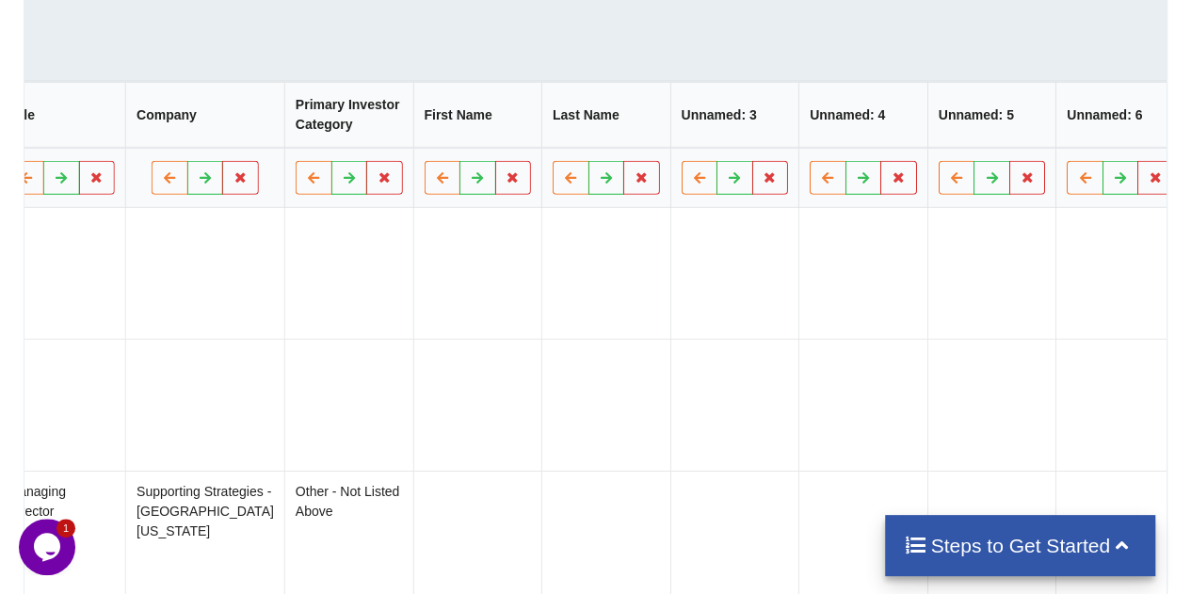
scroll to position [857, 0]
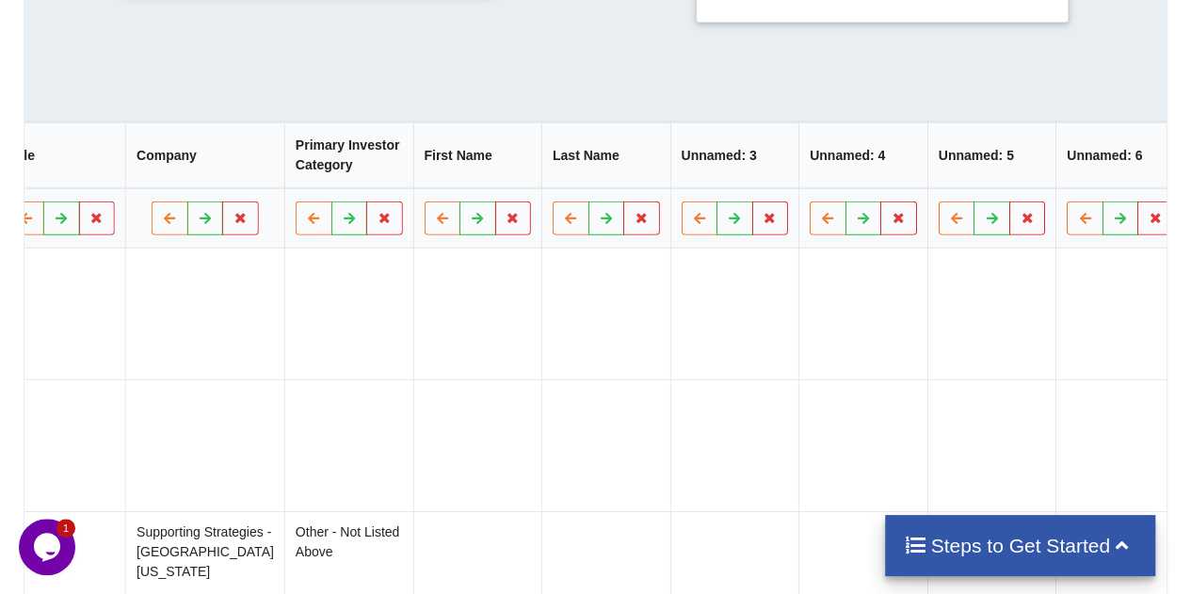
click at [927, 158] on th "Unnamed: 5" at bounding box center [991, 154] width 129 height 66
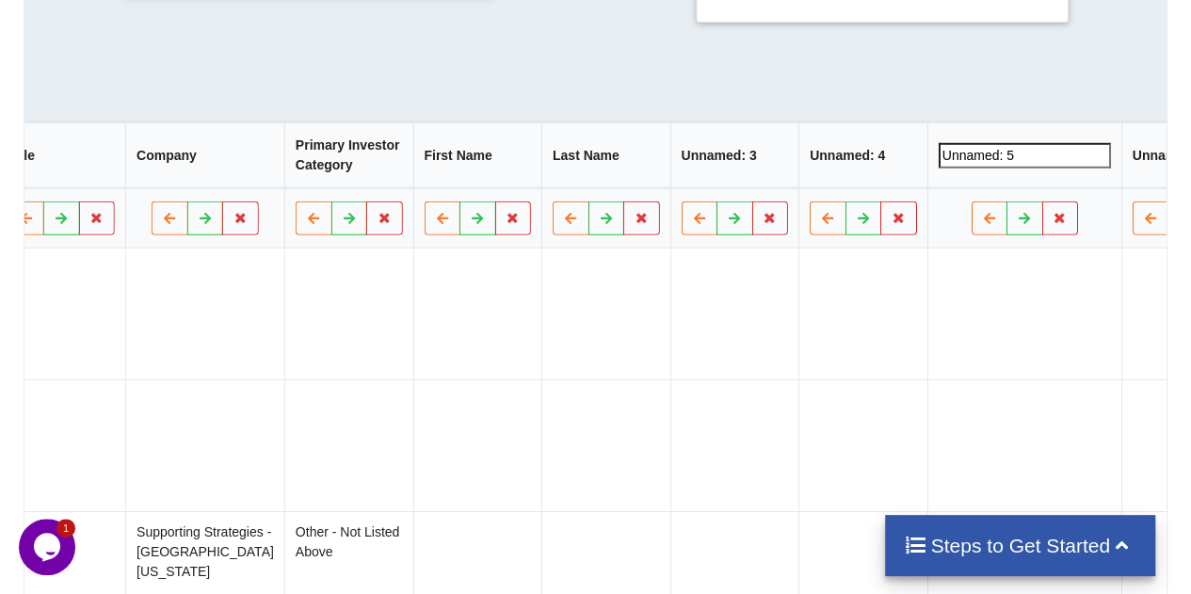
click at [938, 158] on input "Unnamed: 5" at bounding box center [1024, 153] width 172 height 25
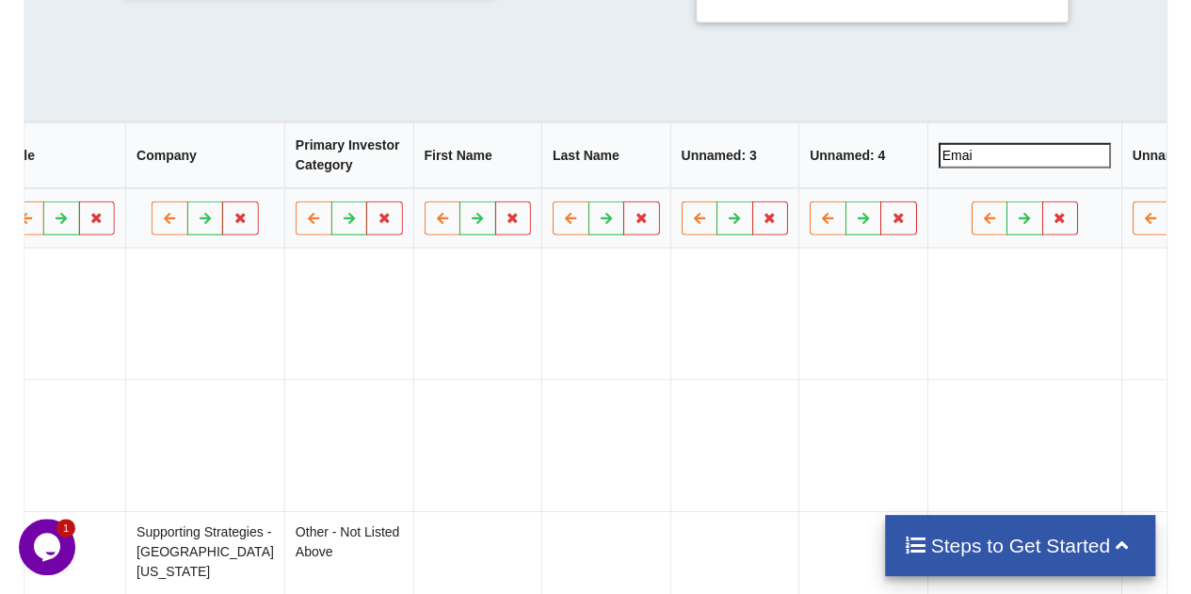
type input "Email"
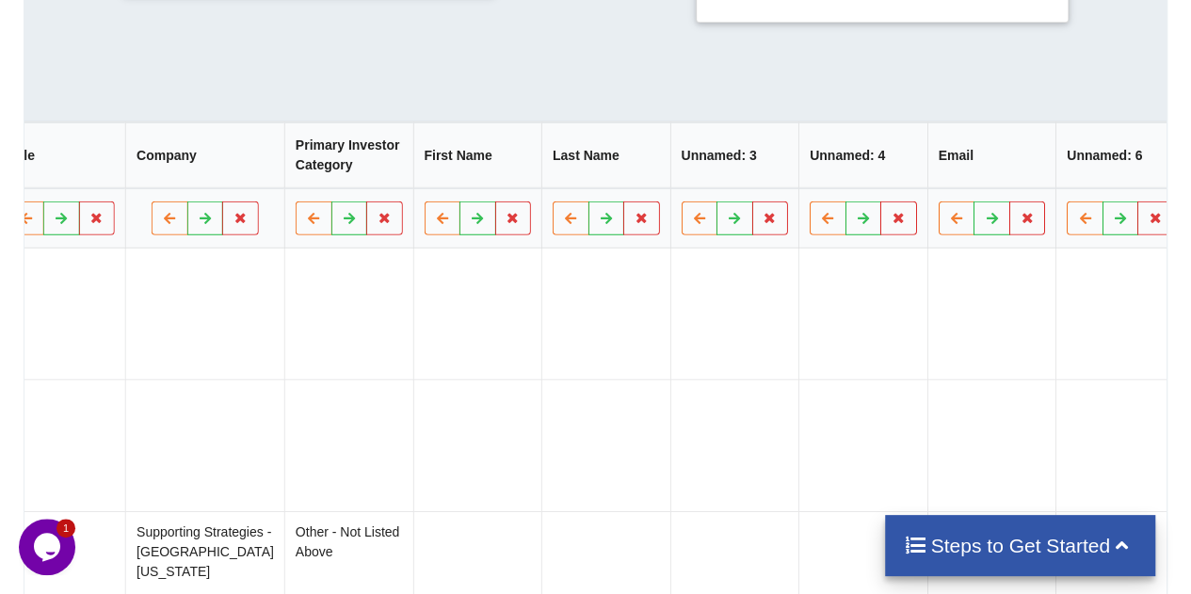
click at [680, 164] on th "Unnamed: 3" at bounding box center [734, 154] width 129 height 66
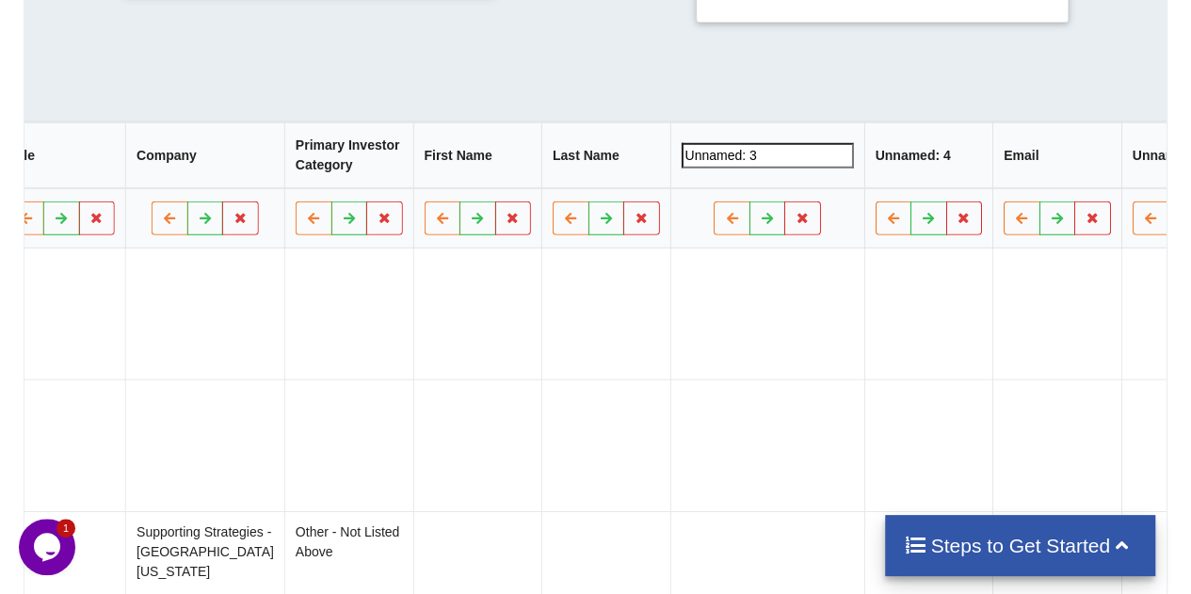
click at [681, 164] on input "Unnamed: 3" at bounding box center [767, 153] width 172 height 25
type input "Title"
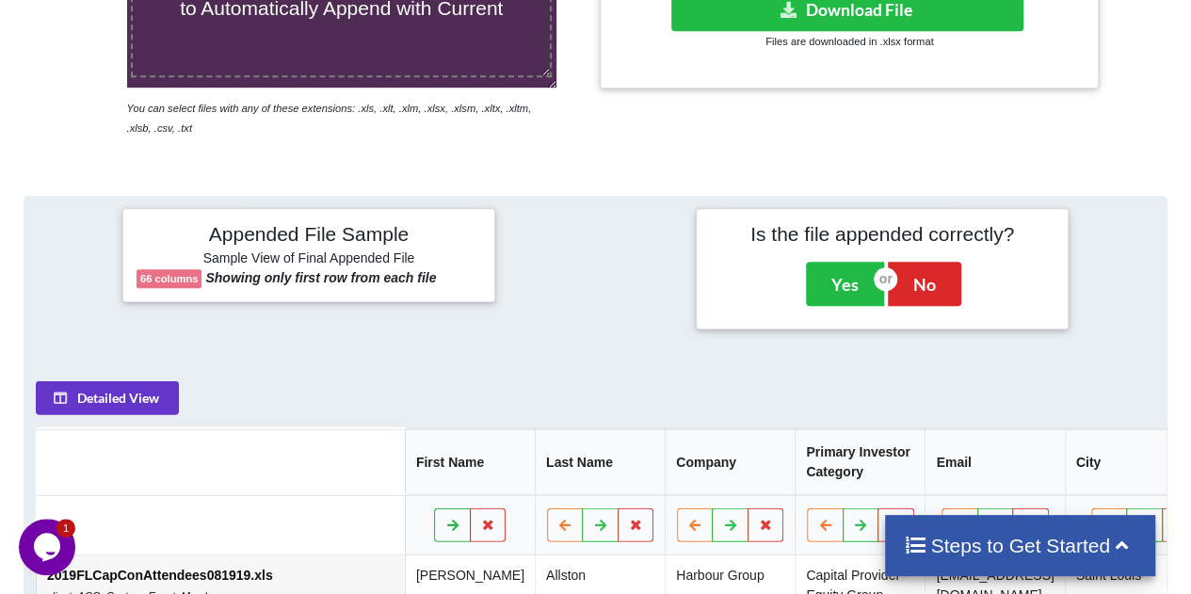
scroll to position [498, 0]
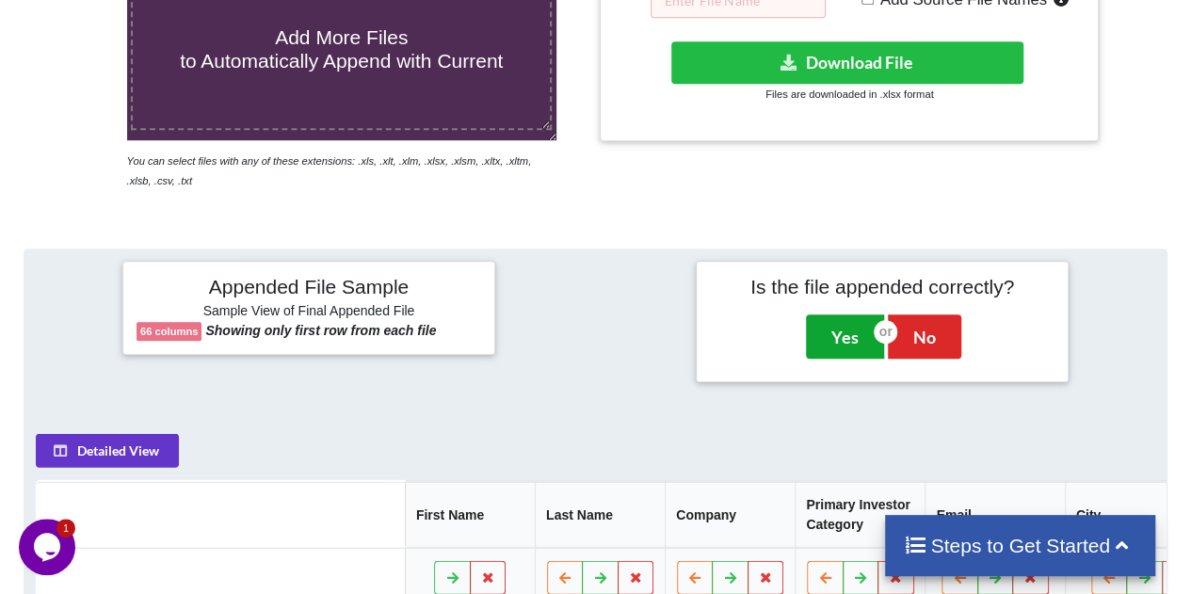
click at [856, 325] on button "Yes" at bounding box center [845, 335] width 78 height 43
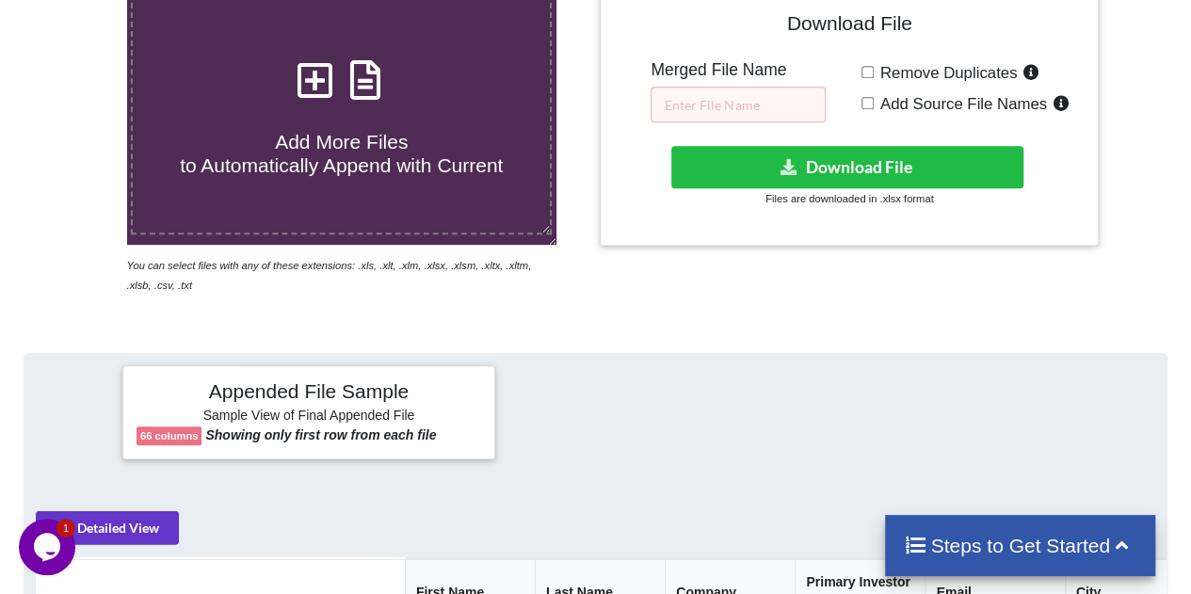
scroll to position [378, 0]
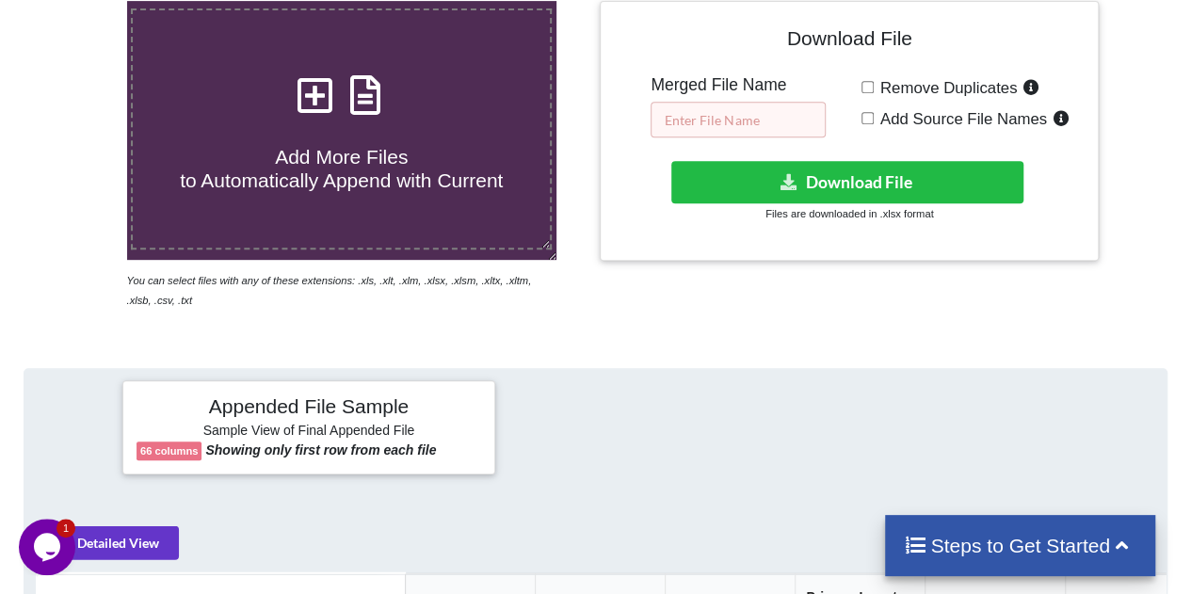
click at [774, 128] on input "text" at bounding box center [737, 120] width 175 height 36
type input "merged ACG List all"
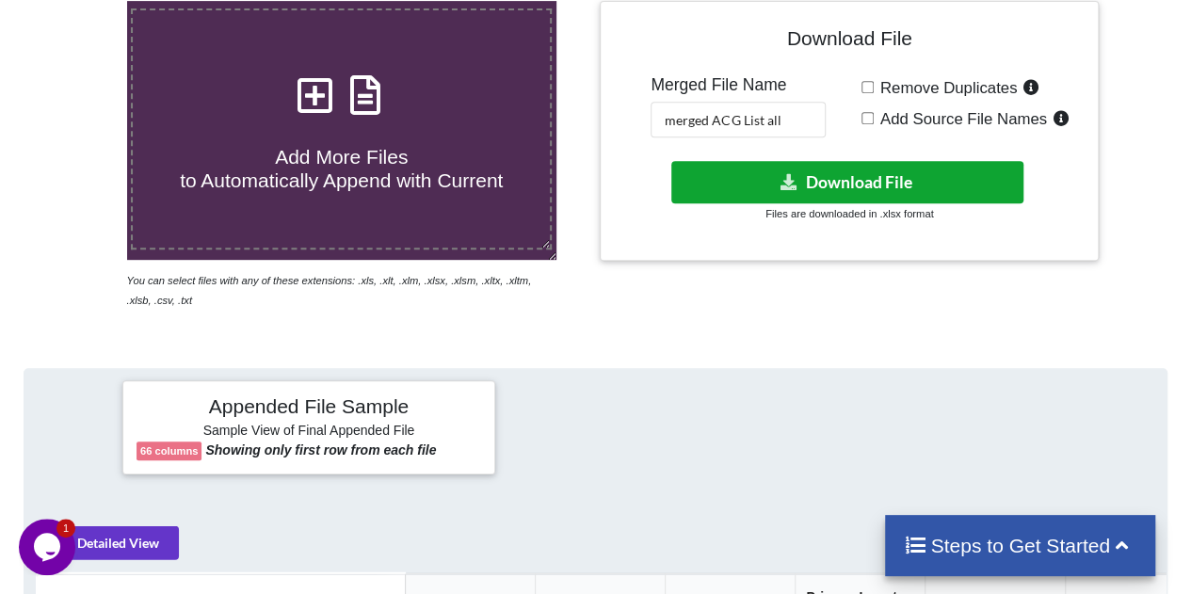
click at [785, 174] on icon at bounding box center [789, 181] width 20 height 14
